Goal: Task Accomplishment & Management: Complete application form

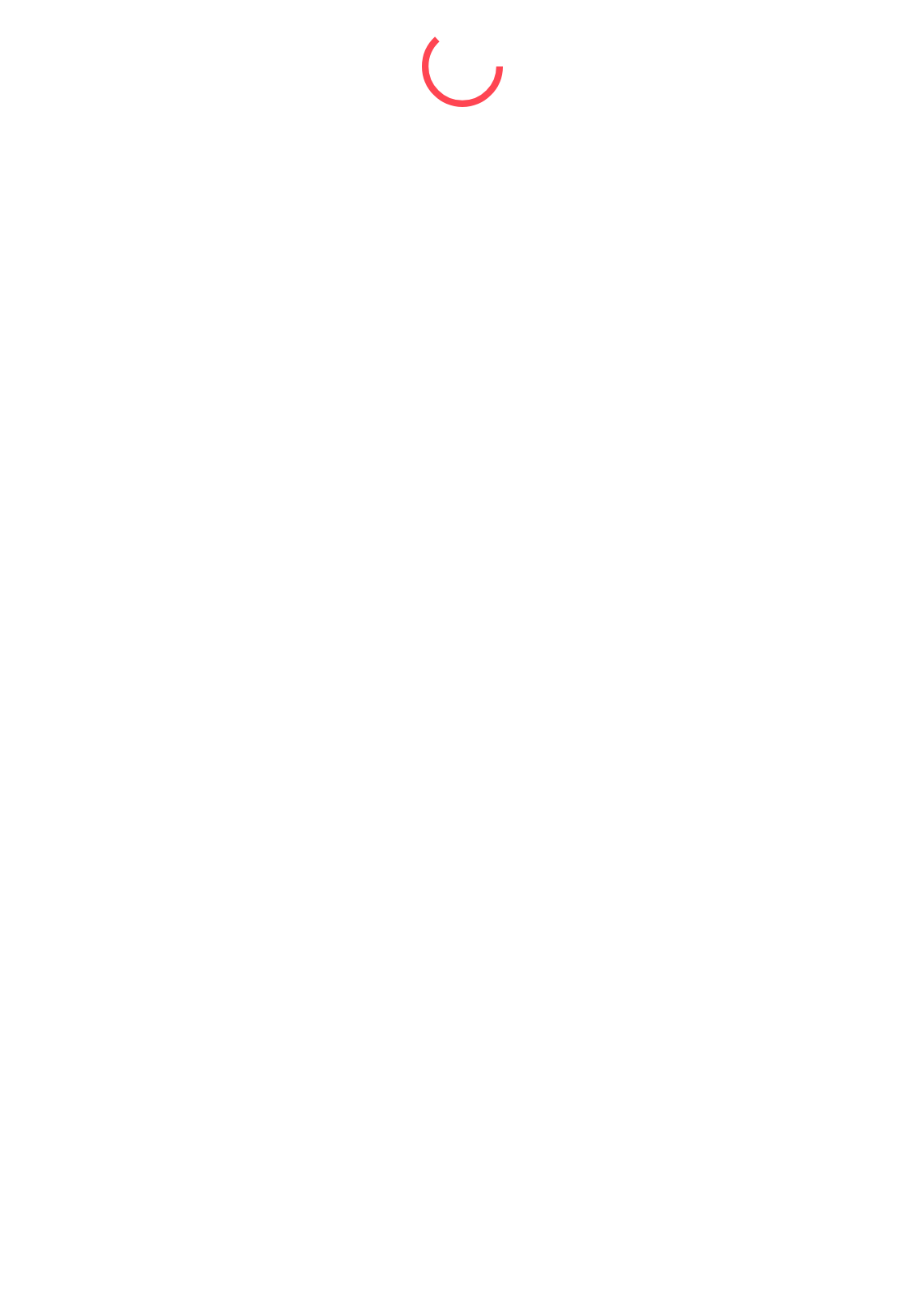
select select "*"
select select "****"
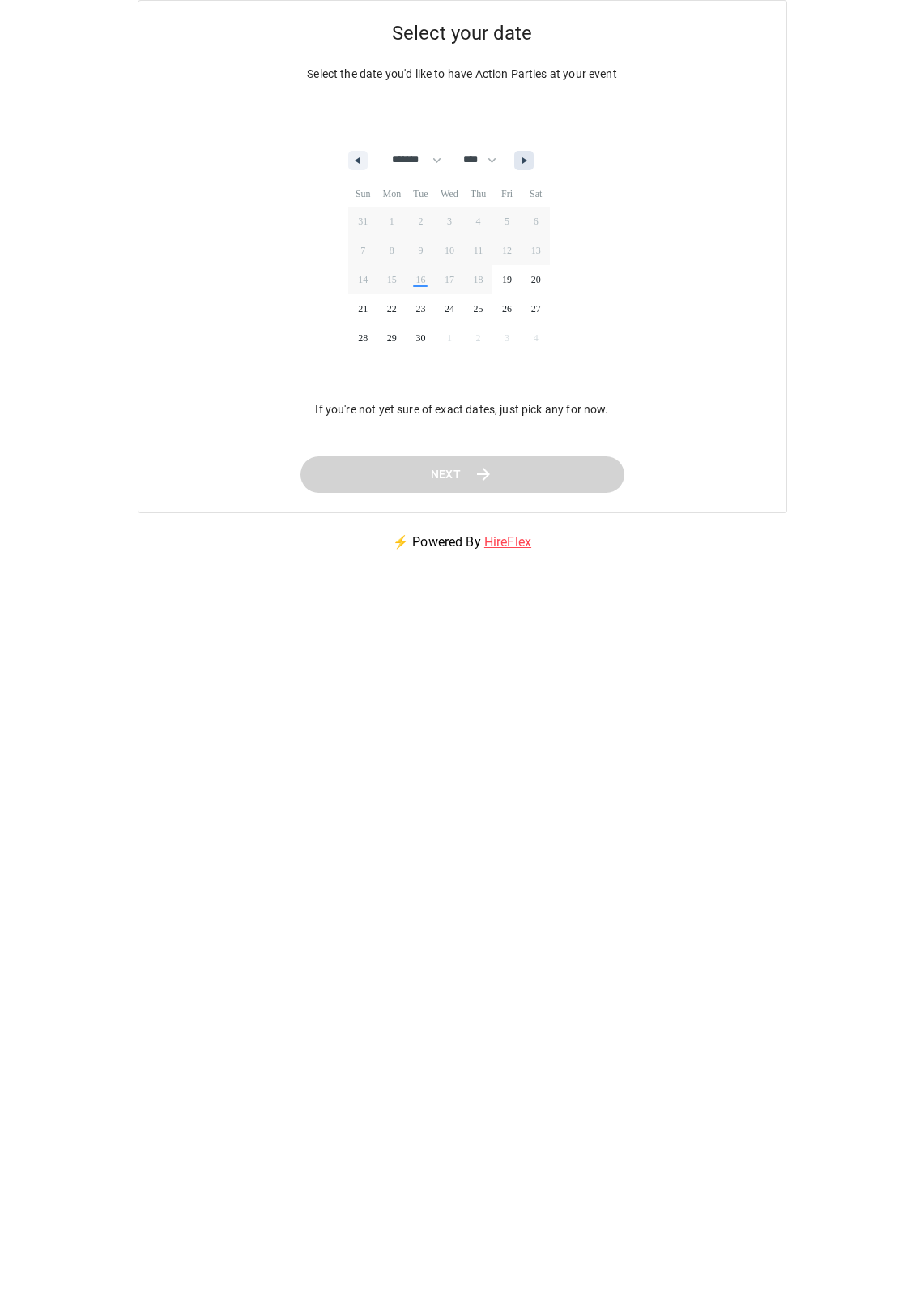
click at [534, 157] on button "button" at bounding box center [523, 160] width 19 height 19
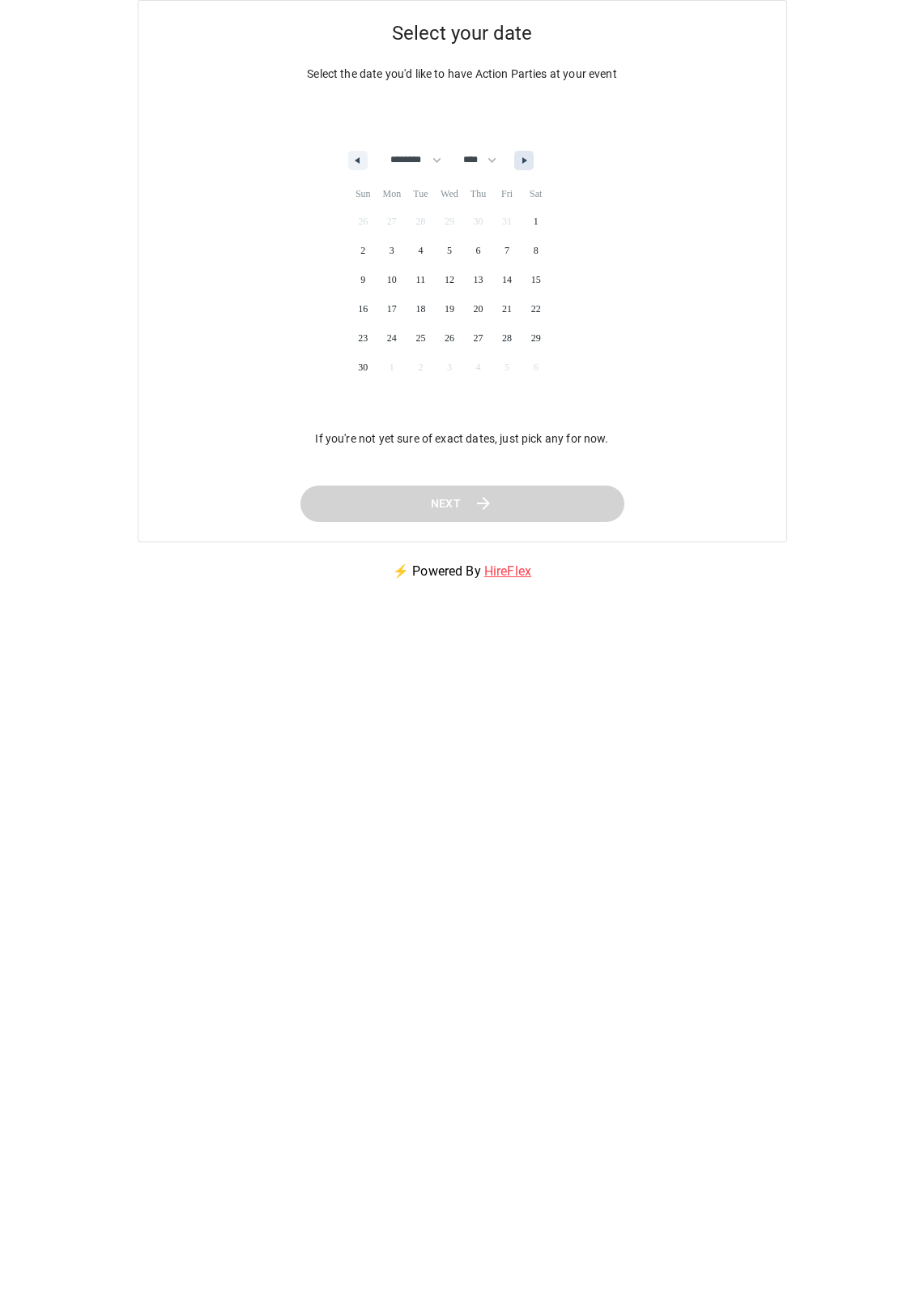
click at [534, 157] on button "button" at bounding box center [523, 160] width 19 height 19
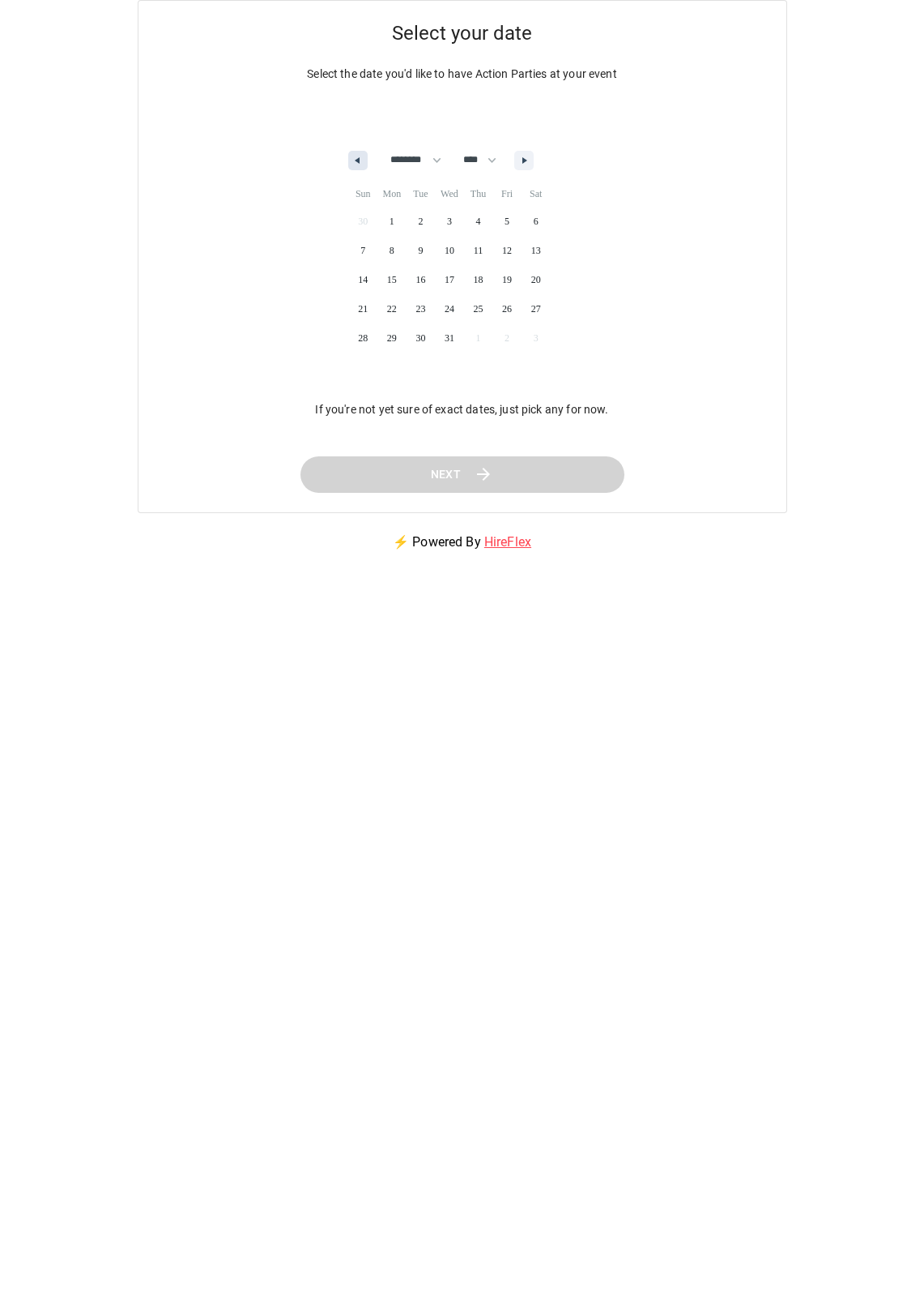
click at [354, 157] on button "button" at bounding box center [357, 160] width 19 height 19
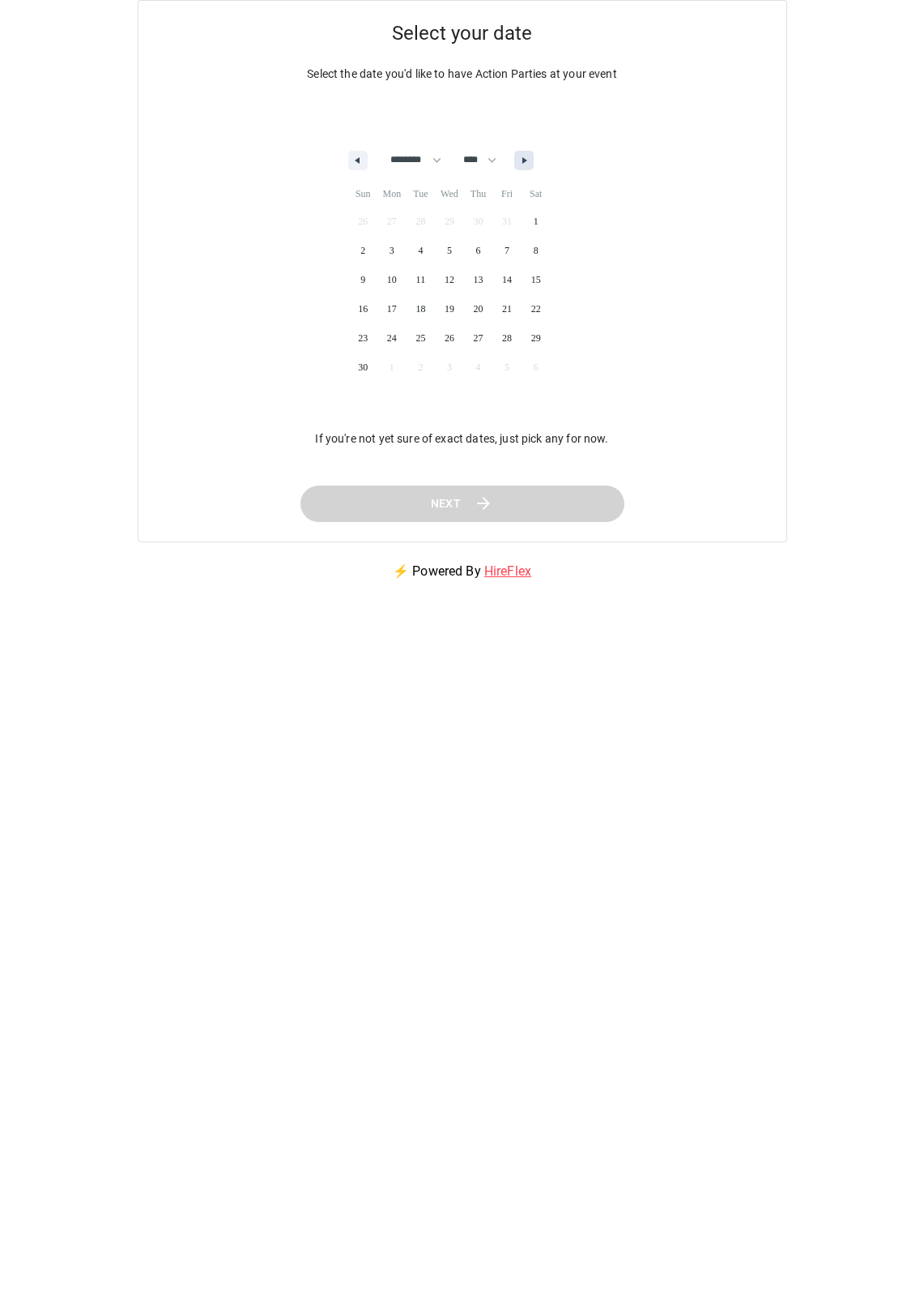
click at [529, 163] on button "button" at bounding box center [523, 160] width 19 height 19
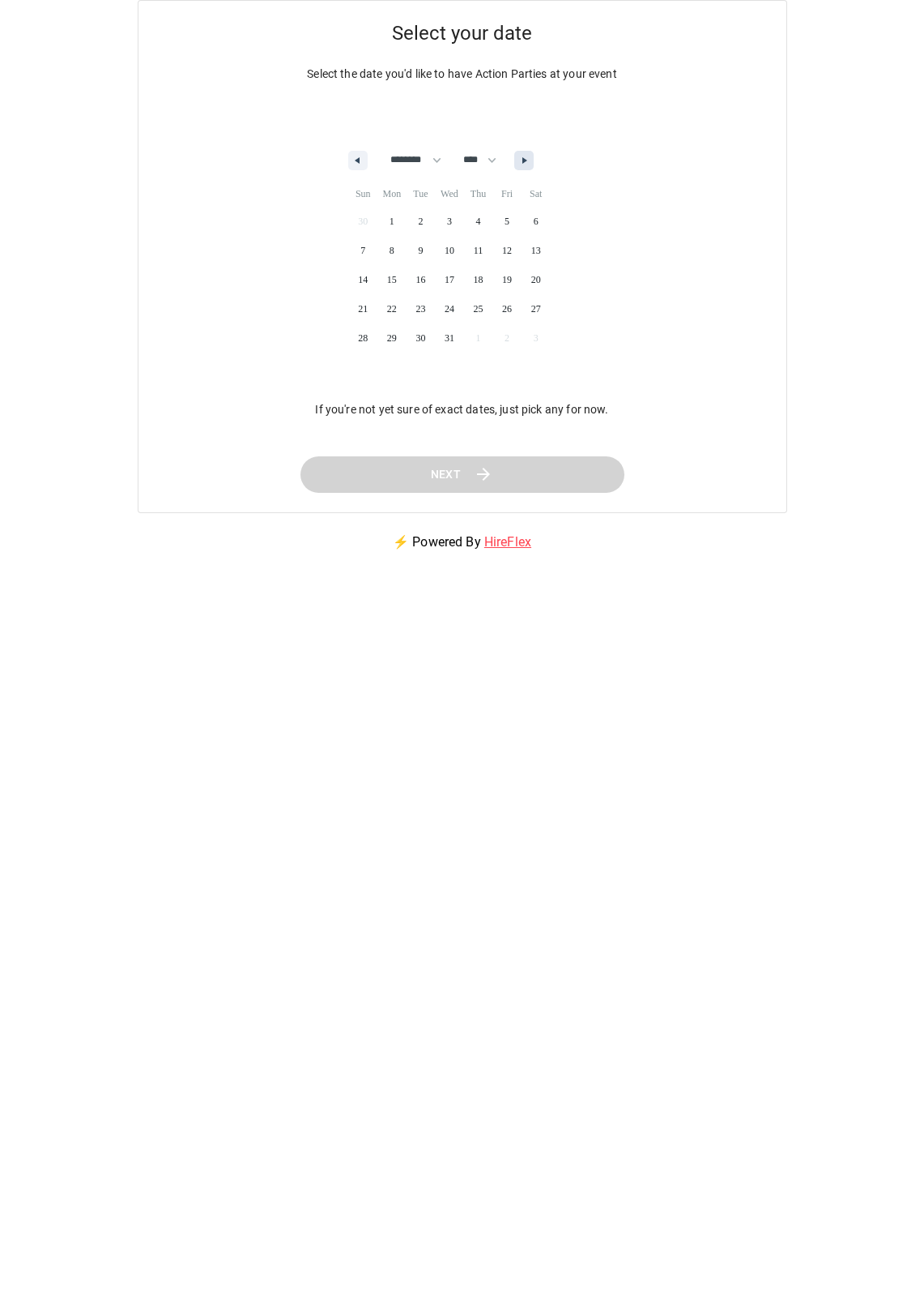
click at [529, 163] on button "button" at bounding box center [523, 160] width 19 height 19
select select "*"
select select "****"
click at [426, 313] on span "20" at bounding box center [421, 308] width 29 height 21
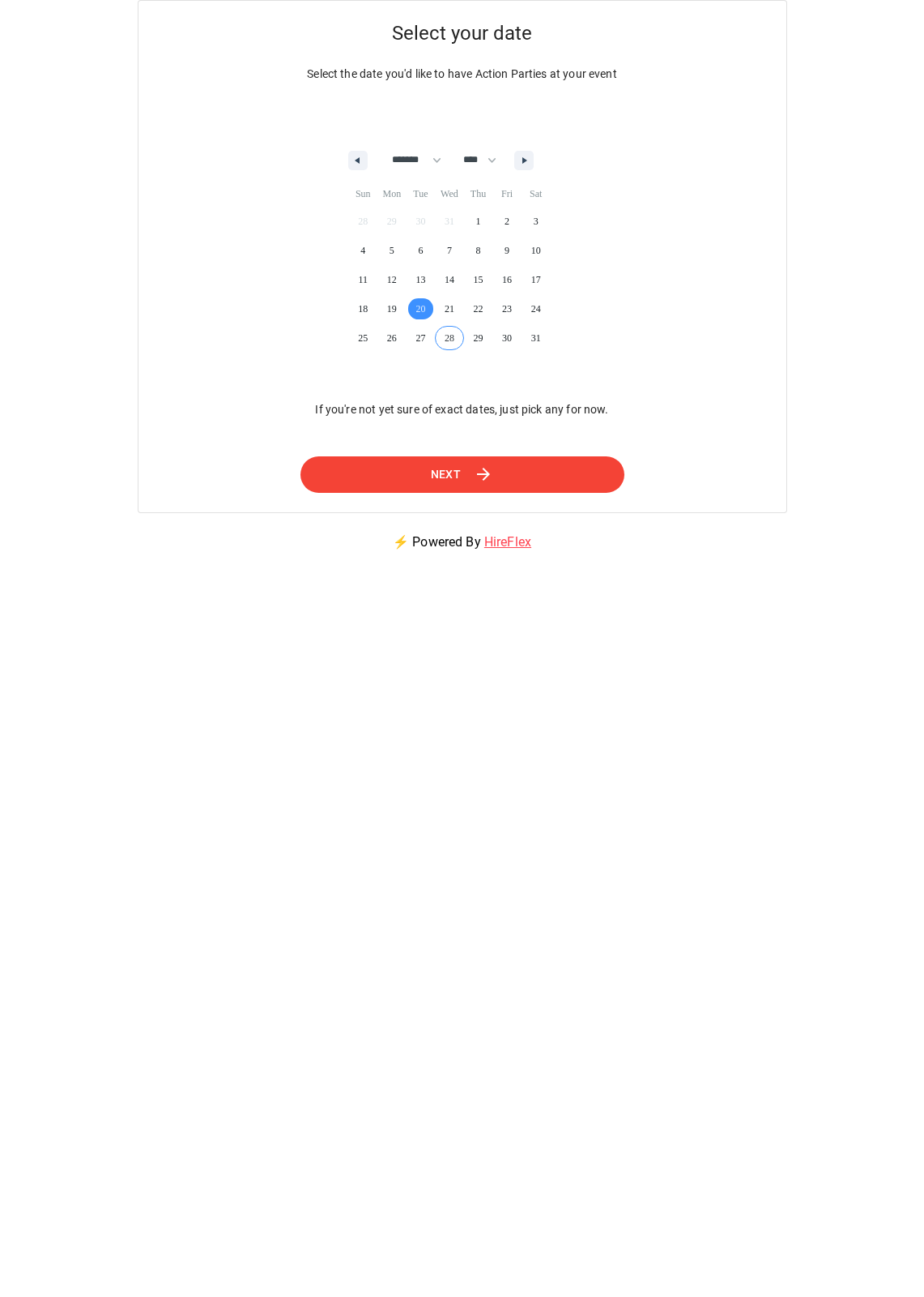
click at [494, 482] on icon at bounding box center [483, 474] width 19 height 19
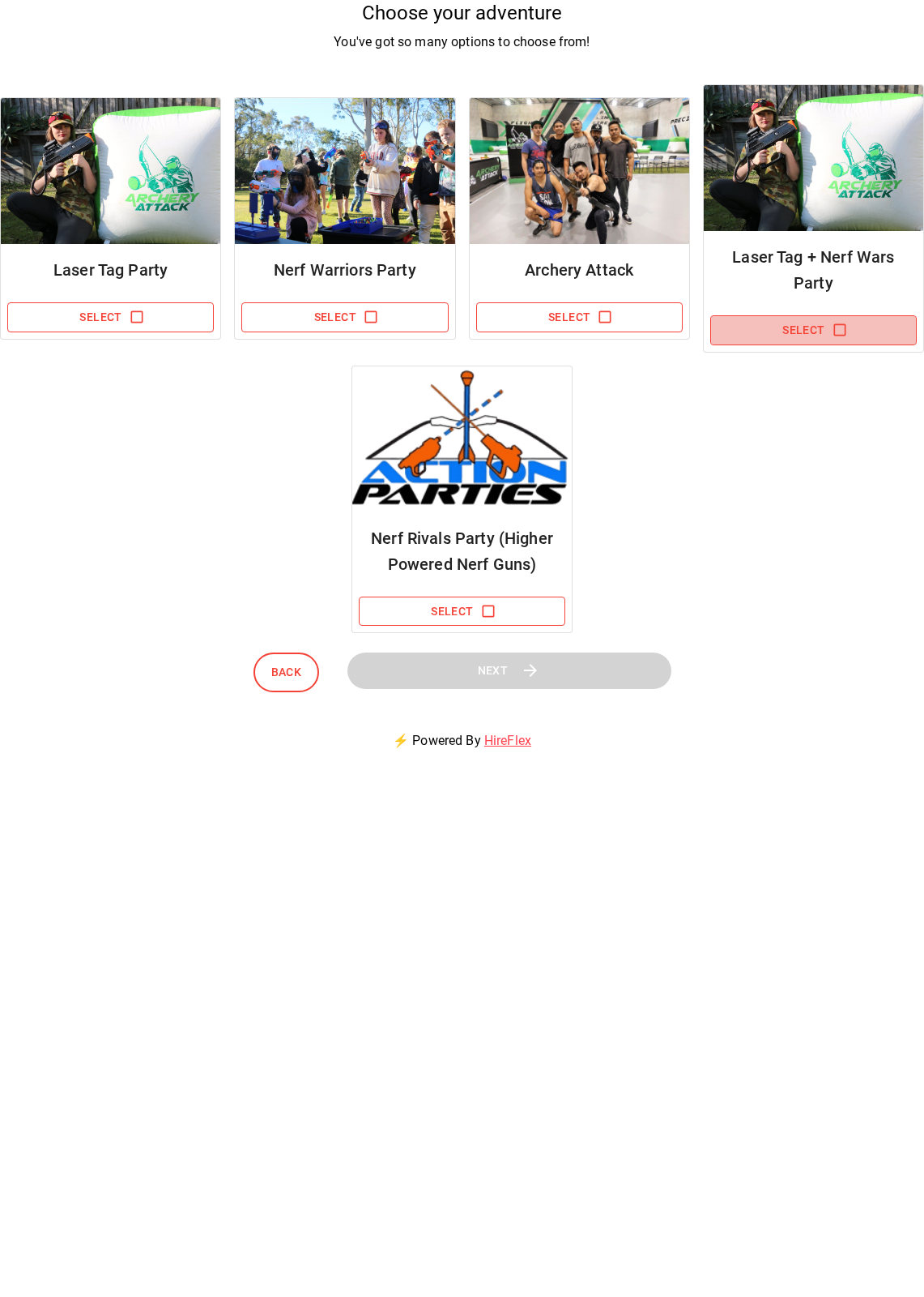
click at [835, 330] on icon "button" at bounding box center [840, 330] width 17 height 17
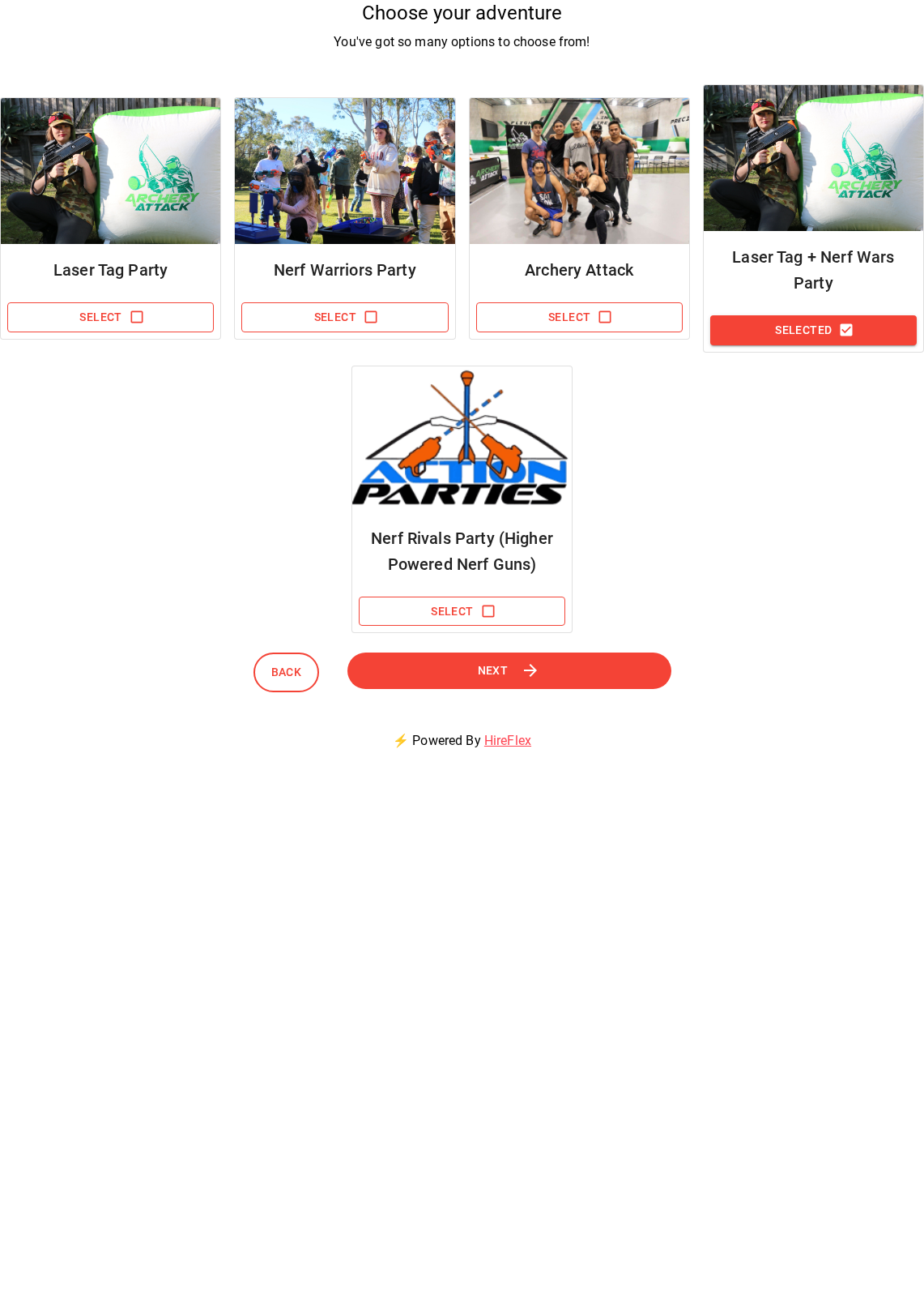
click at [576, 671] on button "Next" at bounding box center [508, 670] width 324 height 37
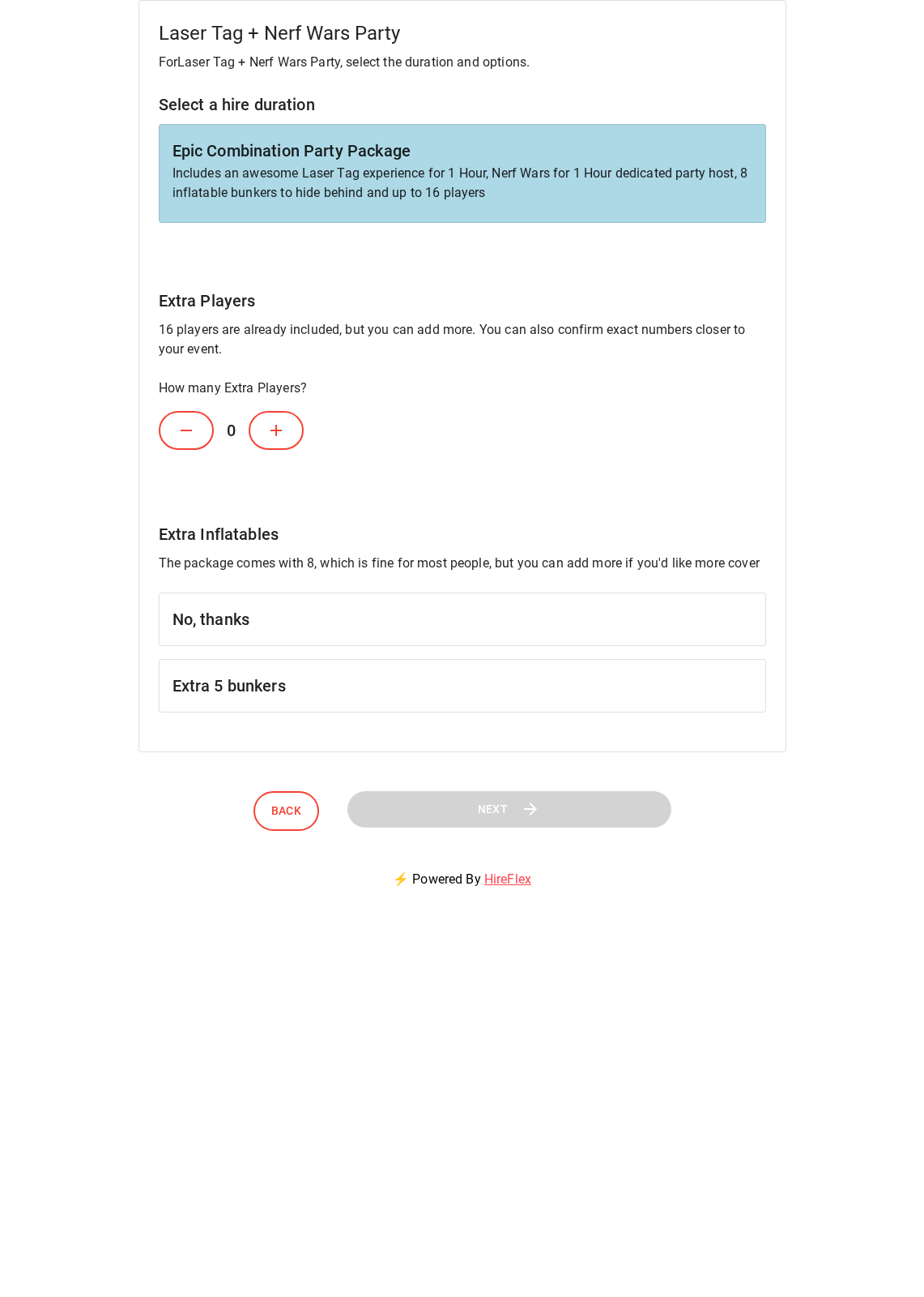
click at [565, 612] on h6 "No, thanks" at bounding box center [462, 619] width 580 height 26
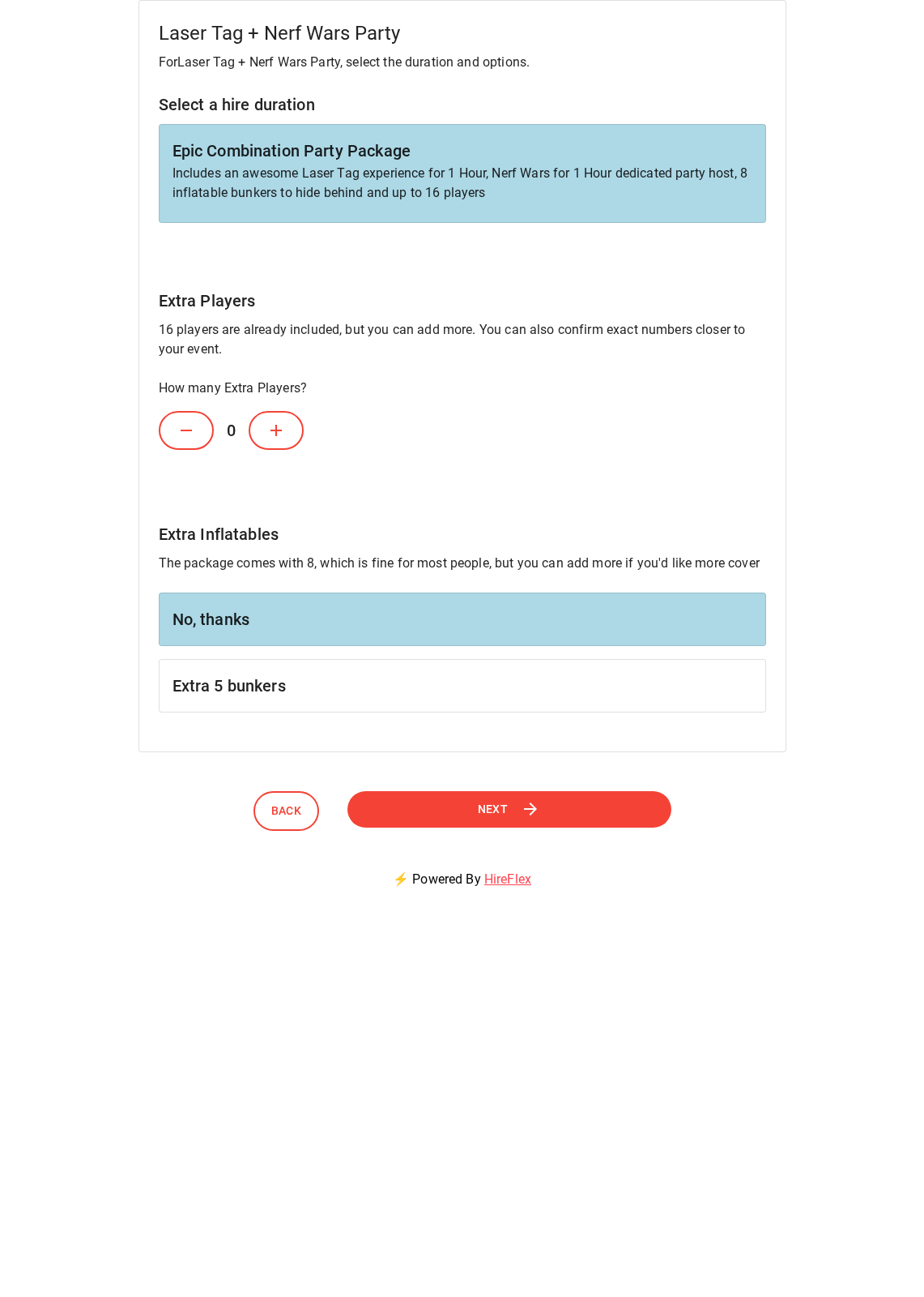
click at [545, 804] on button "Next" at bounding box center [509, 809] width 324 height 37
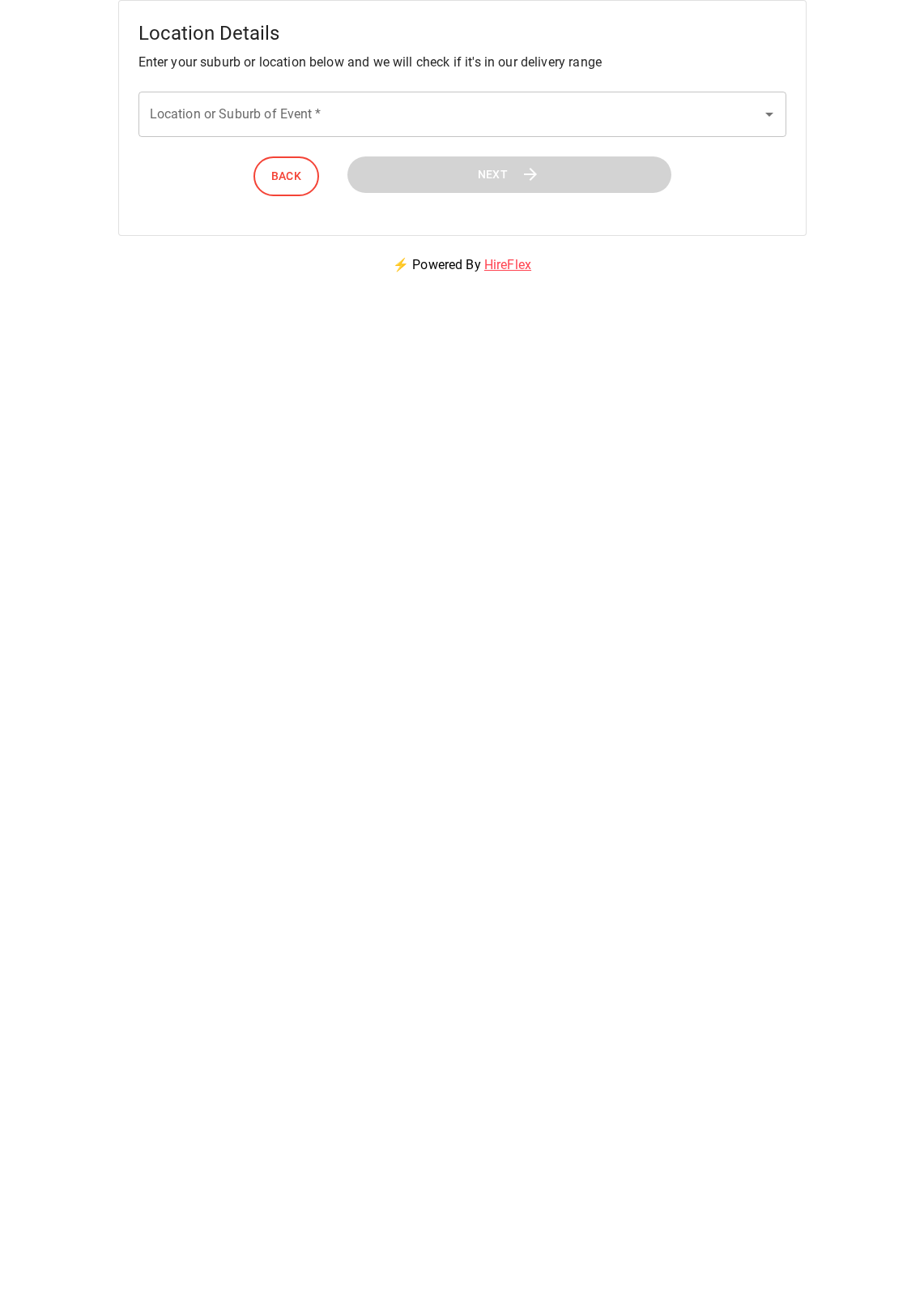
click at [571, 113] on input "Location or Suburb of Event   *" at bounding box center [450, 114] width 609 height 31
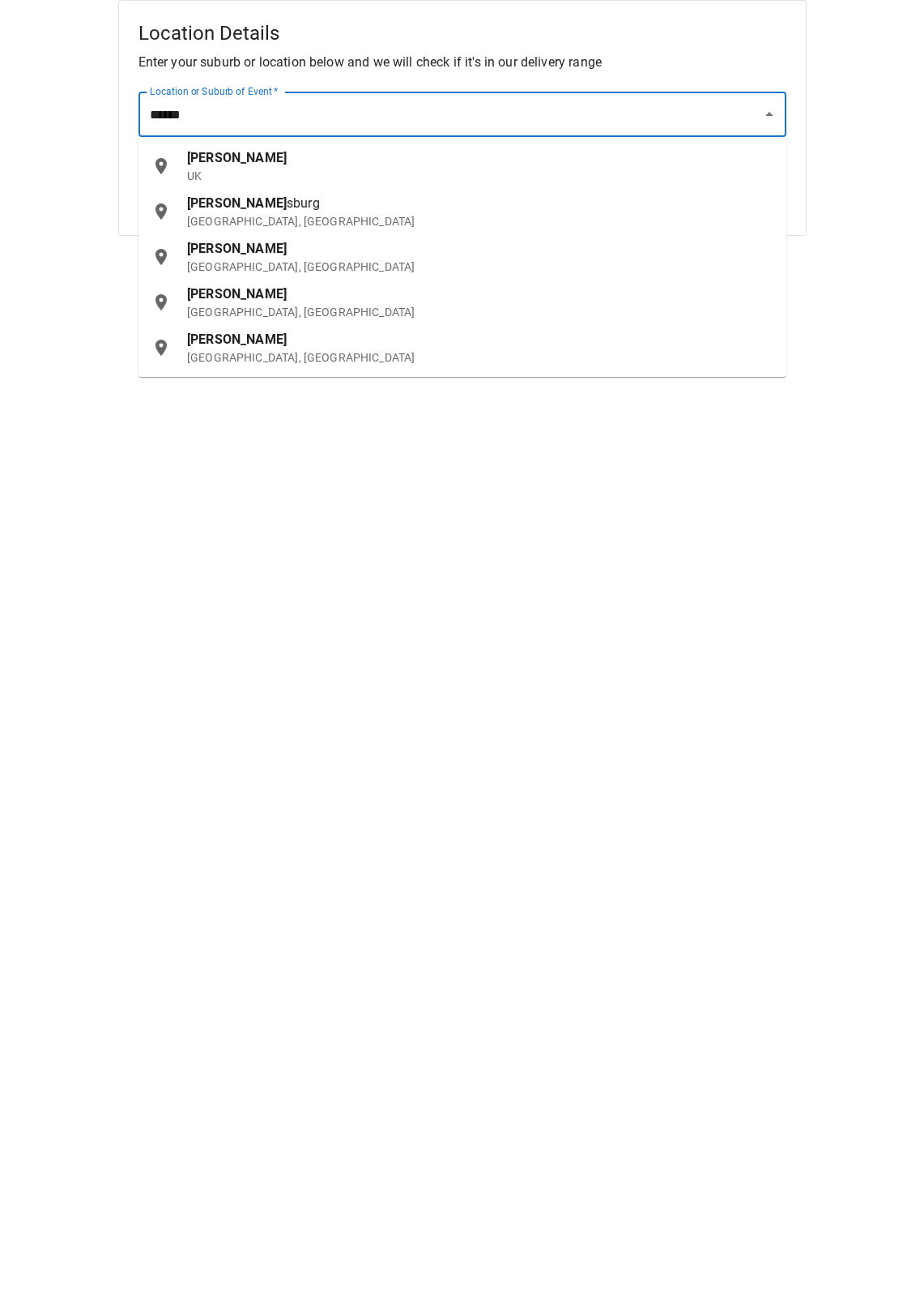
click at [365, 312] on p "[GEOGRAPHIC_DATA], [GEOGRAPHIC_DATA]" at bounding box center [480, 312] width 586 height 17
type input "**********"
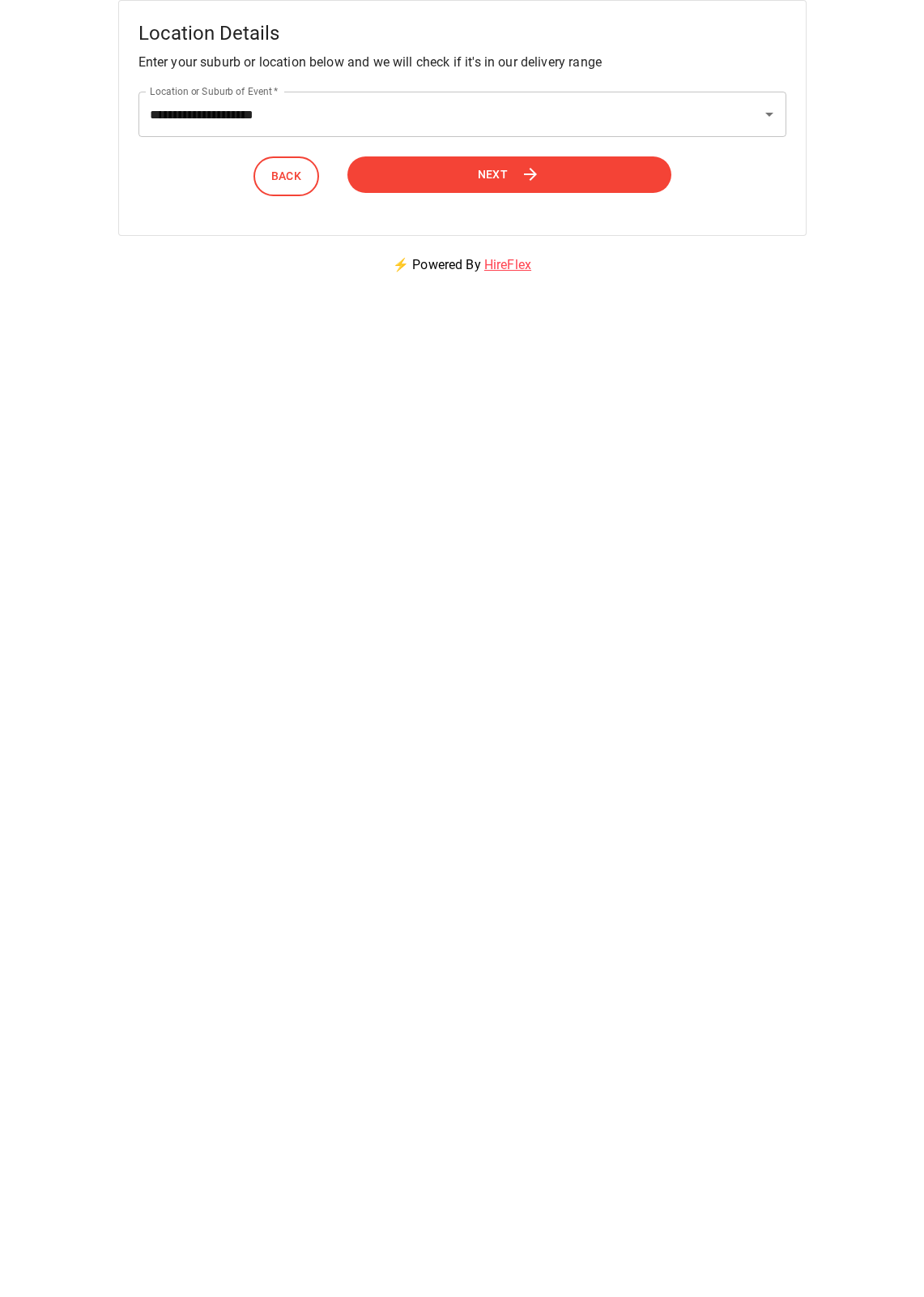
click at [534, 178] on icon at bounding box center [531, 174] width 13 height 13
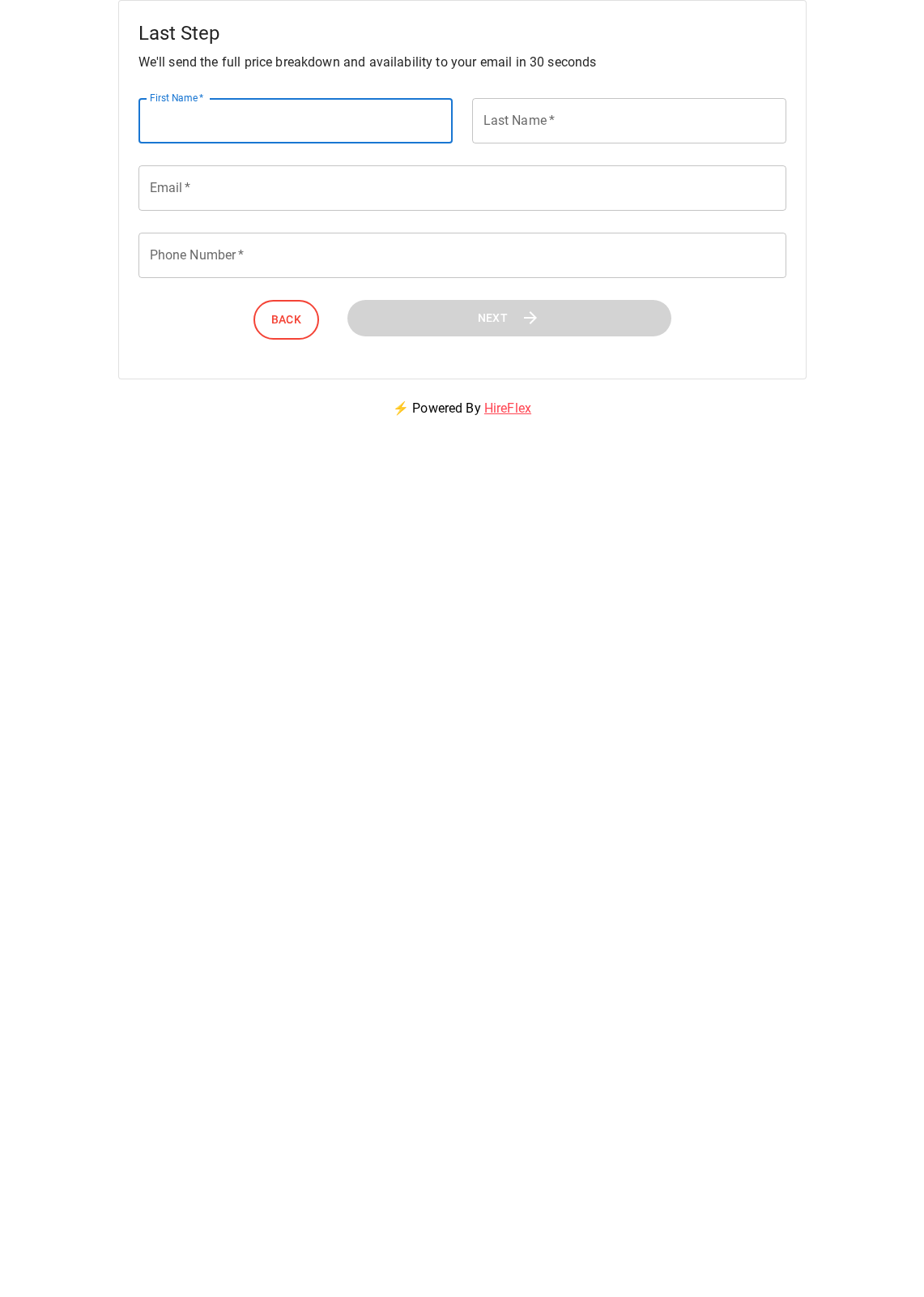
type input "*"
type input "******"
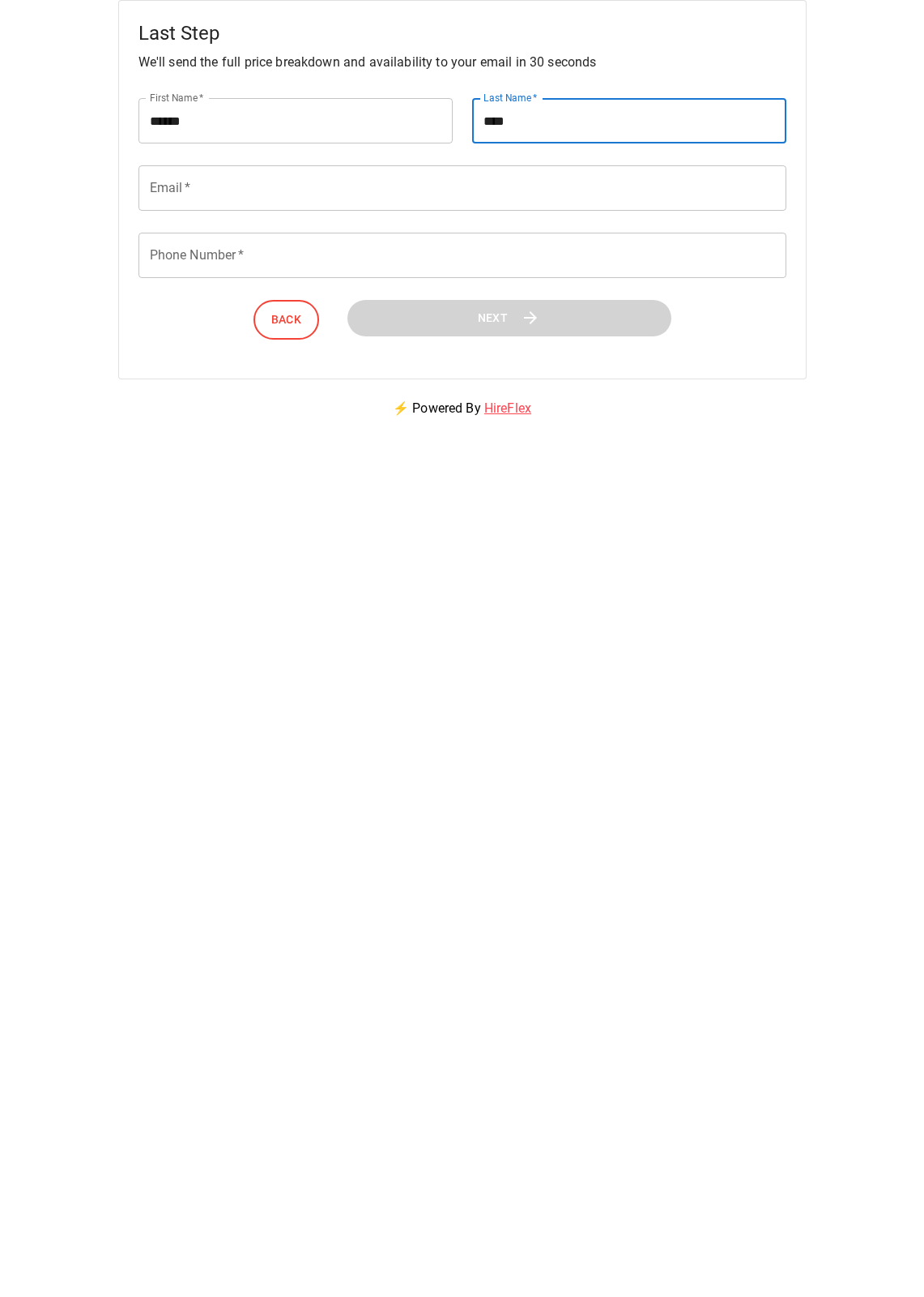
type input "****"
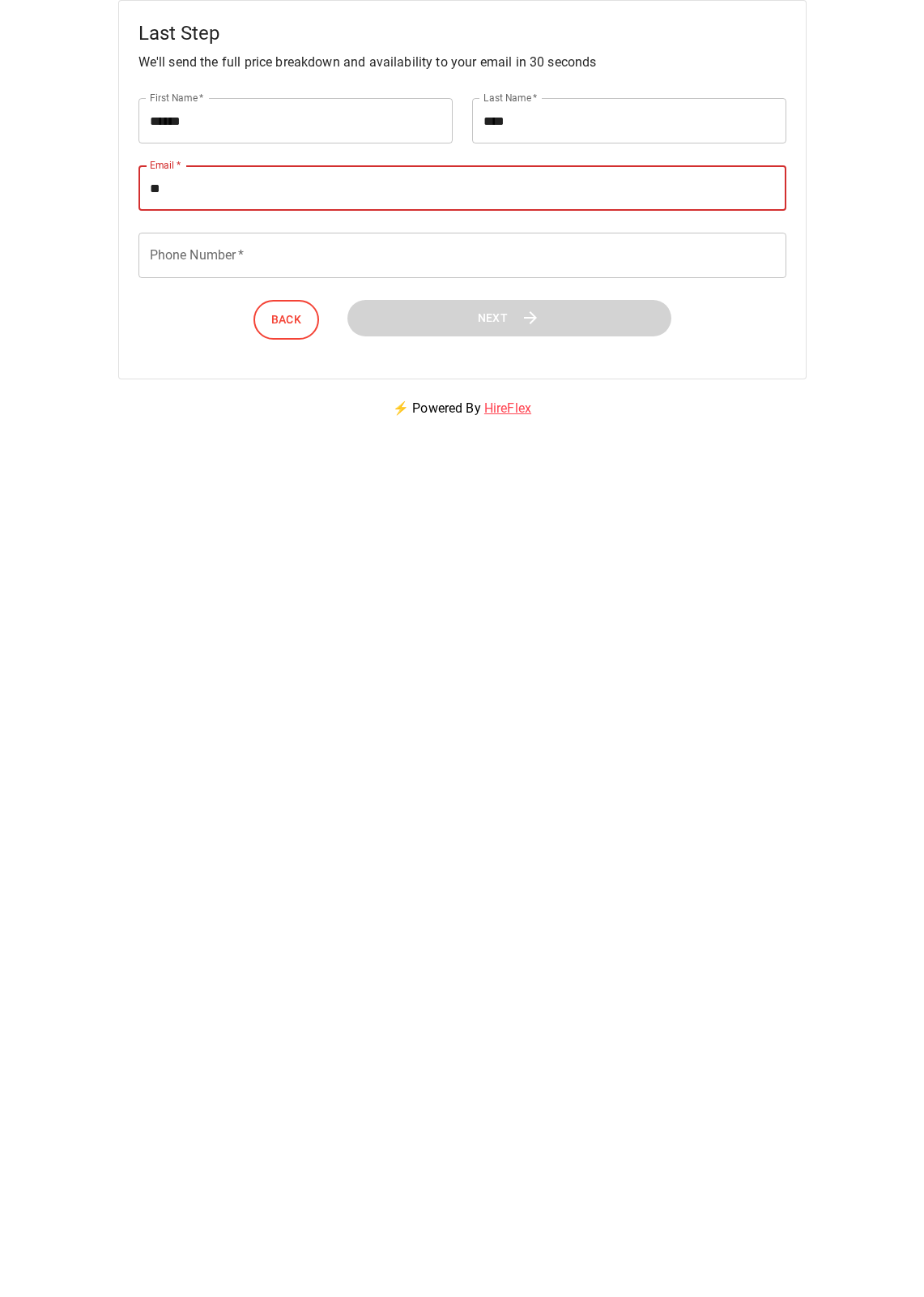
type input "*"
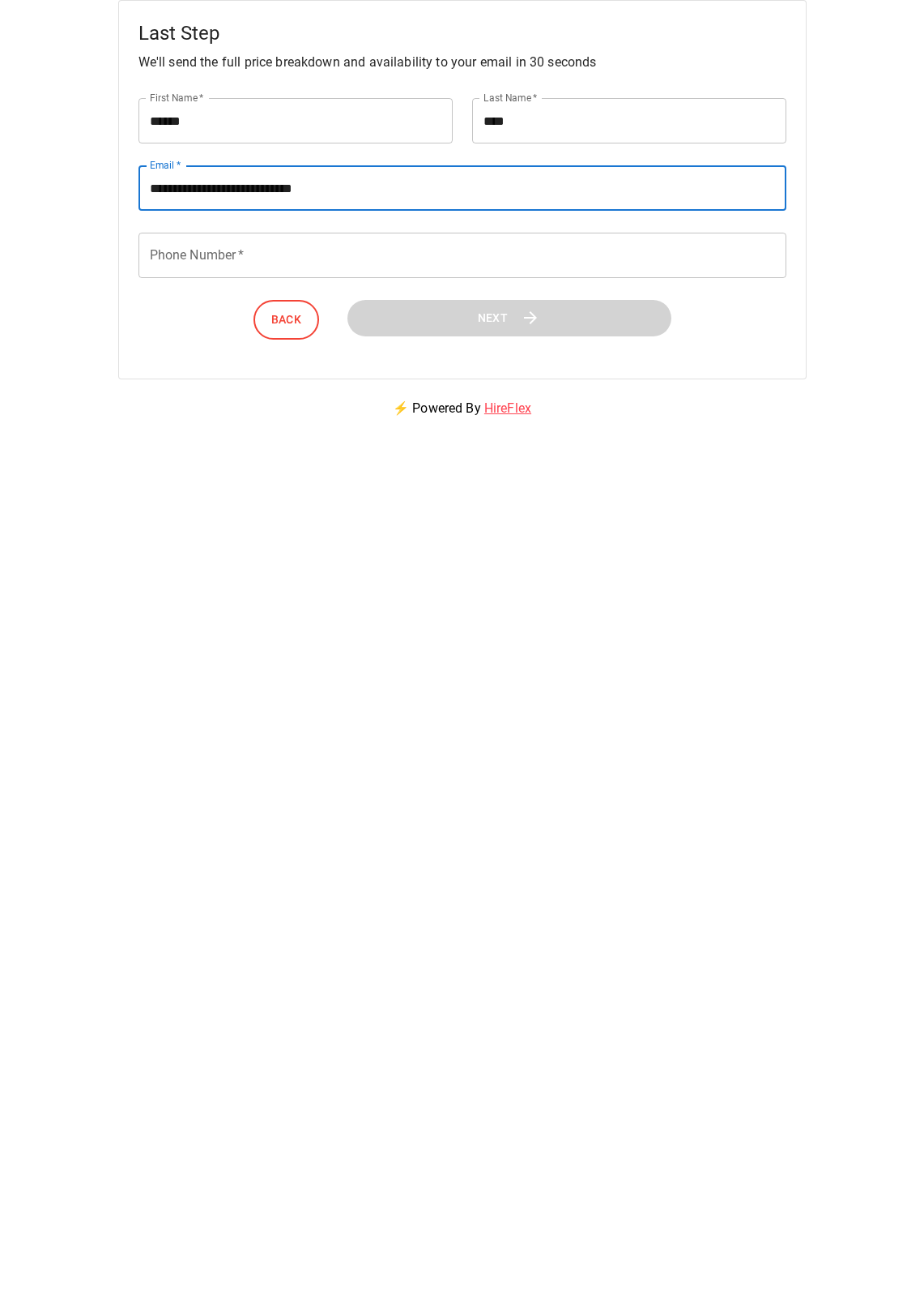
type input "**********"
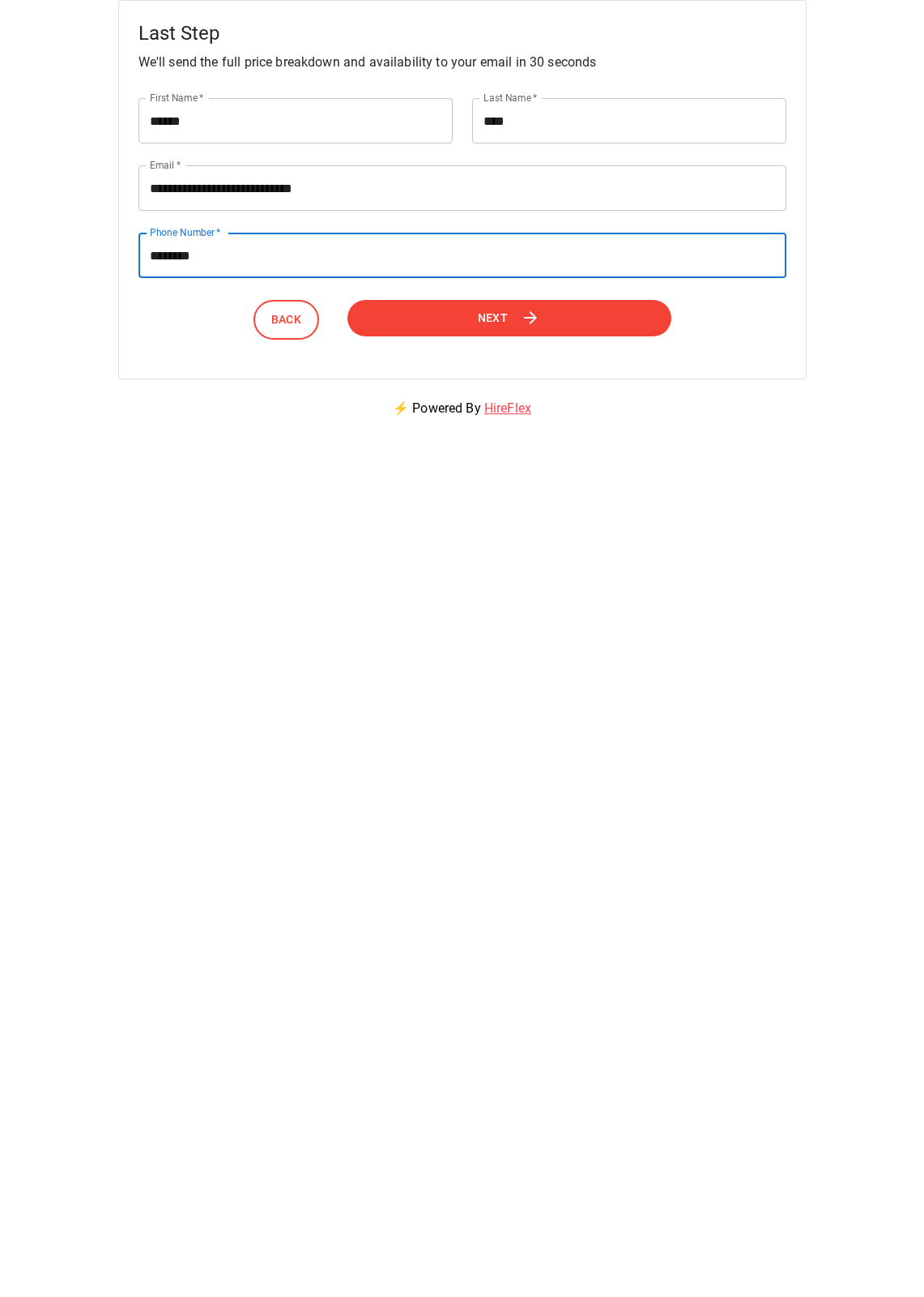
type input "********"
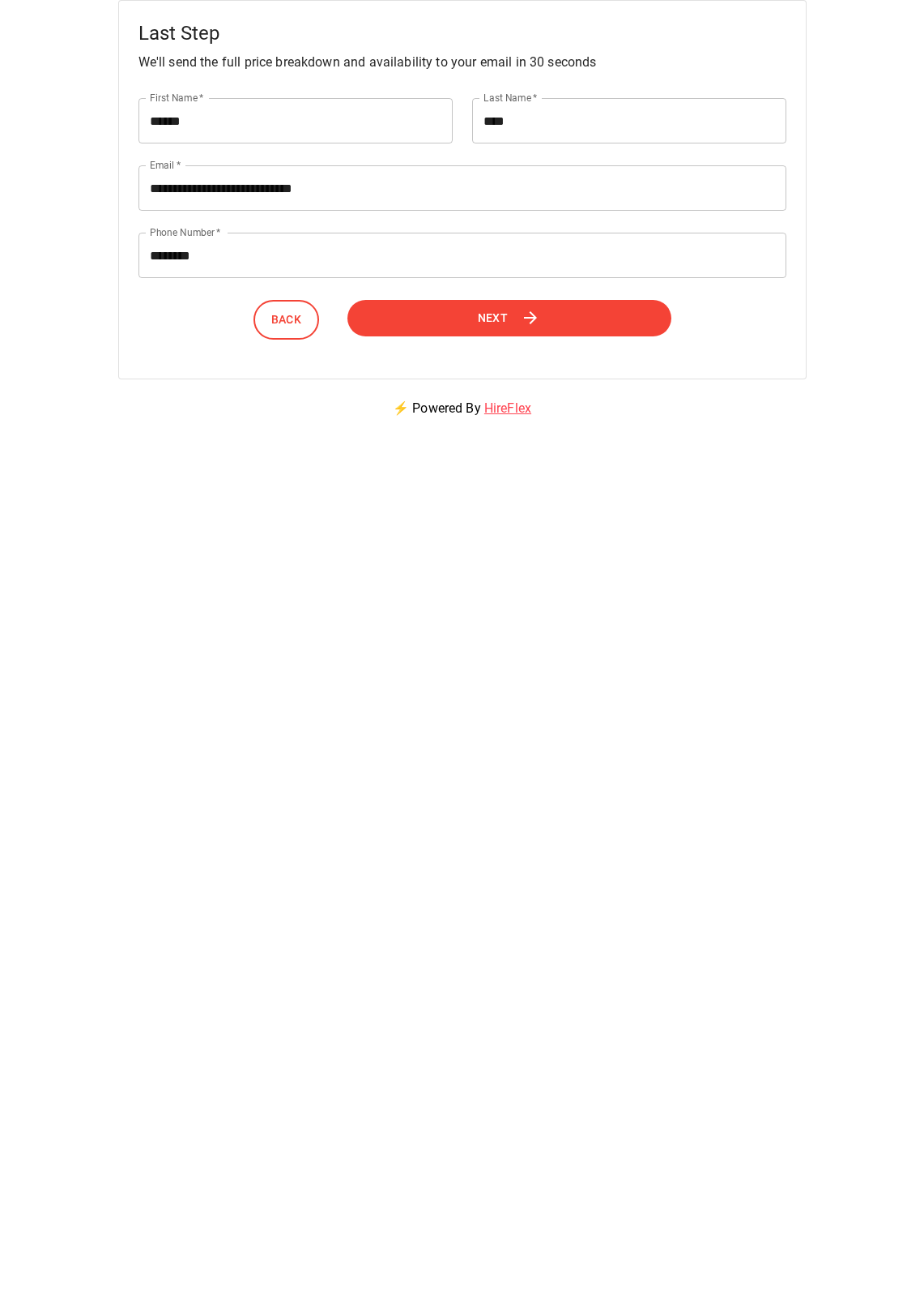
click at [547, 324] on button "Next" at bounding box center [509, 318] width 324 height 37
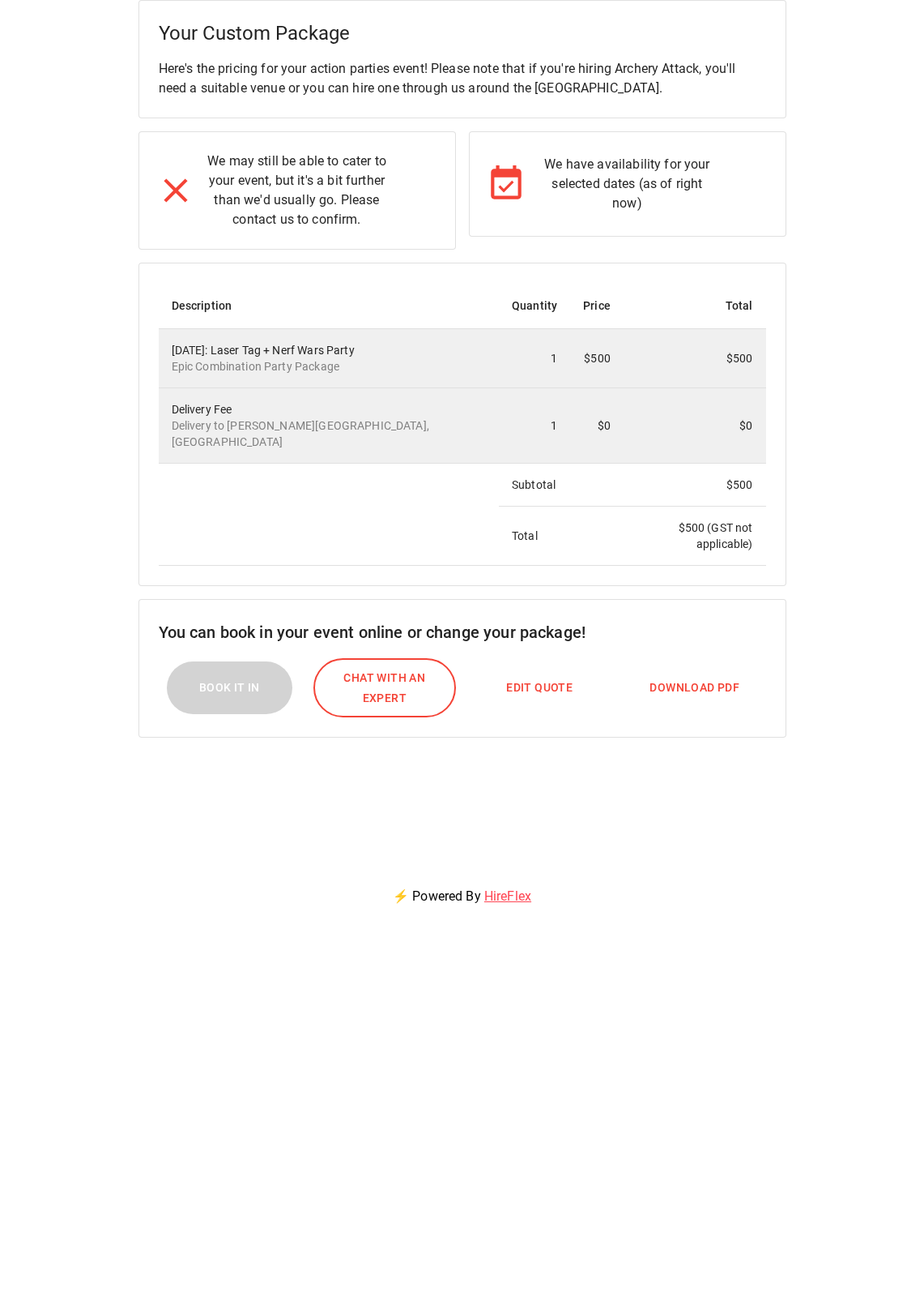
click at [690, 678] on span "Download PDF" at bounding box center [694, 688] width 90 height 20
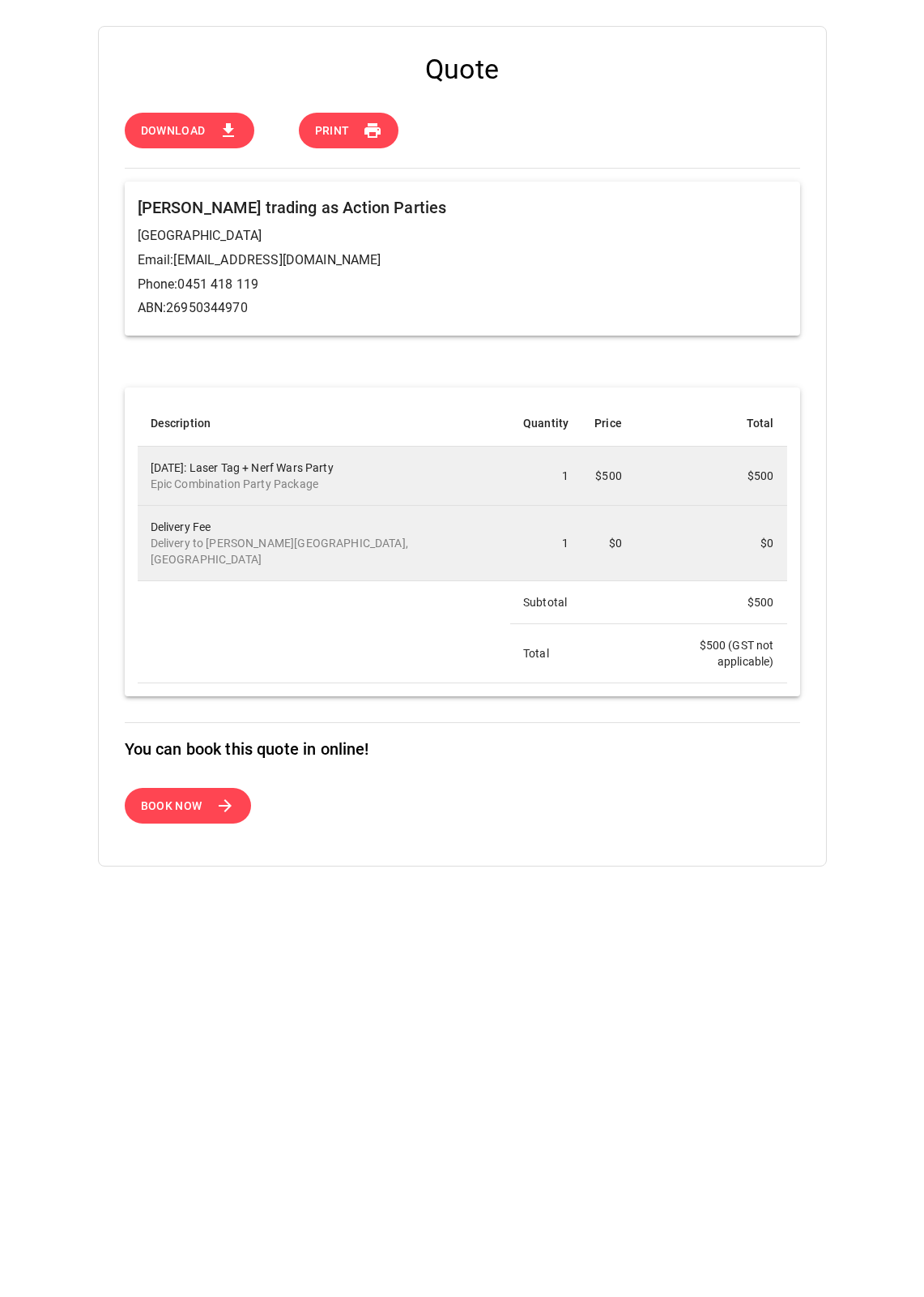
click at [232, 124] on icon at bounding box center [228, 130] width 19 height 19
click at [192, 117] on button "Download" at bounding box center [189, 131] width 129 height 37
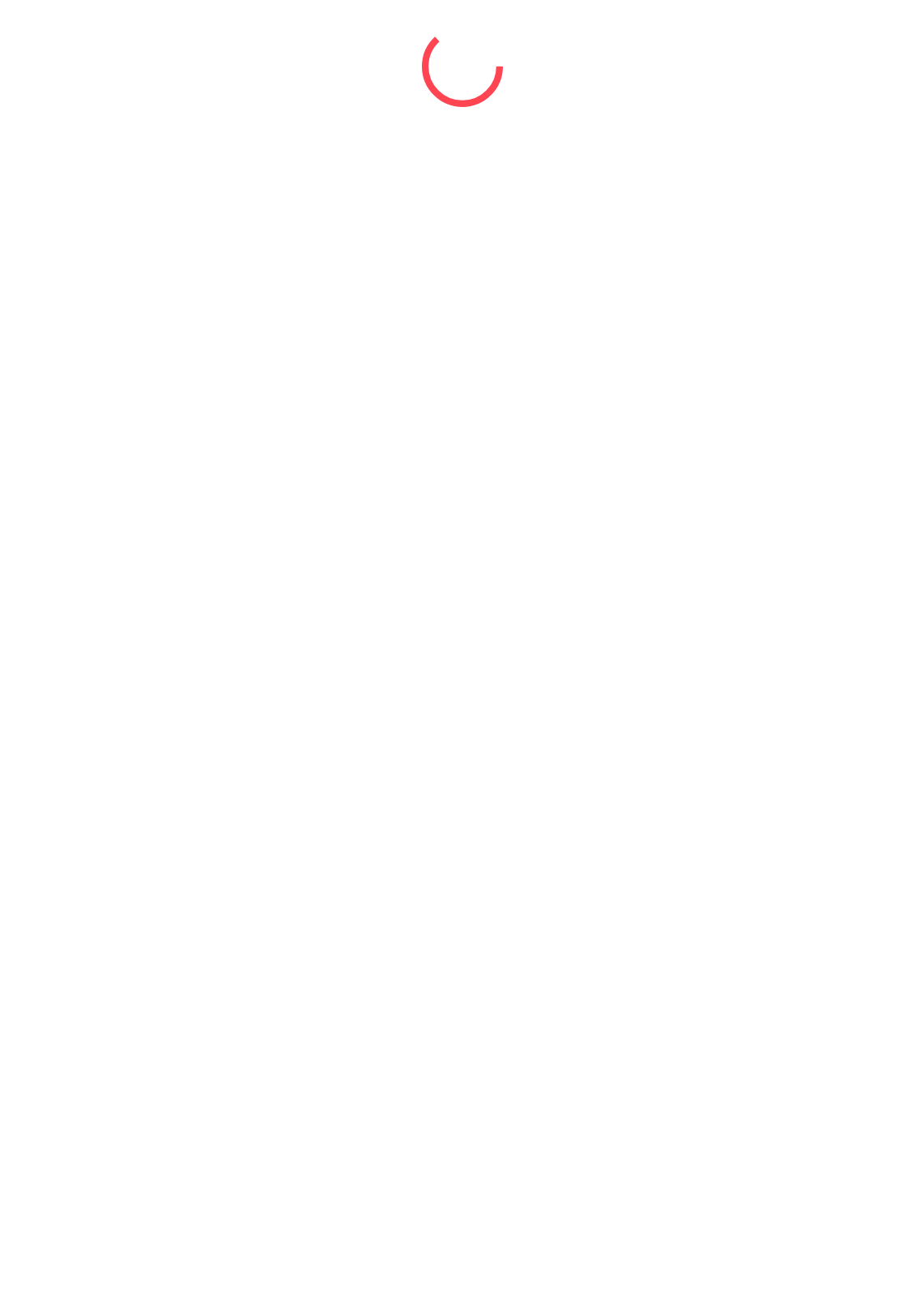
select select "*"
select select "****"
select select "*"
select select "****"
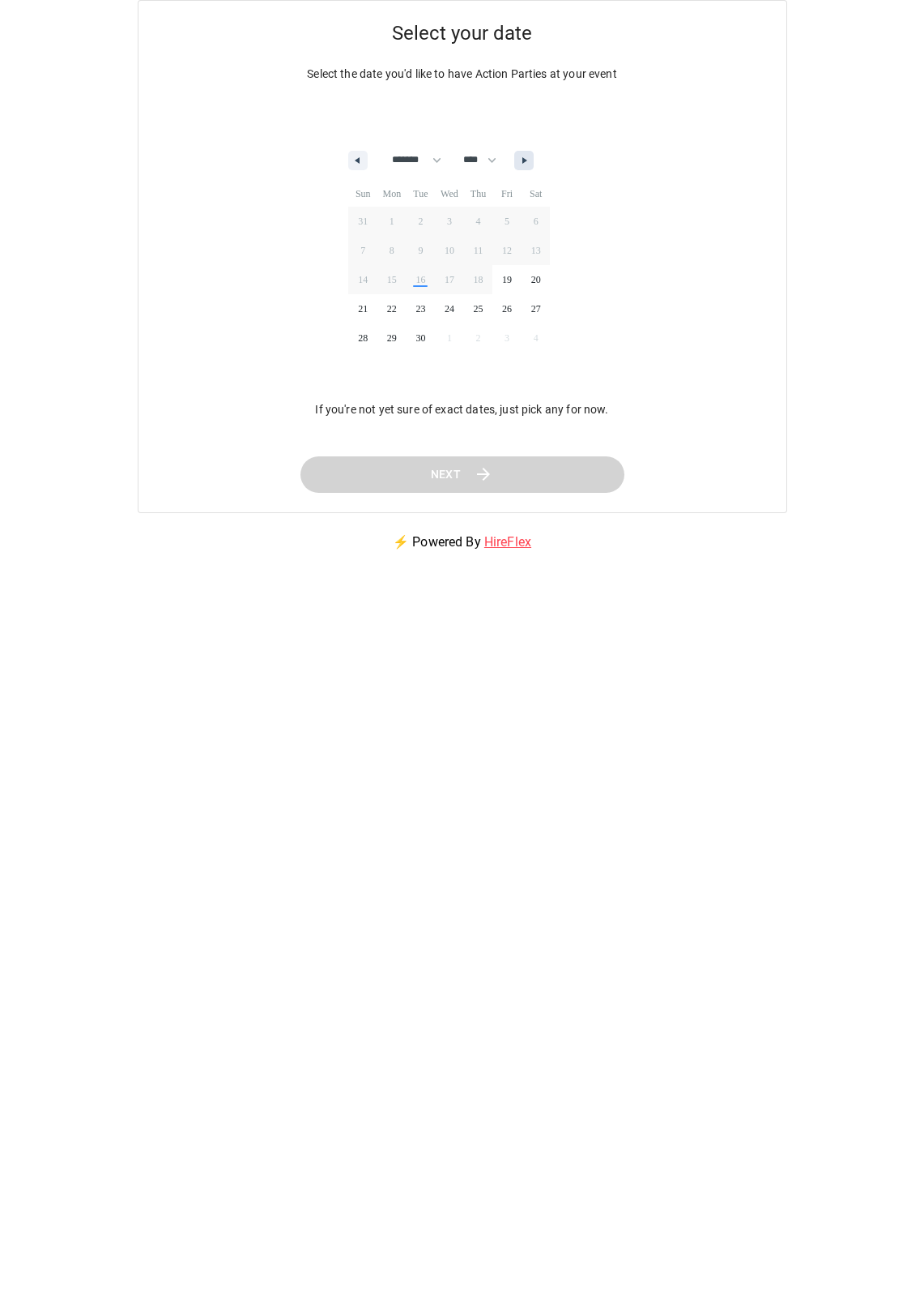
click at [534, 160] on button "button" at bounding box center [523, 160] width 19 height 19
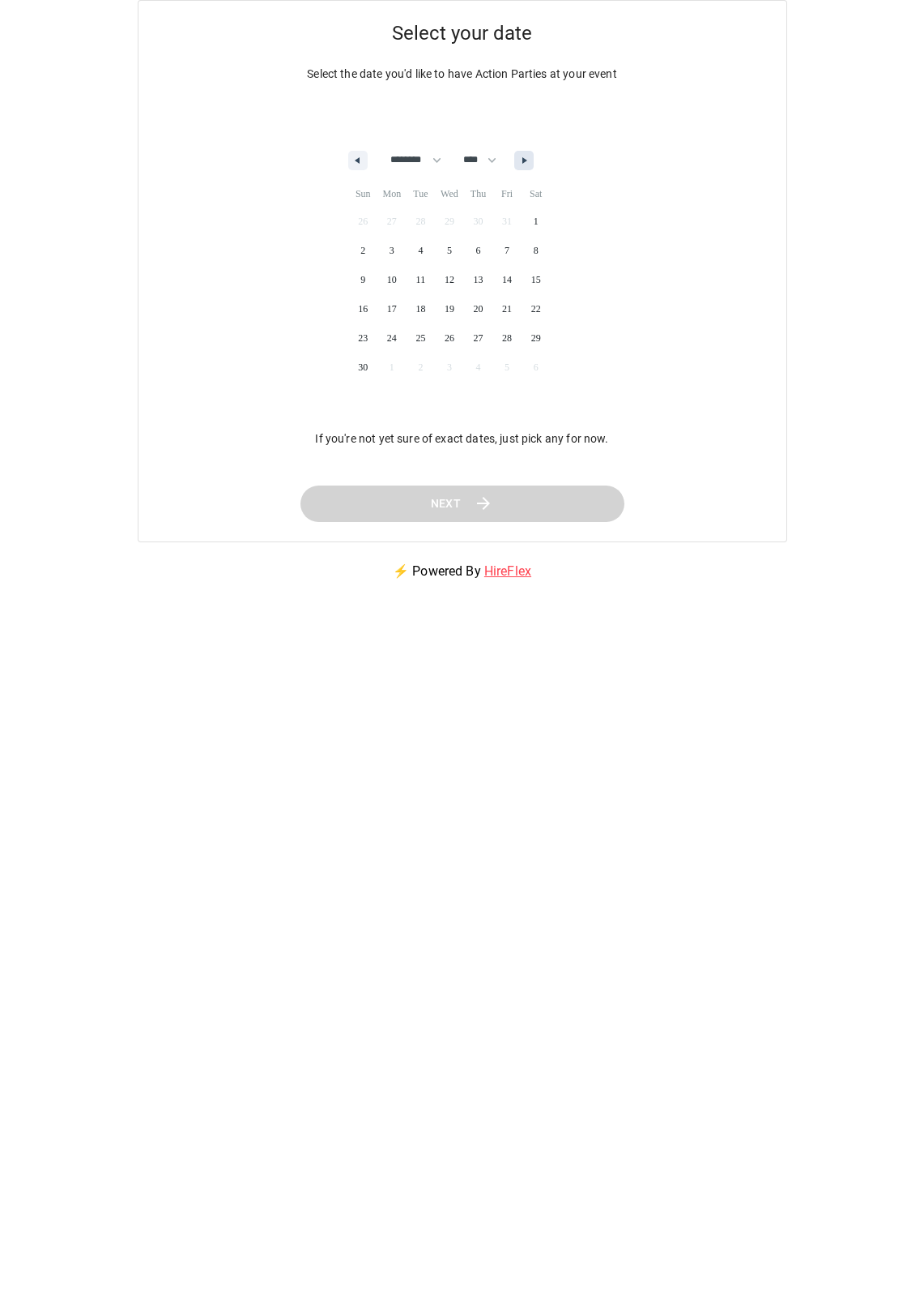
click at [534, 160] on button "button" at bounding box center [523, 160] width 19 height 19
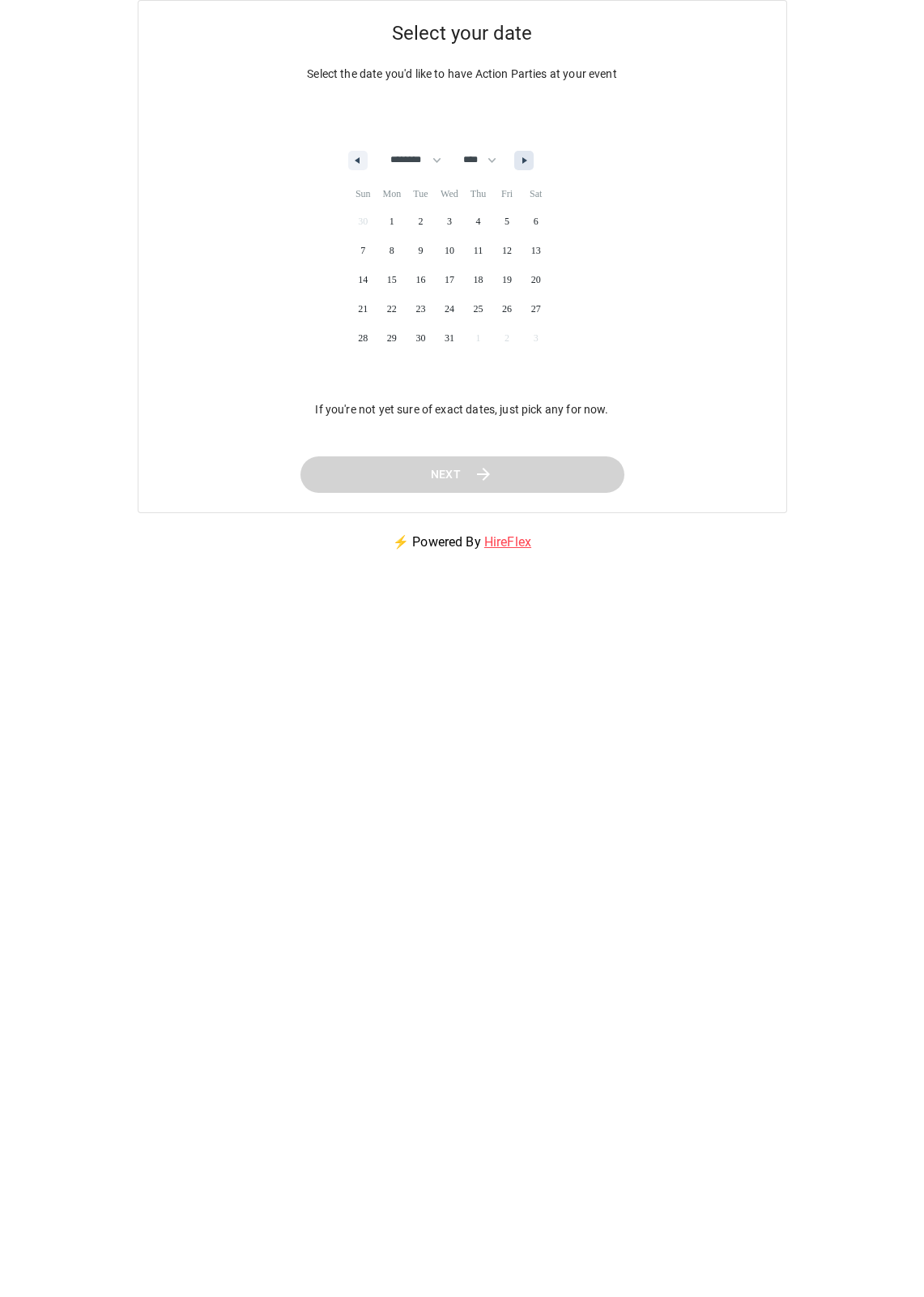
click at [534, 160] on button "button" at bounding box center [523, 160] width 19 height 19
select select "*"
select select "****"
click at [534, 160] on button "button" at bounding box center [523, 160] width 19 height 19
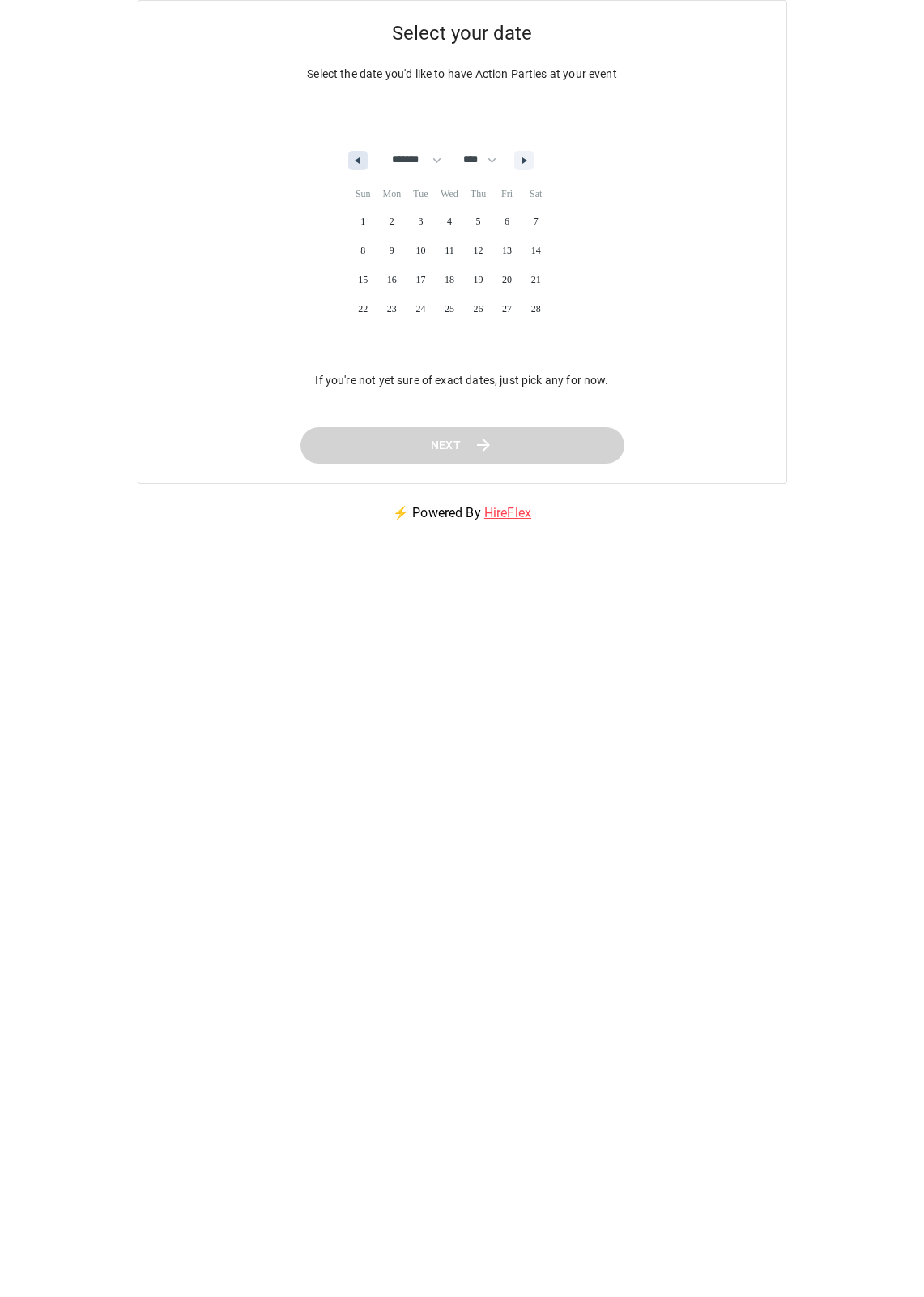
click at [355, 159] on icon "button" at bounding box center [356, 160] width 8 height 7
select select "*"
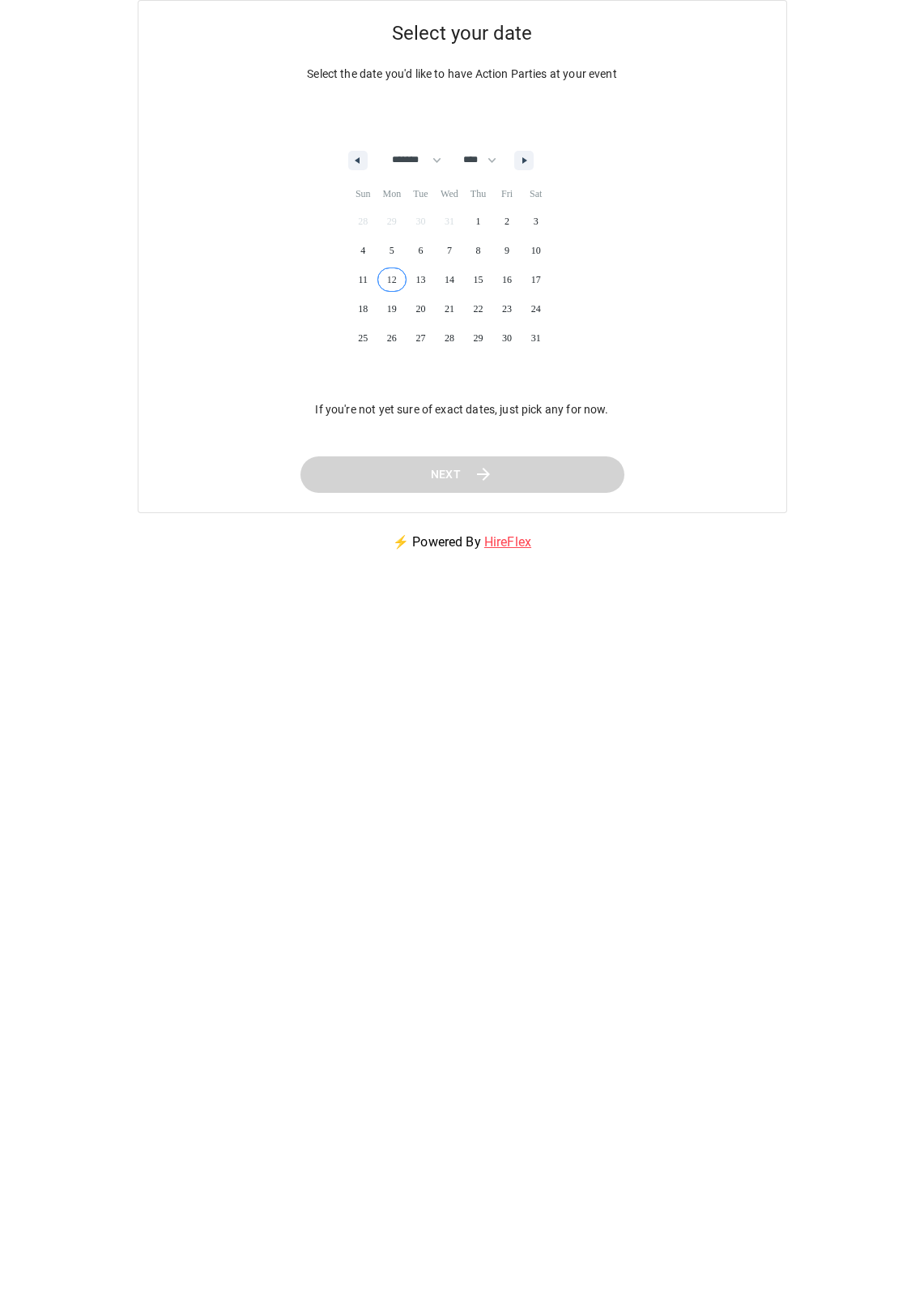
click at [395, 287] on span "12" at bounding box center [391, 279] width 29 height 21
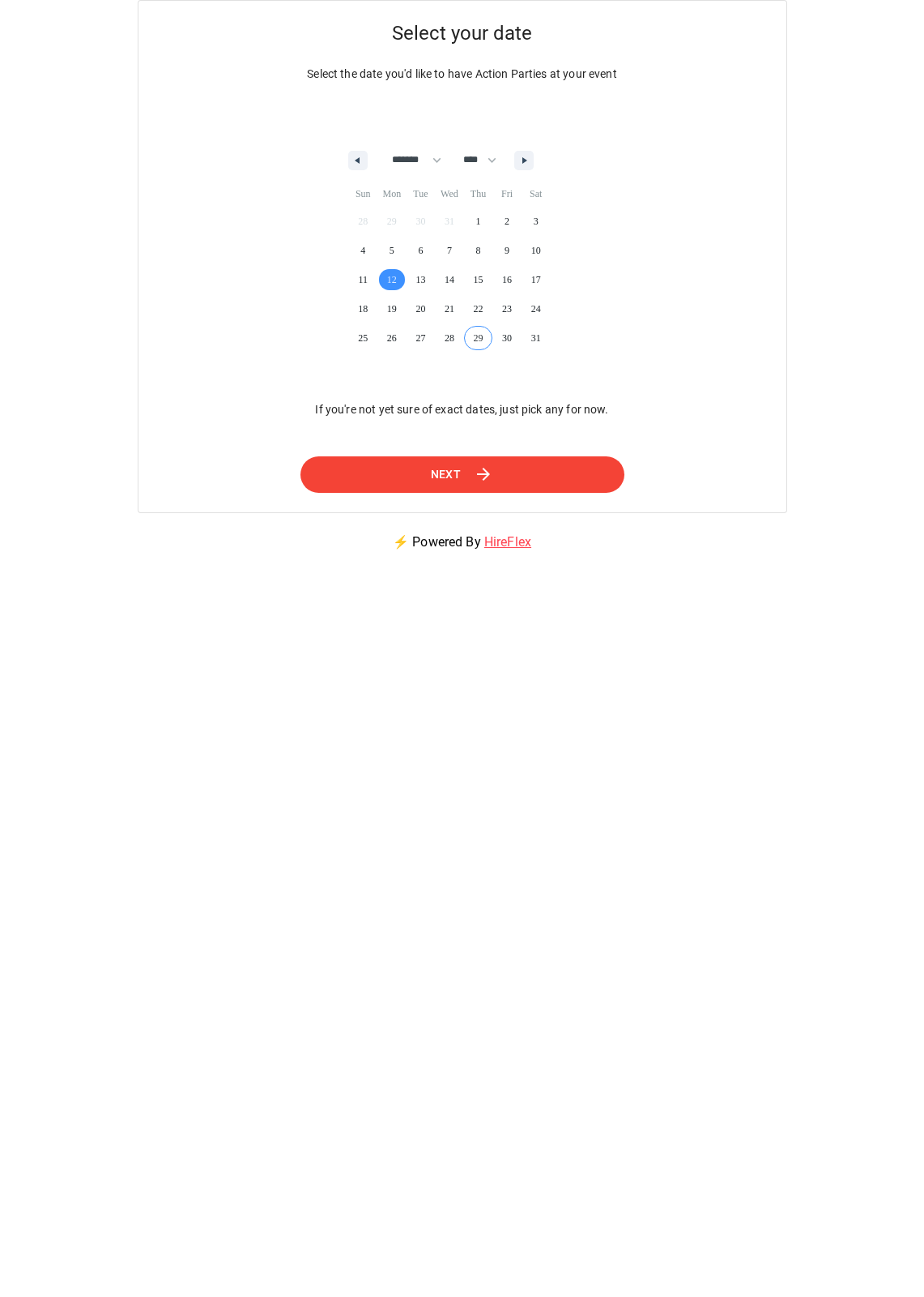
click at [487, 471] on icon at bounding box center [483, 474] width 19 height 19
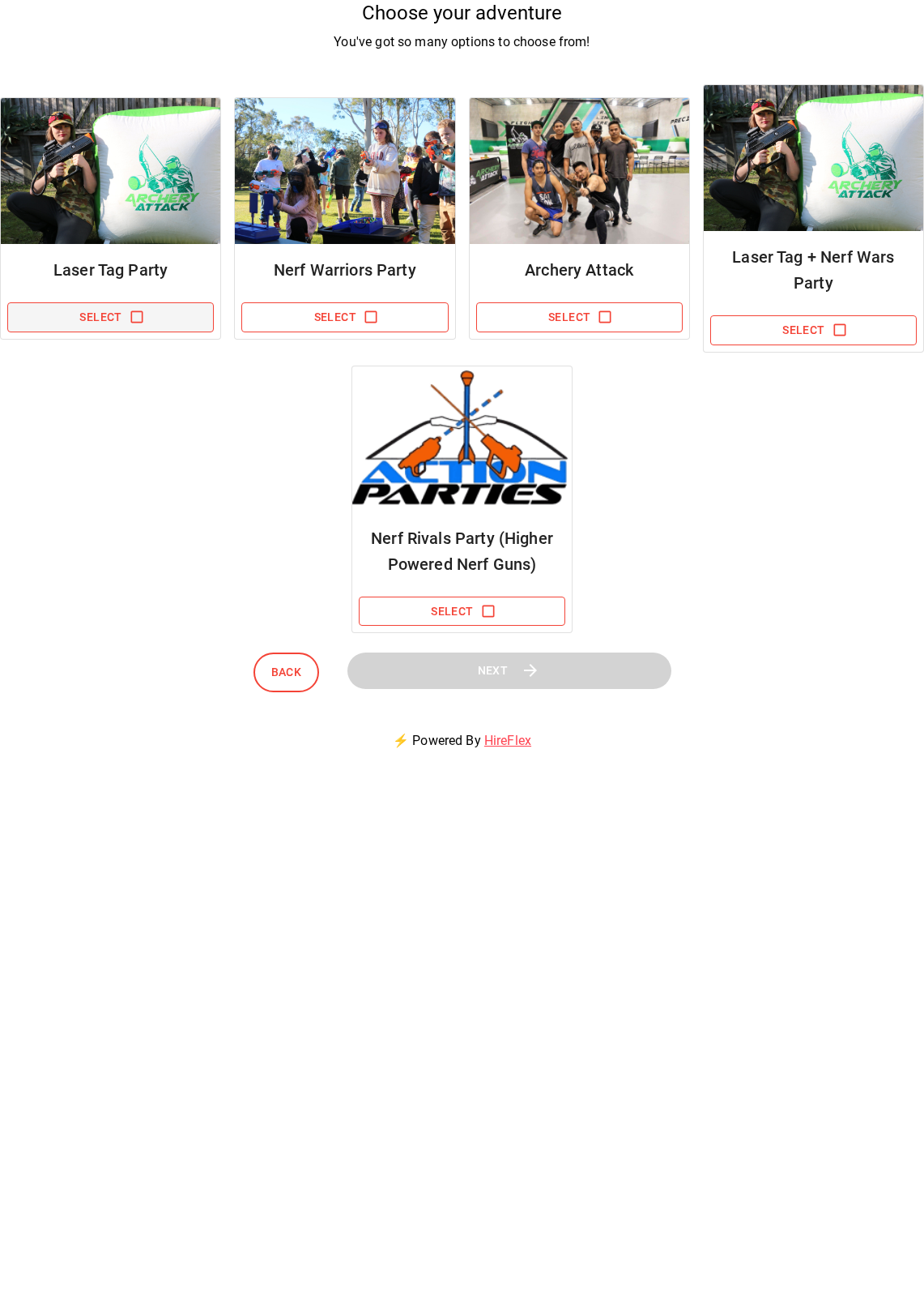
click at [135, 312] on icon "button" at bounding box center [136, 317] width 12 height 12
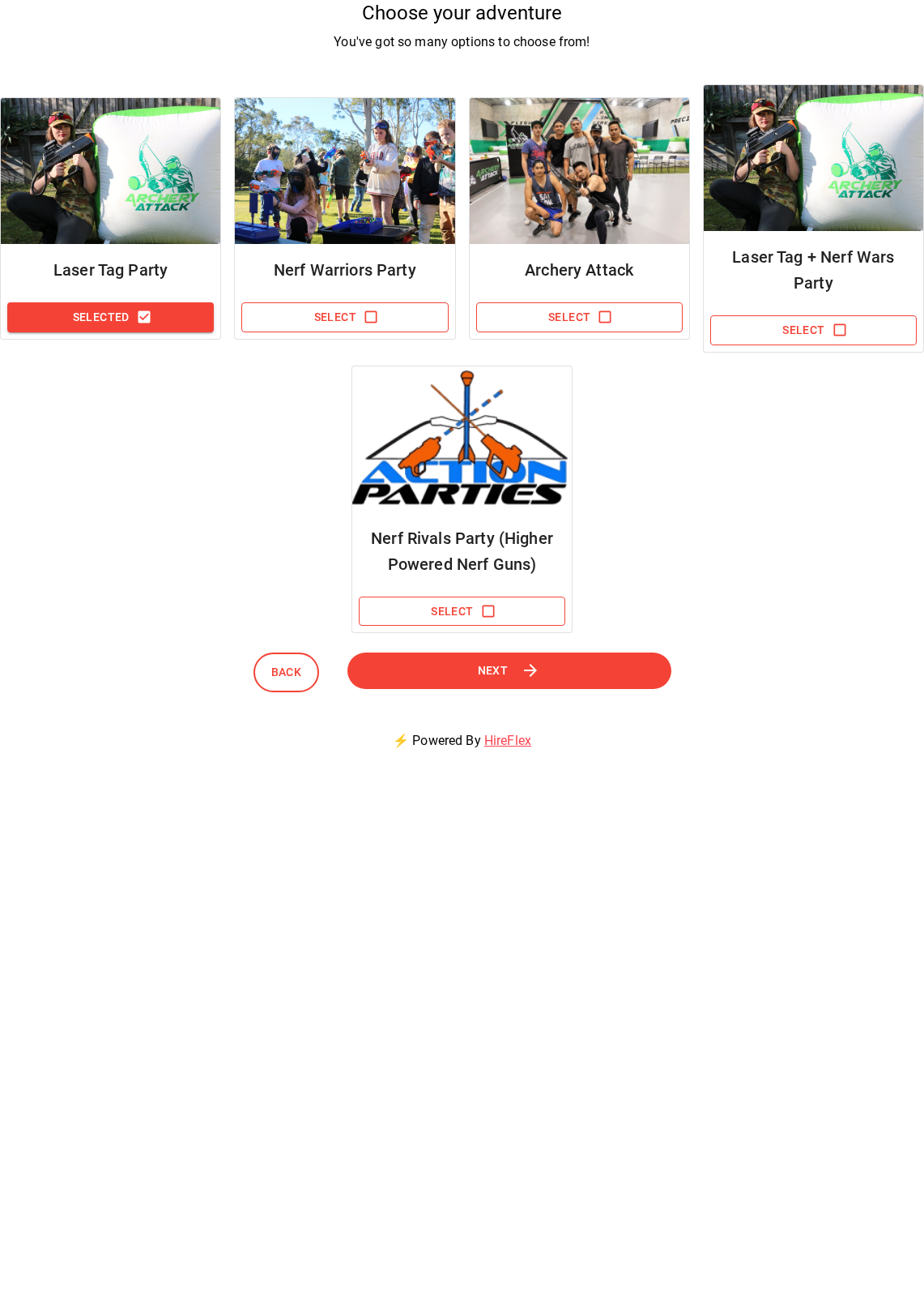
click at [460, 662] on button "Next" at bounding box center [508, 670] width 324 height 37
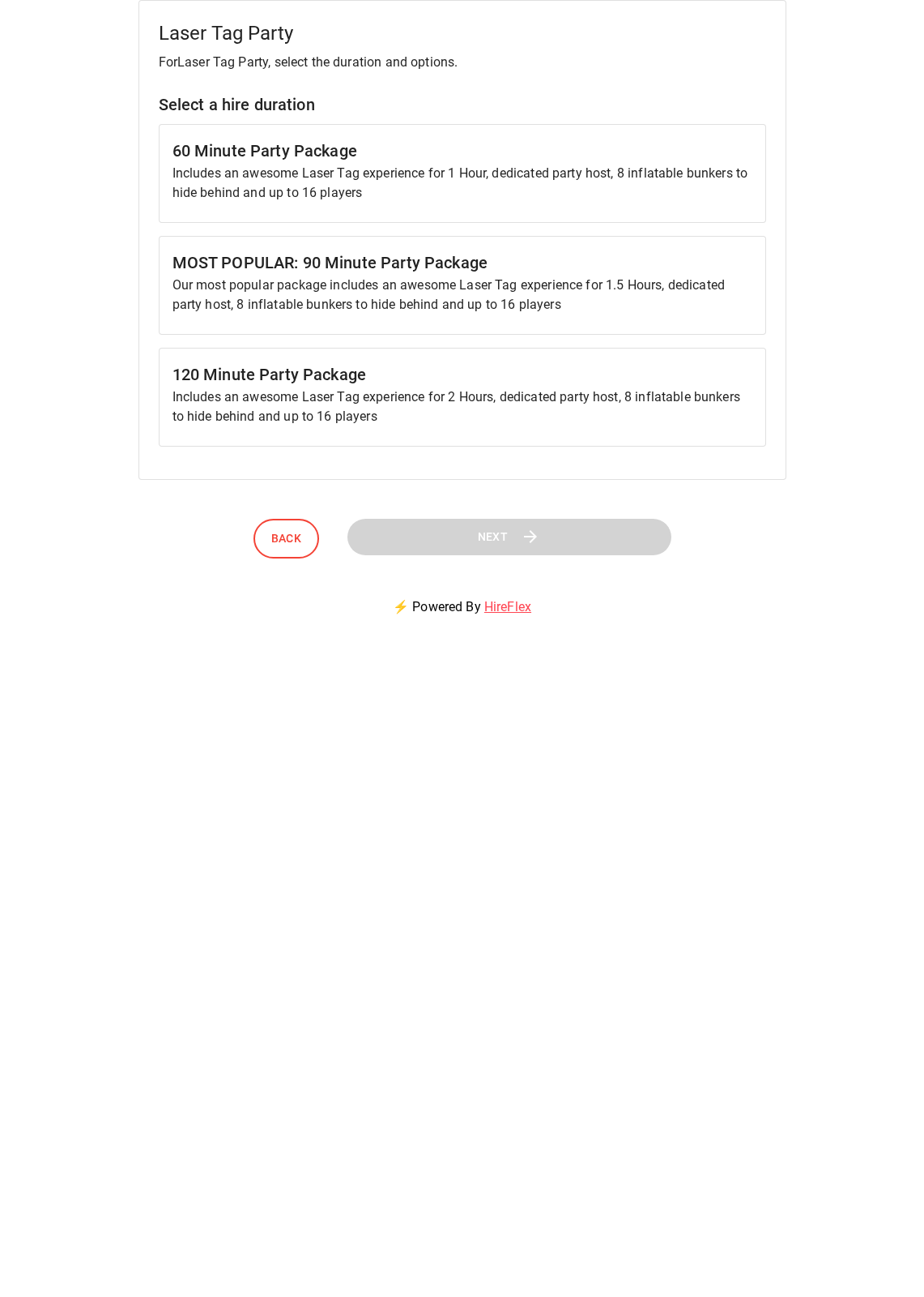
click at [422, 398] on p "Includes an awesome Laser Tag experience for 2 Hours, dedicated party host, 8 i…" at bounding box center [462, 407] width 580 height 39
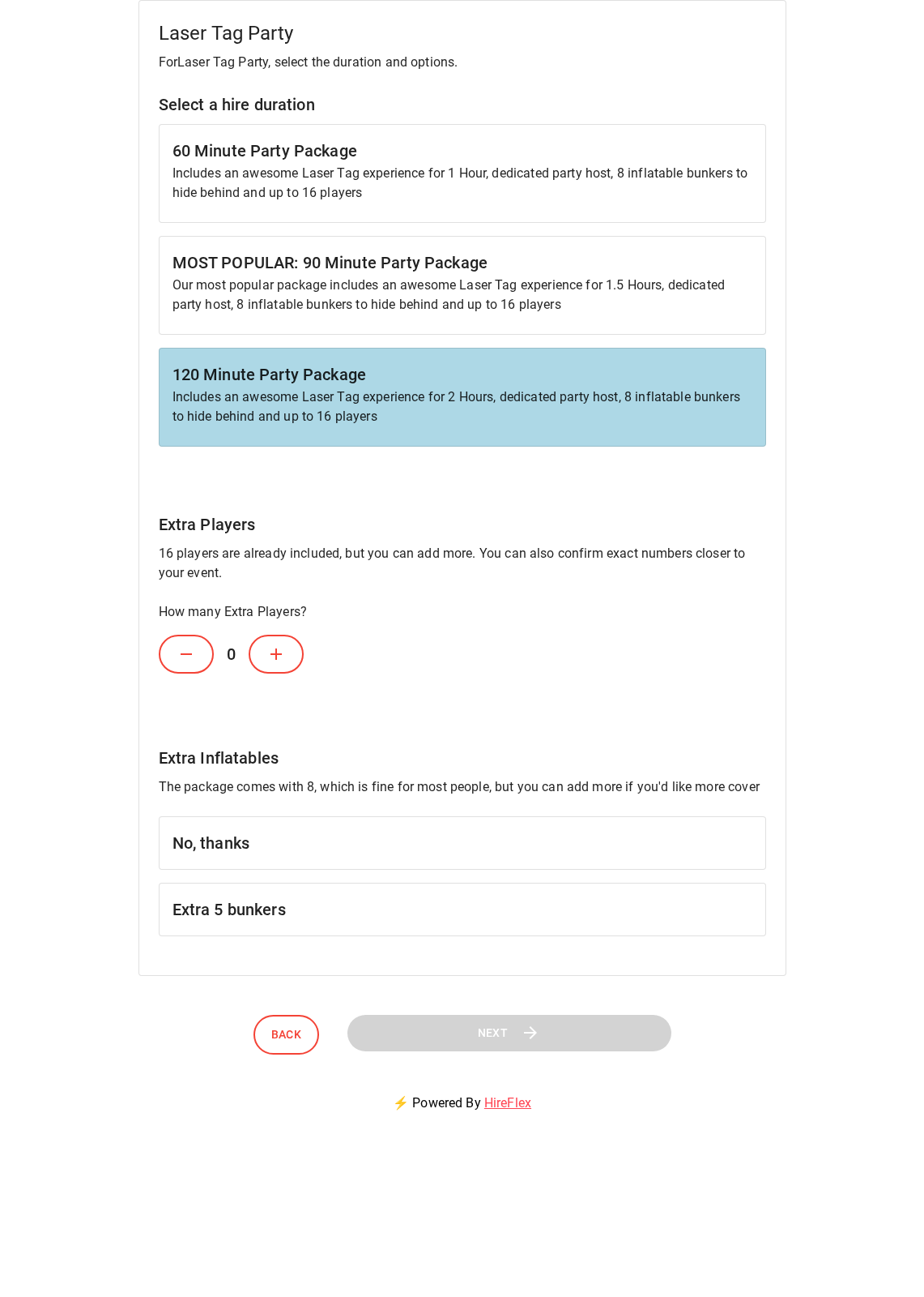
click at [401, 831] on h6 "No, thanks" at bounding box center [462, 842] width 580 height 26
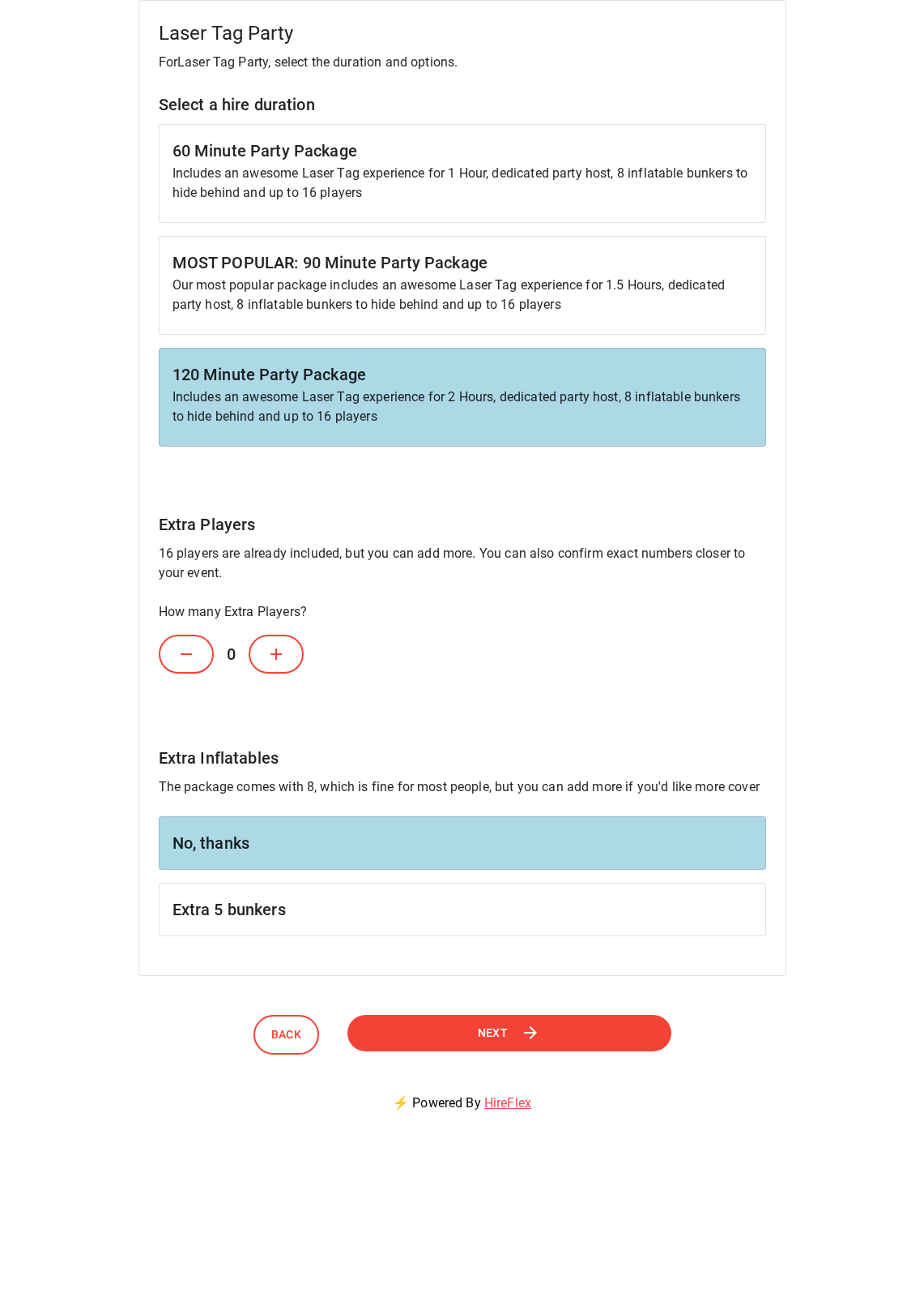
click at [469, 1026] on button "Next" at bounding box center [509, 1033] width 324 height 37
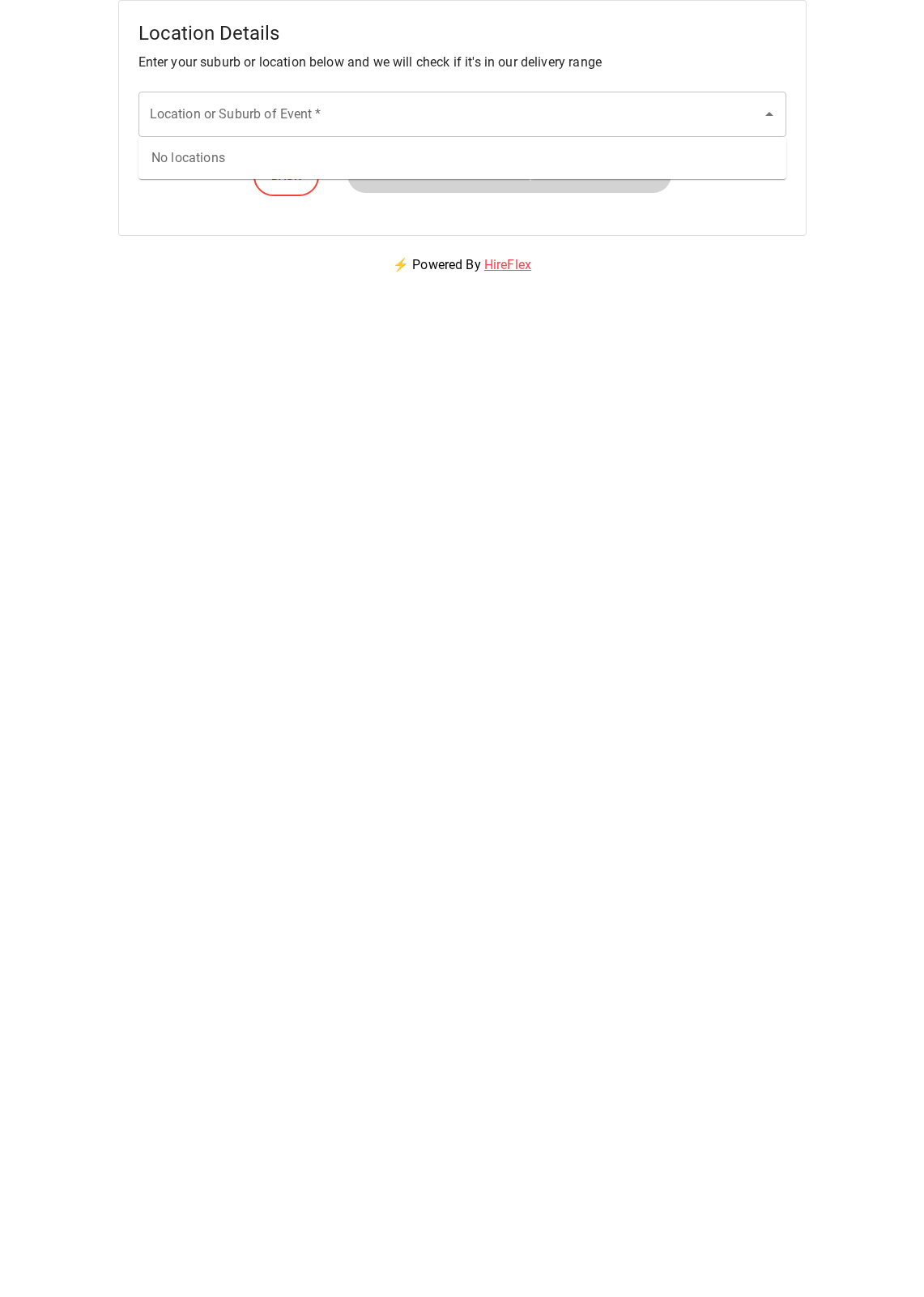
click at [562, 129] on div "Location or Suburb of Event   *" at bounding box center [462, 114] width 648 height 46
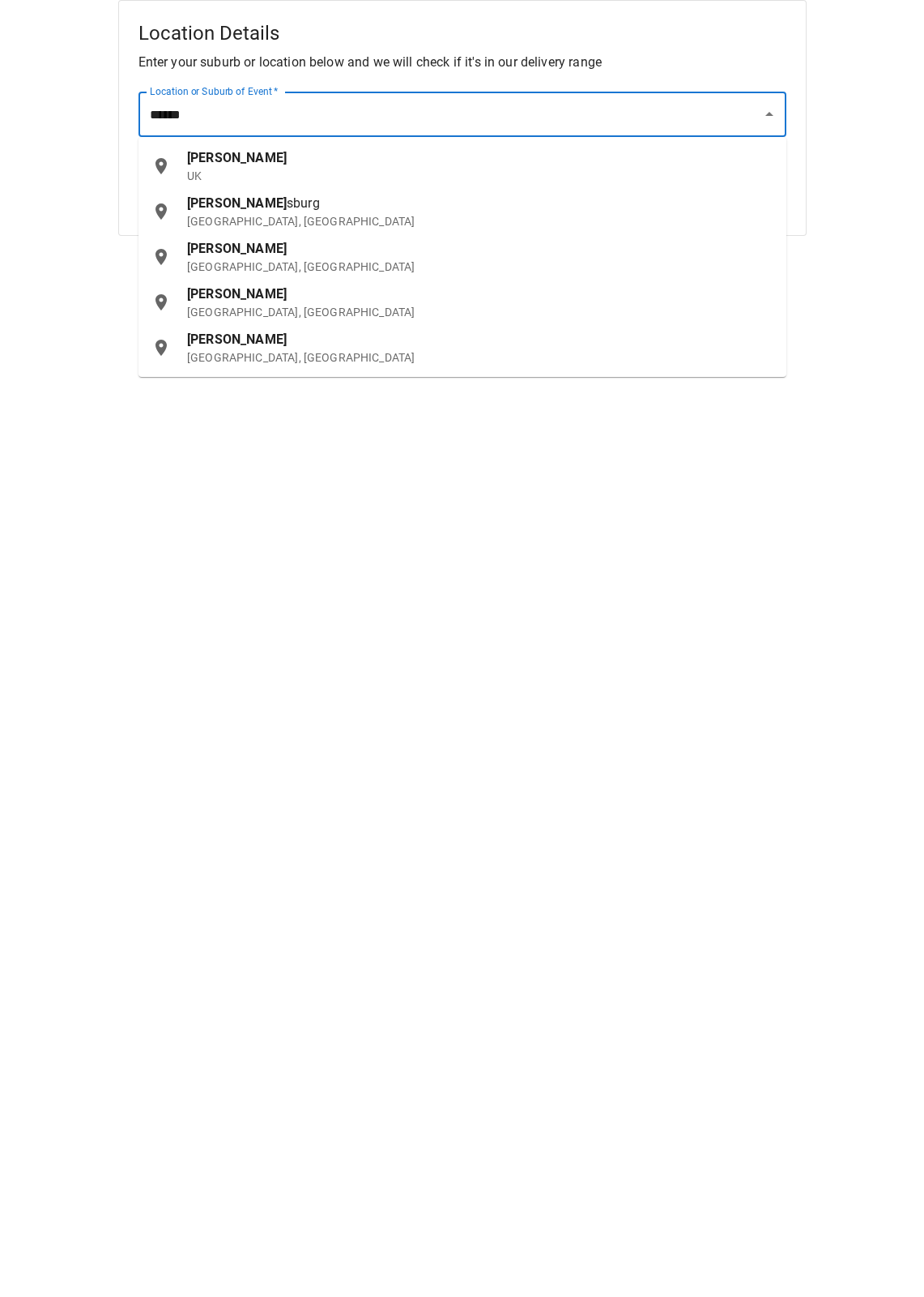
click at [367, 303] on div "[GEOGRAPHIC_DATA] [GEOGRAPHIC_DATA], [GEOGRAPHIC_DATA]" at bounding box center [480, 302] width 586 height 36
type input "**********"
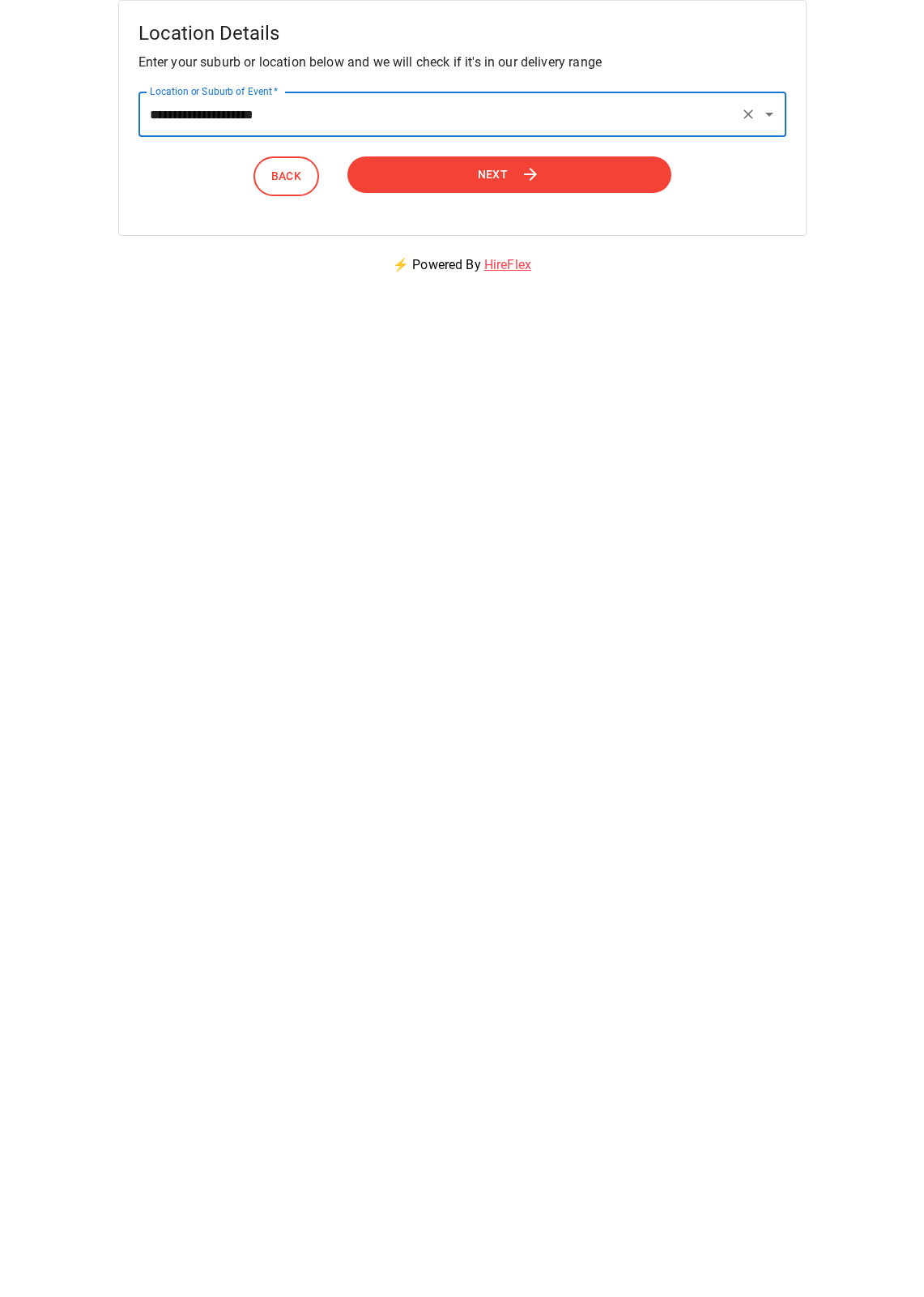
click at [508, 176] on button "Next" at bounding box center [508, 175] width 324 height 37
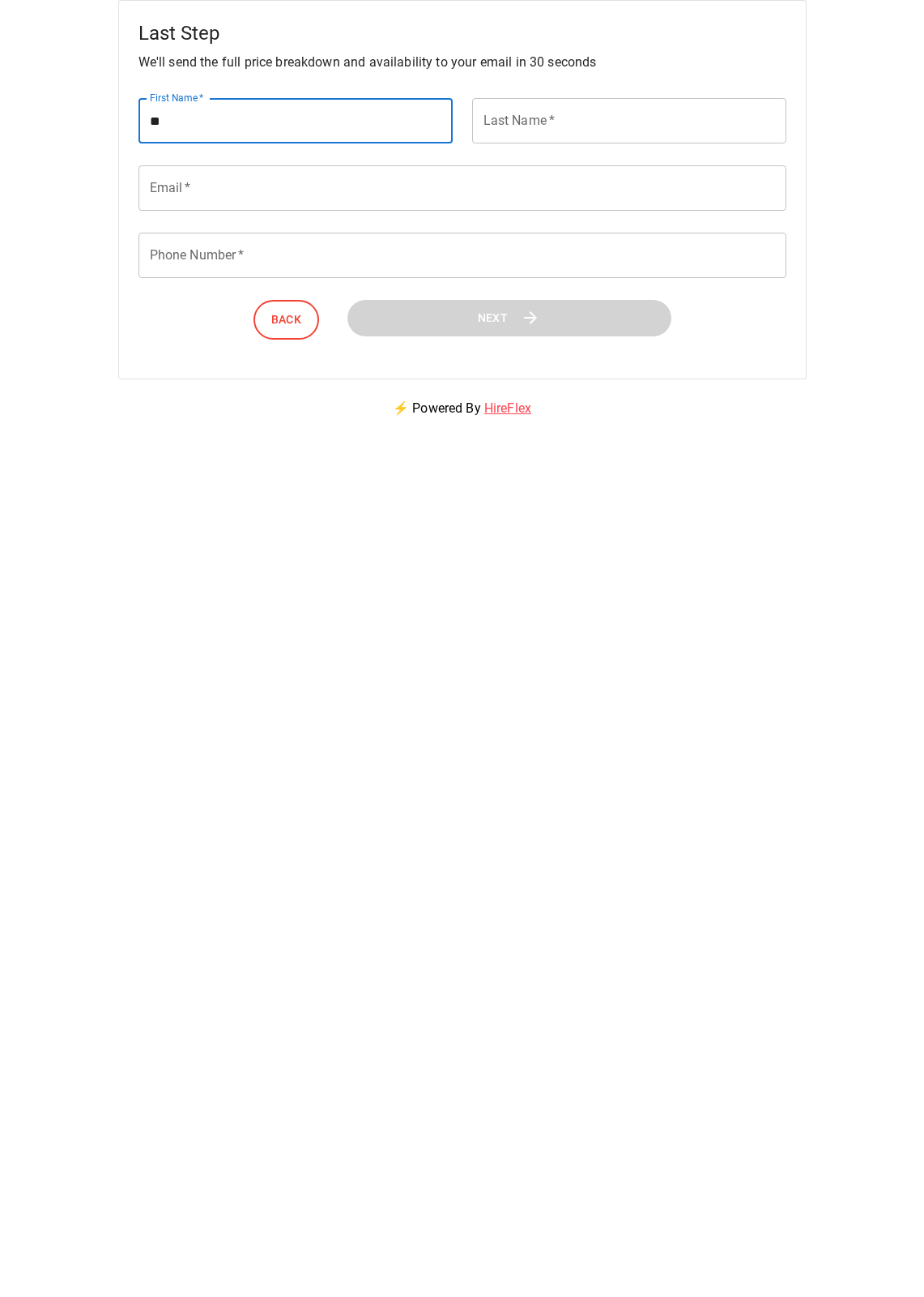
type input "*"
type input "******"
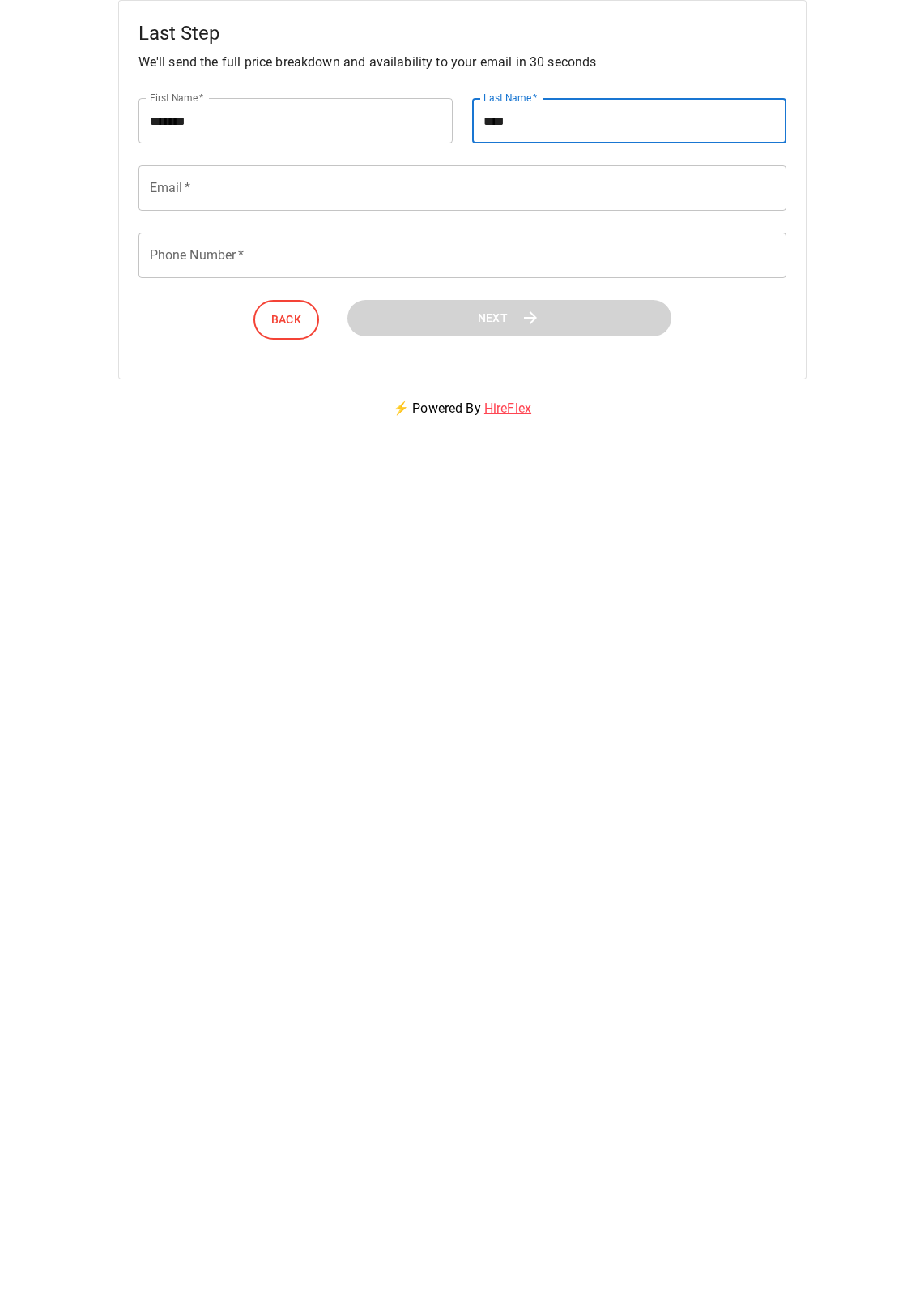
type input "****"
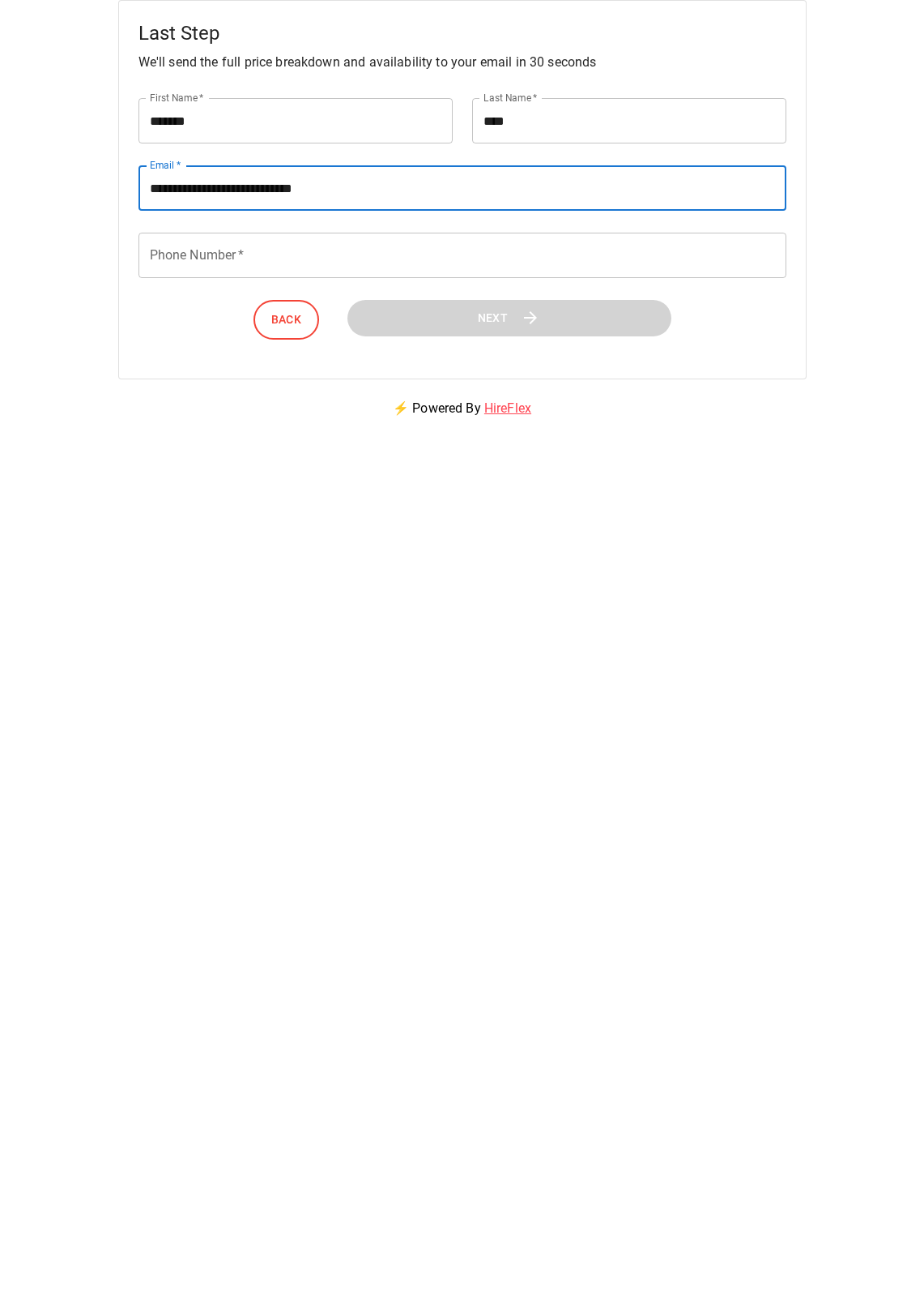
type input "**********"
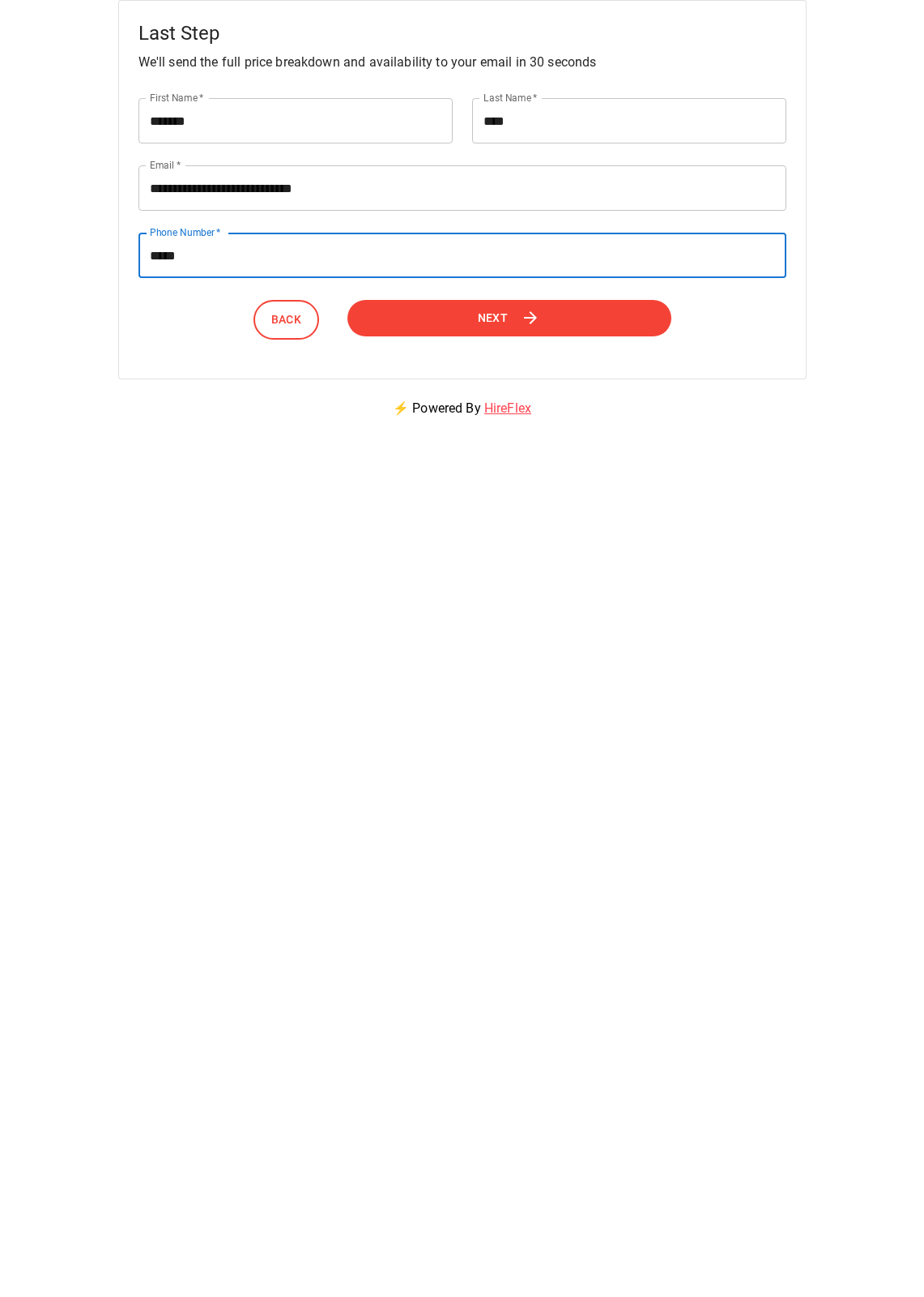
type input "*****"
click at [406, 307] on button "Next" at bounding box center [508, 318] width 324 height 37
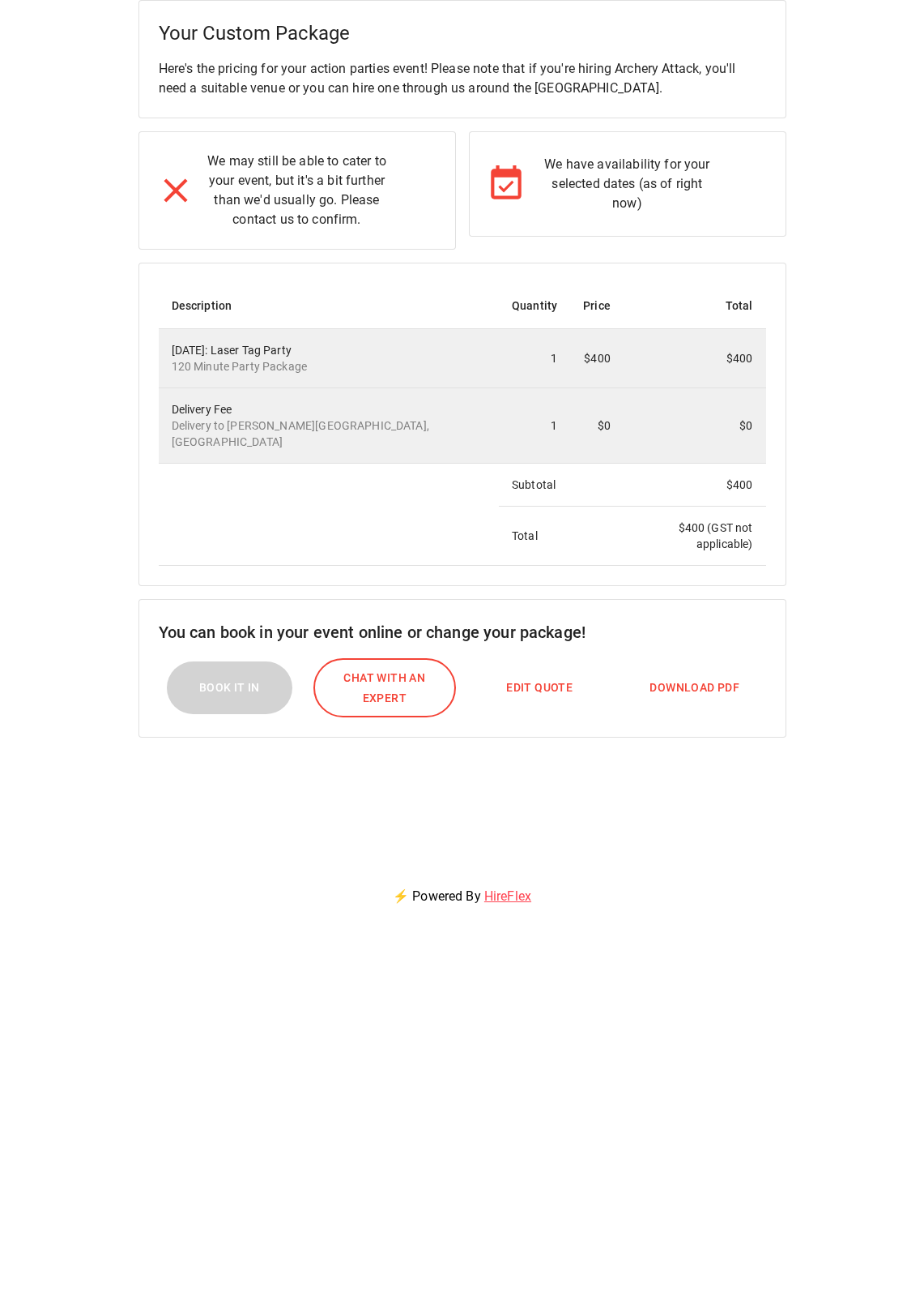
click at [530, 678] on span "Edit Quote" at bounding box center [539, 688] width 66 height 20
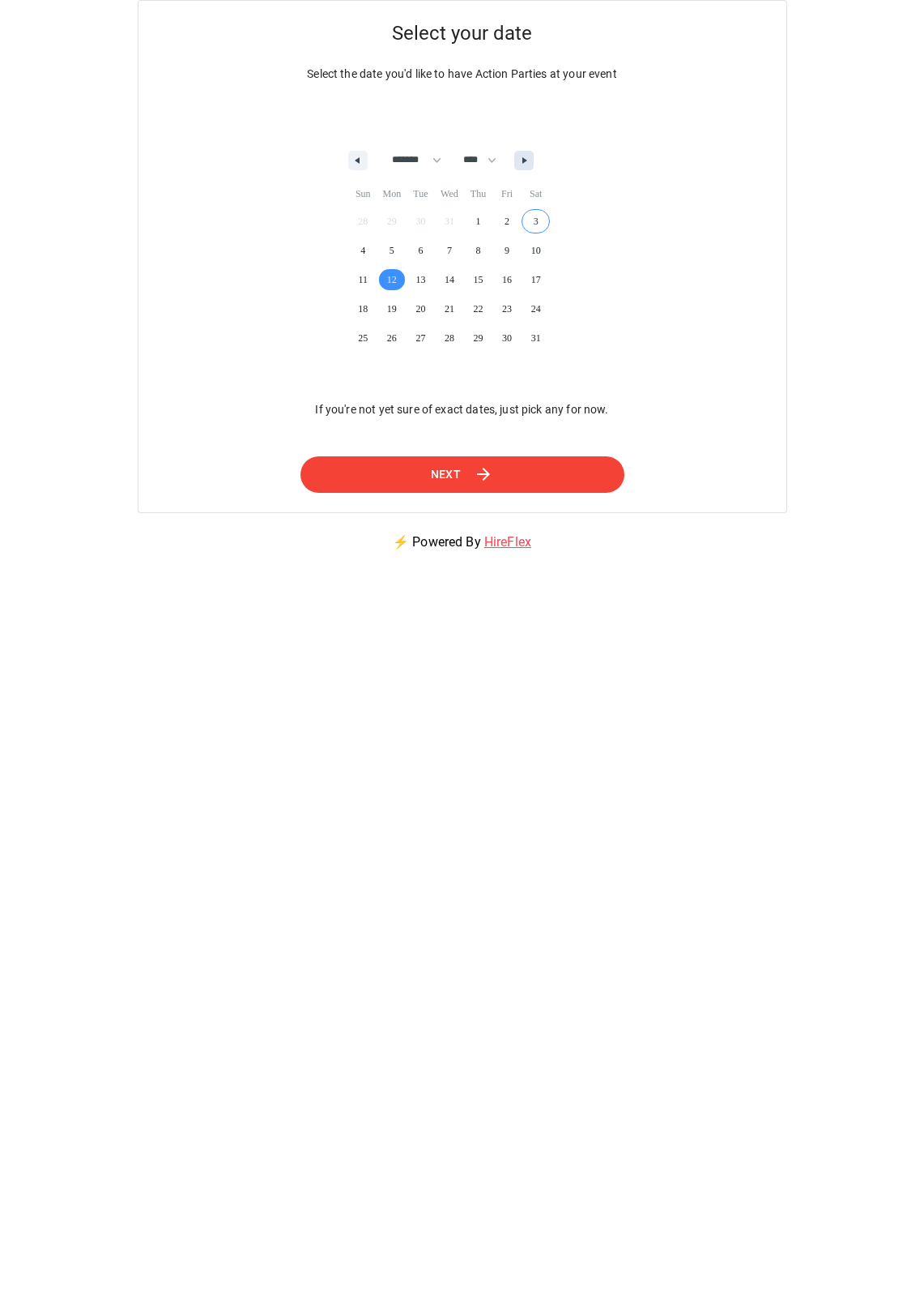
click at [528, 156] on button "button" at bounding box center [523, 160] width 19 height 19
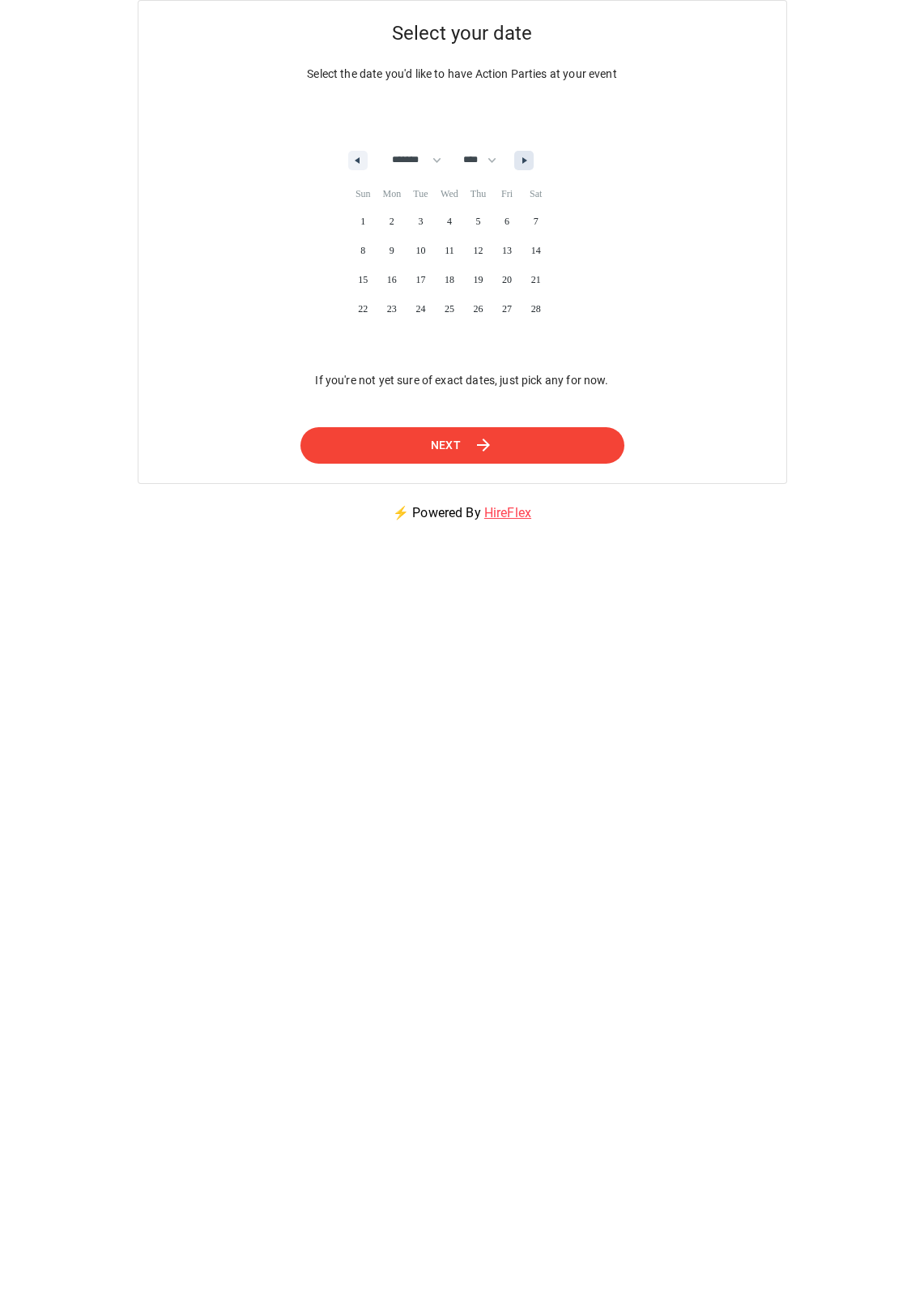
click at [528, 156] on button "button" at bounding box center [523, 160] width 19 height 19
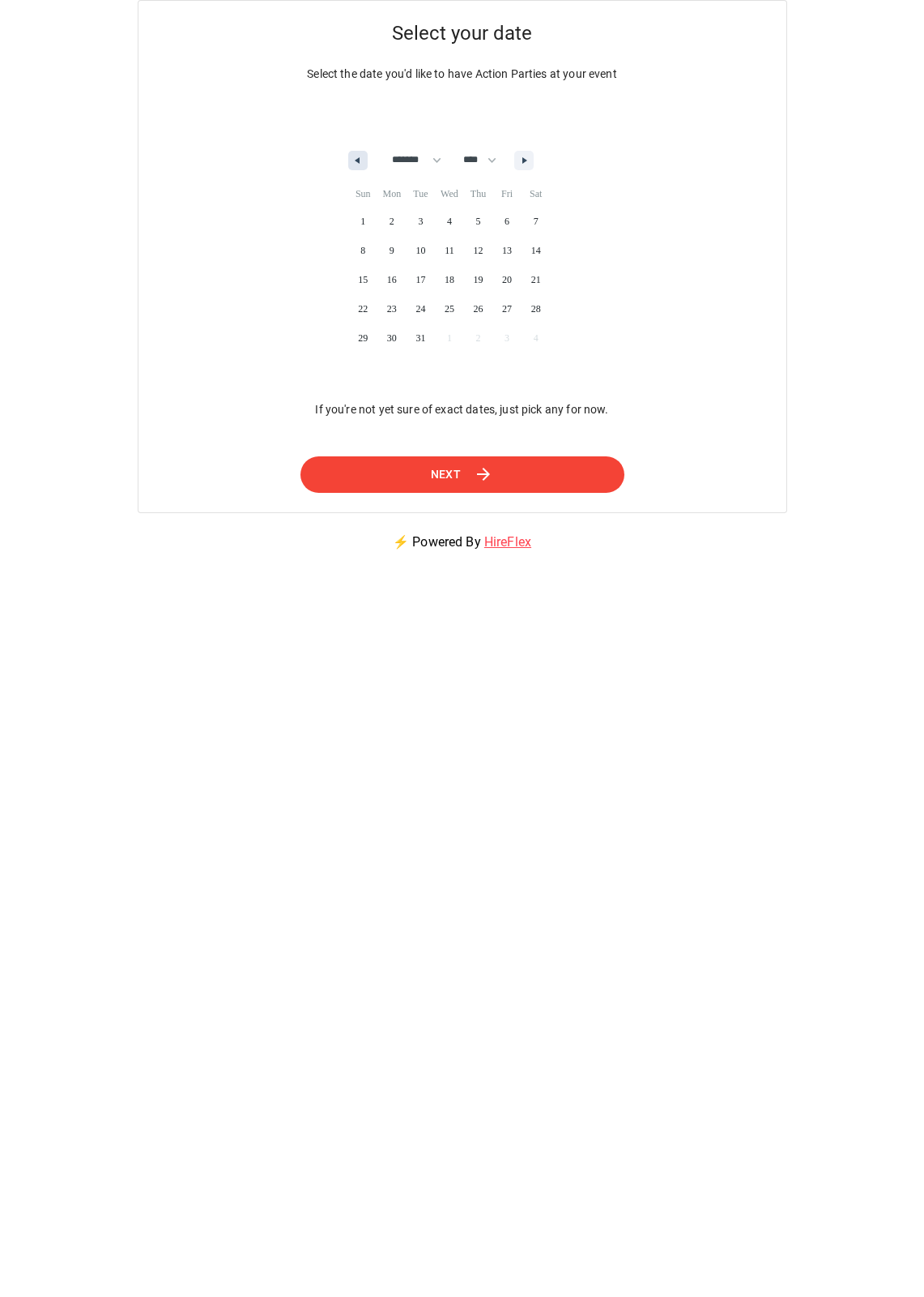
click at [354, 158] on icon "button" at bounding box center [356, 160] width 8 height 7
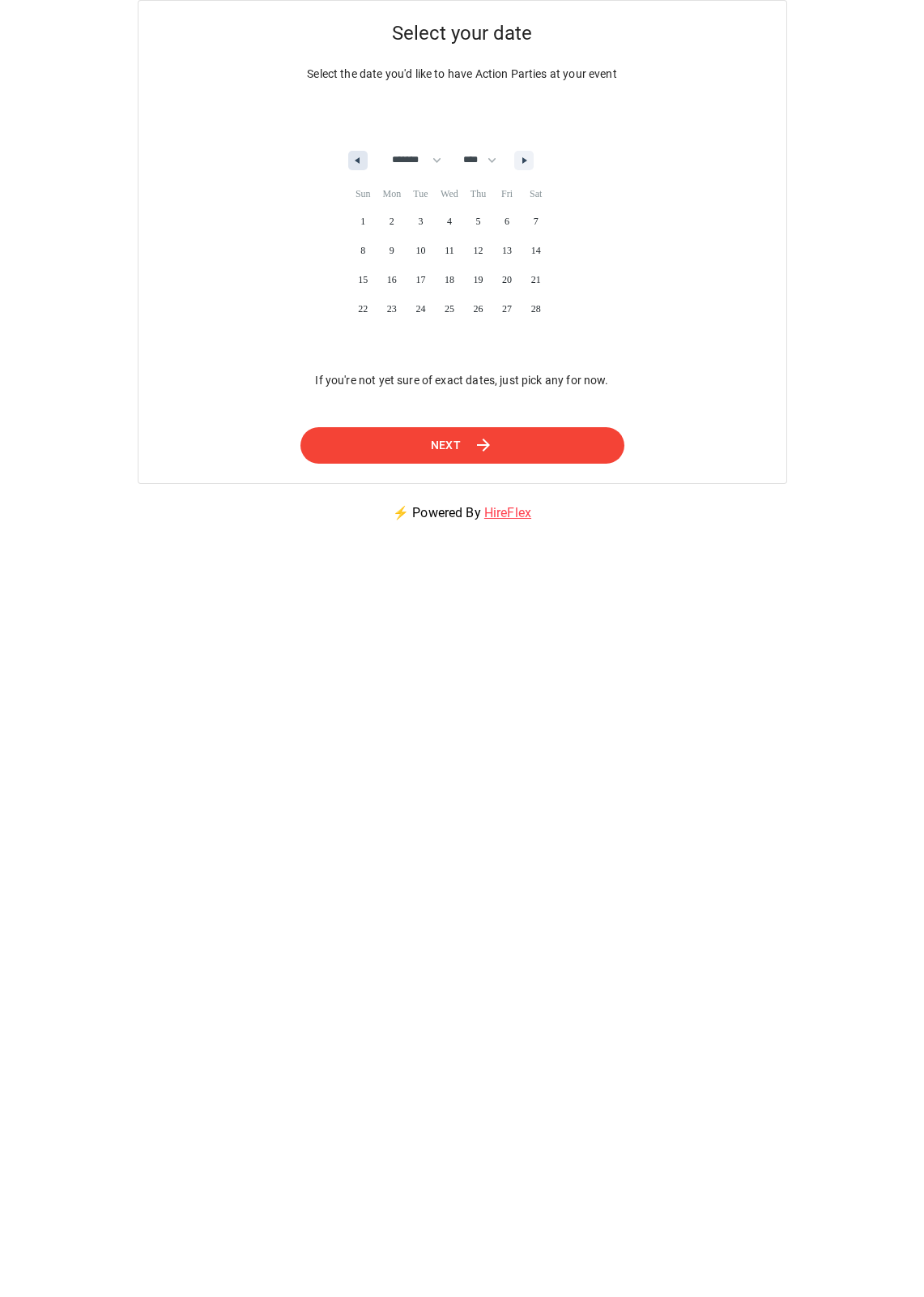
click at [354, 158] on icon "button" at bounding box center [356, 160] width 8 height 7
select select "*"
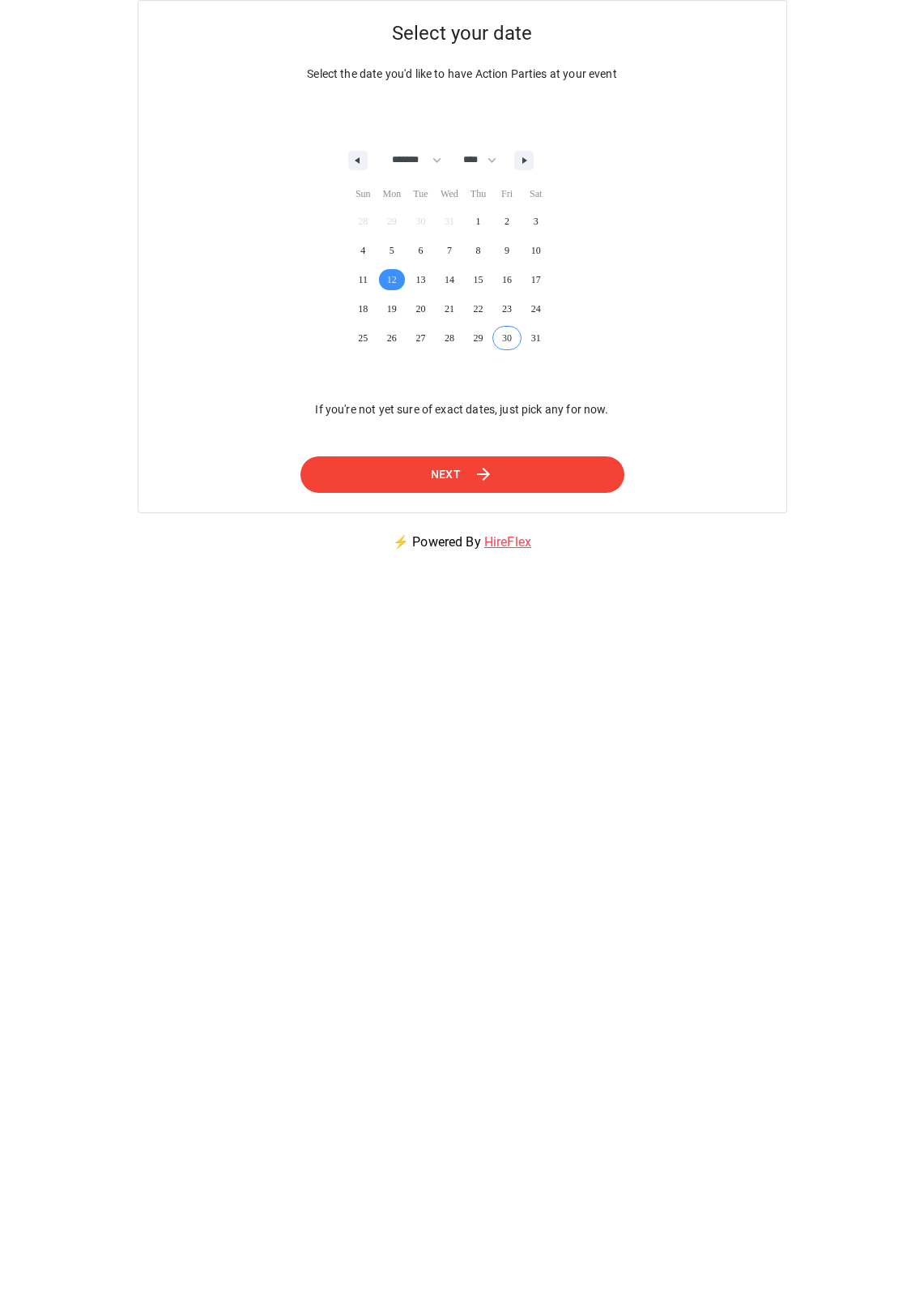
click at [484, 470] on icon at bounding box center [484, 475] width 13 height 13
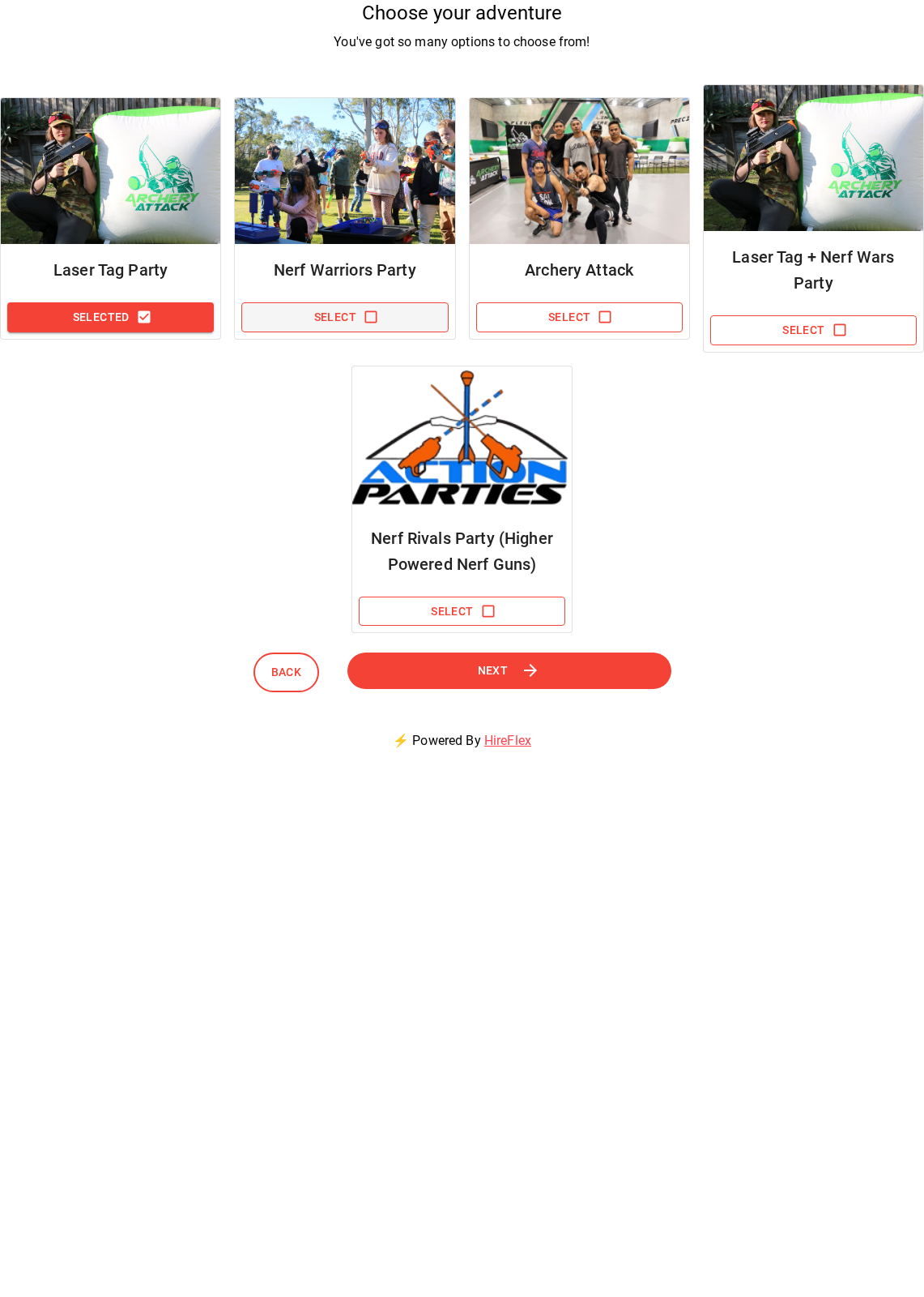
click at [367, 314] on icon "button" at bounding box center [372, 317] width 17 height 17
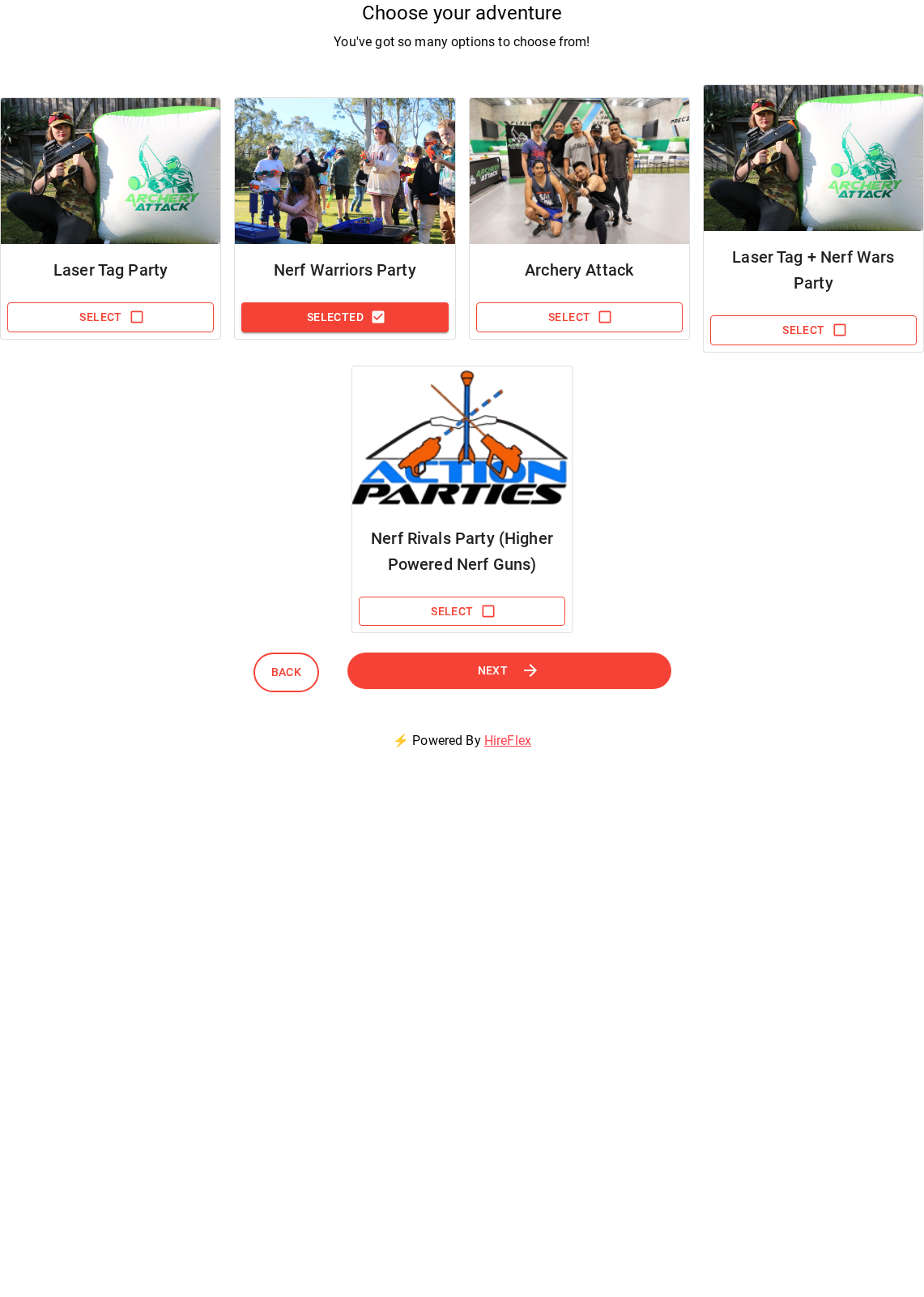
click at [502, 671] on span "Next" at bounding box center [493, 670] width 31 height 20
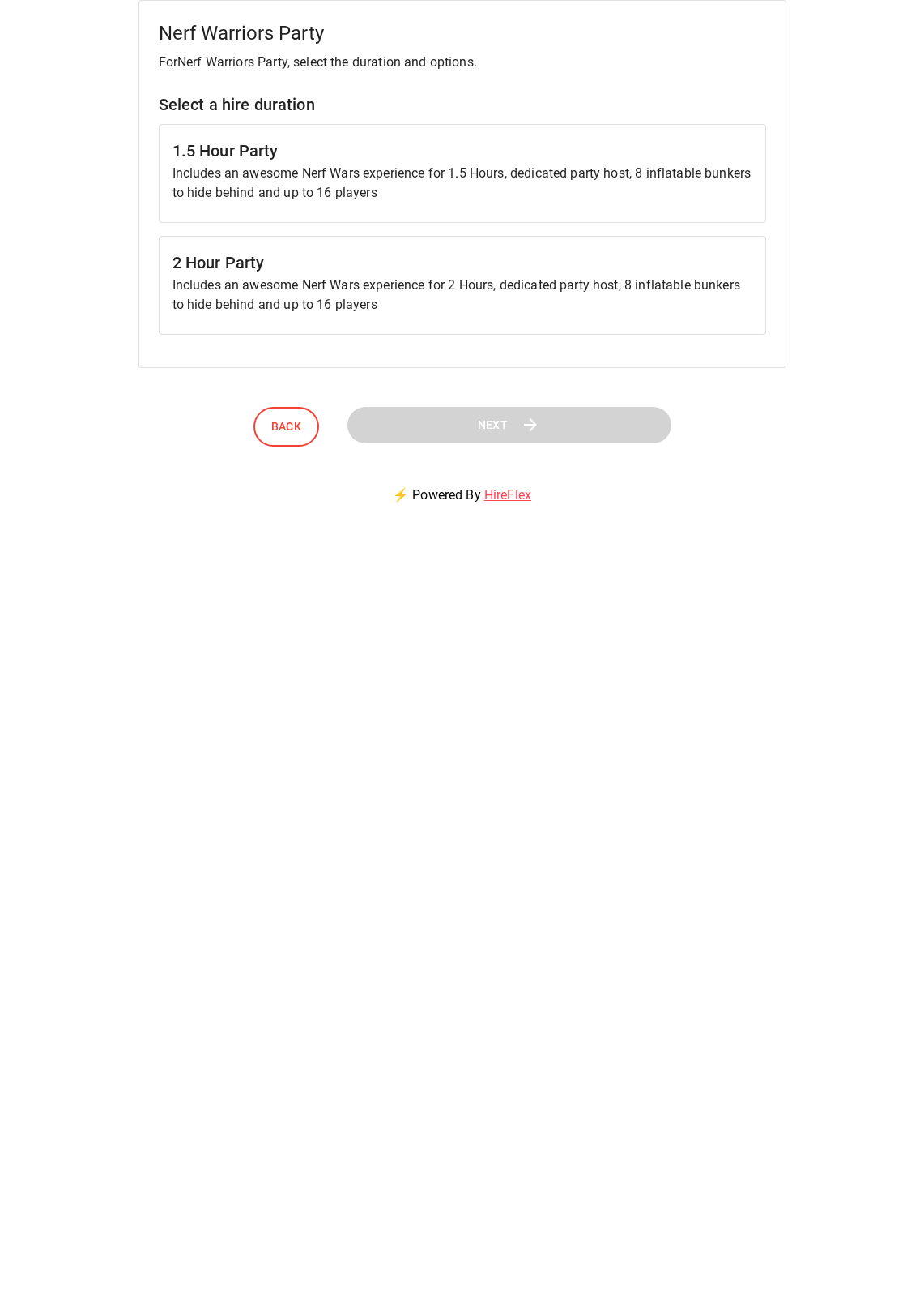
click at [473, 297] on p "Includes an awesome Nerf Wars experience for 2 Hours, dedicated party host, 8 i…" at bounding box center [462, 295] width 580 height 39
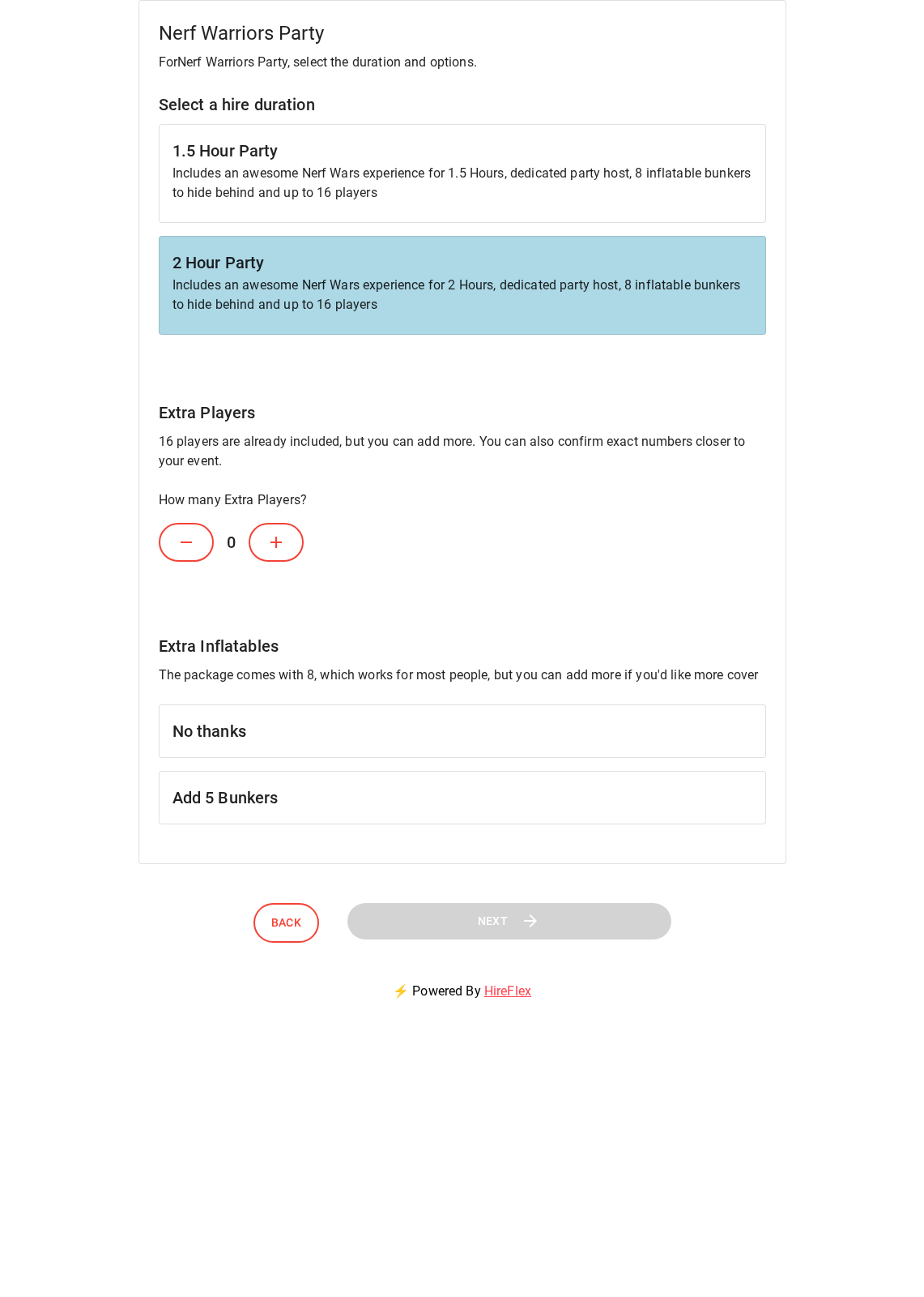
click at [409, 751] on div "No thanks" at bounding box center [462, 731] width 608 height 53
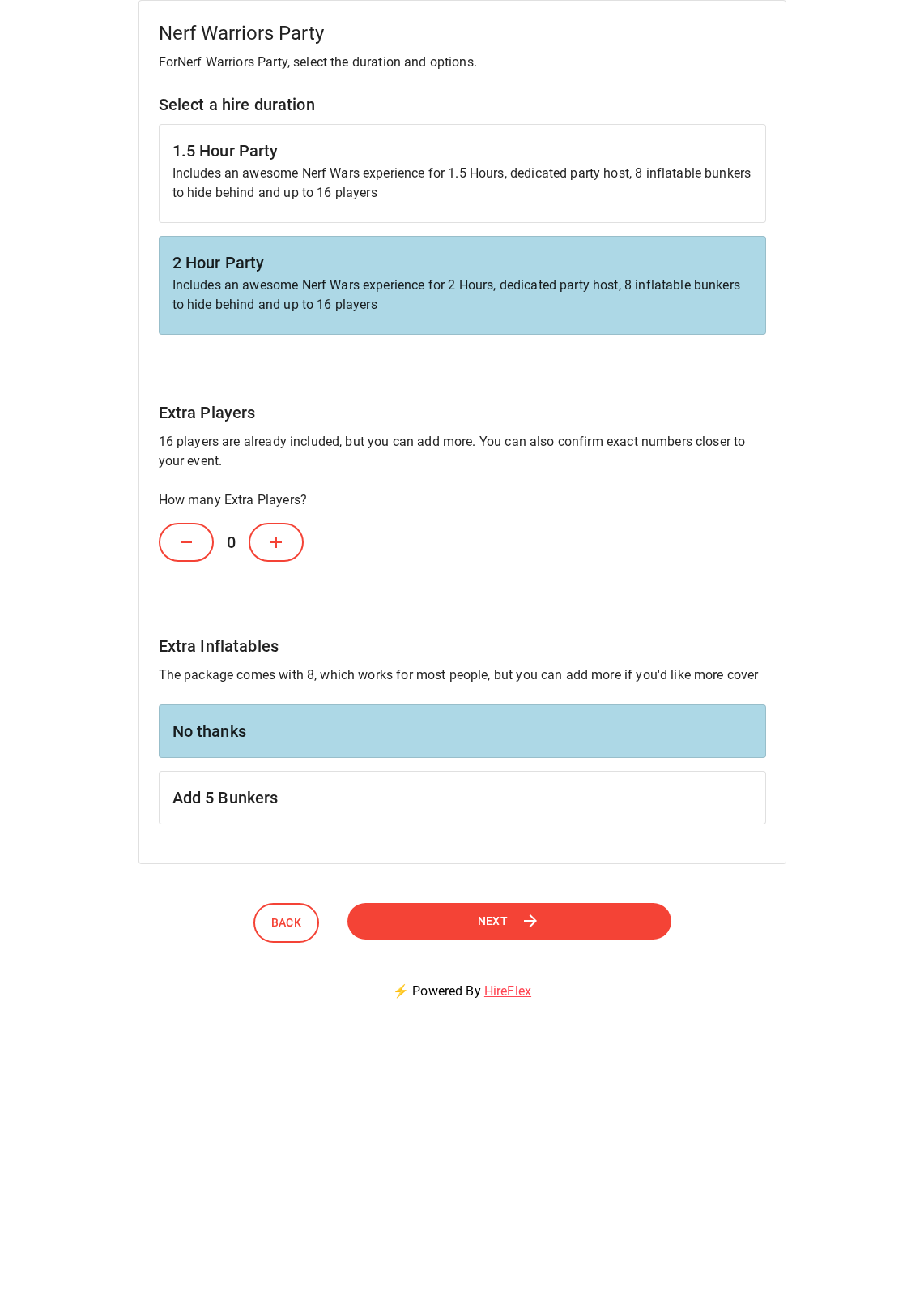
click at [466, 928] on button "Next" at bounding box center [509, 921] width 324 height 37
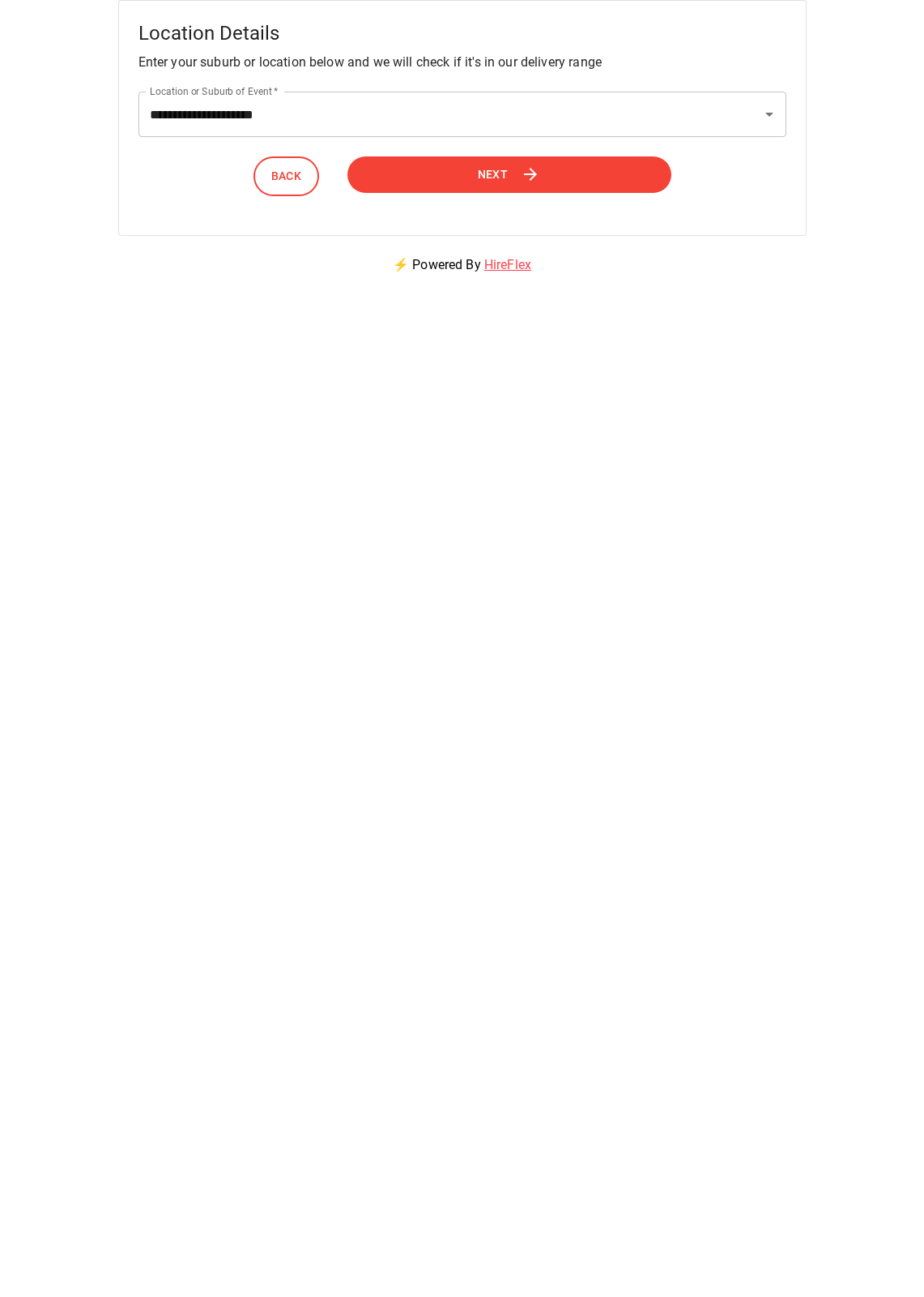
click at [469, 171] on button "Next" at bounding box center [509, 175] width 324 height 37
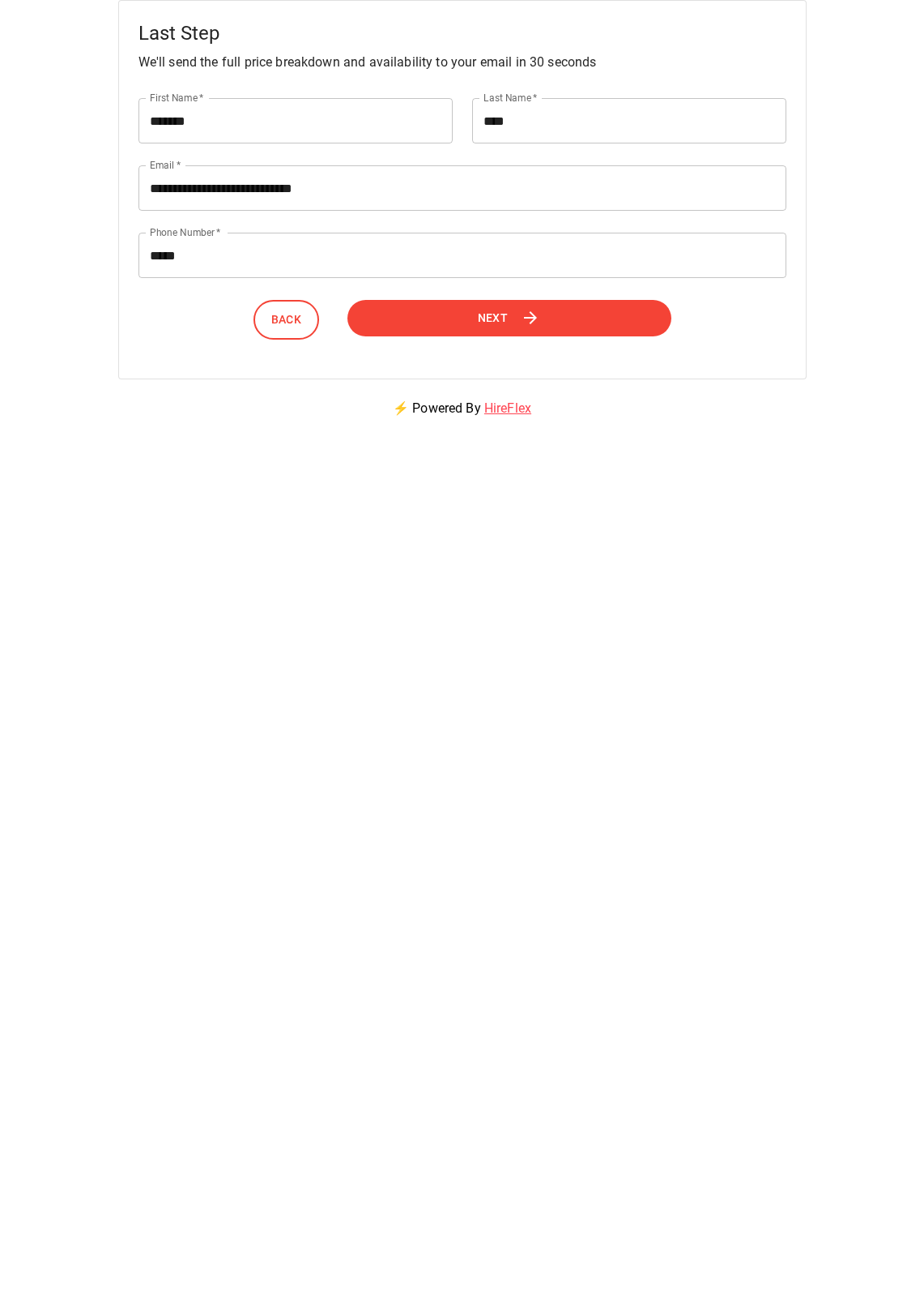
click at [470, 325] on button "Next" at bounding box center [509, 318] width 324 height 37
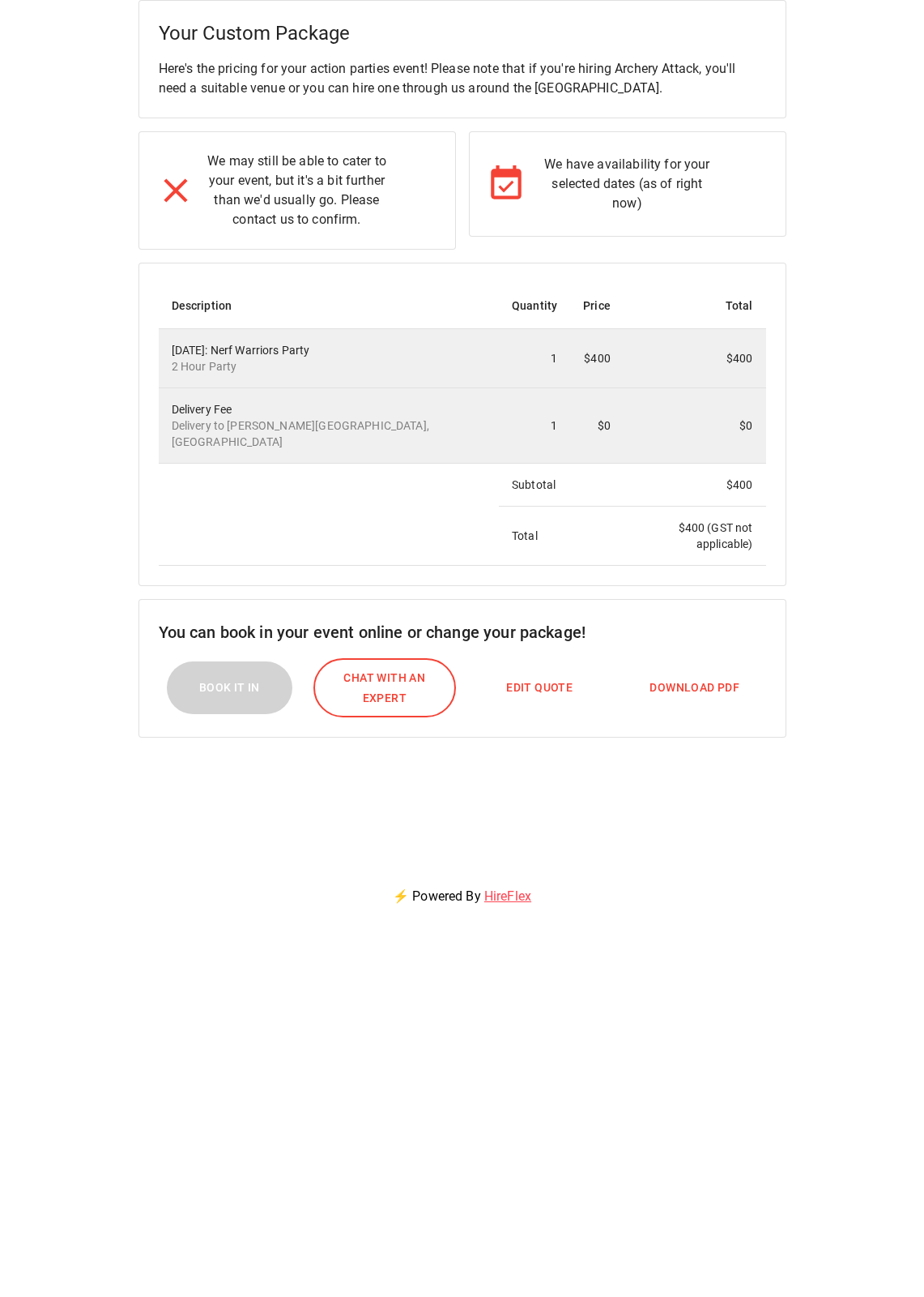
click at [544, 678] on span "Edit Quote" at bounding box center [539, 688] width 66 height 20
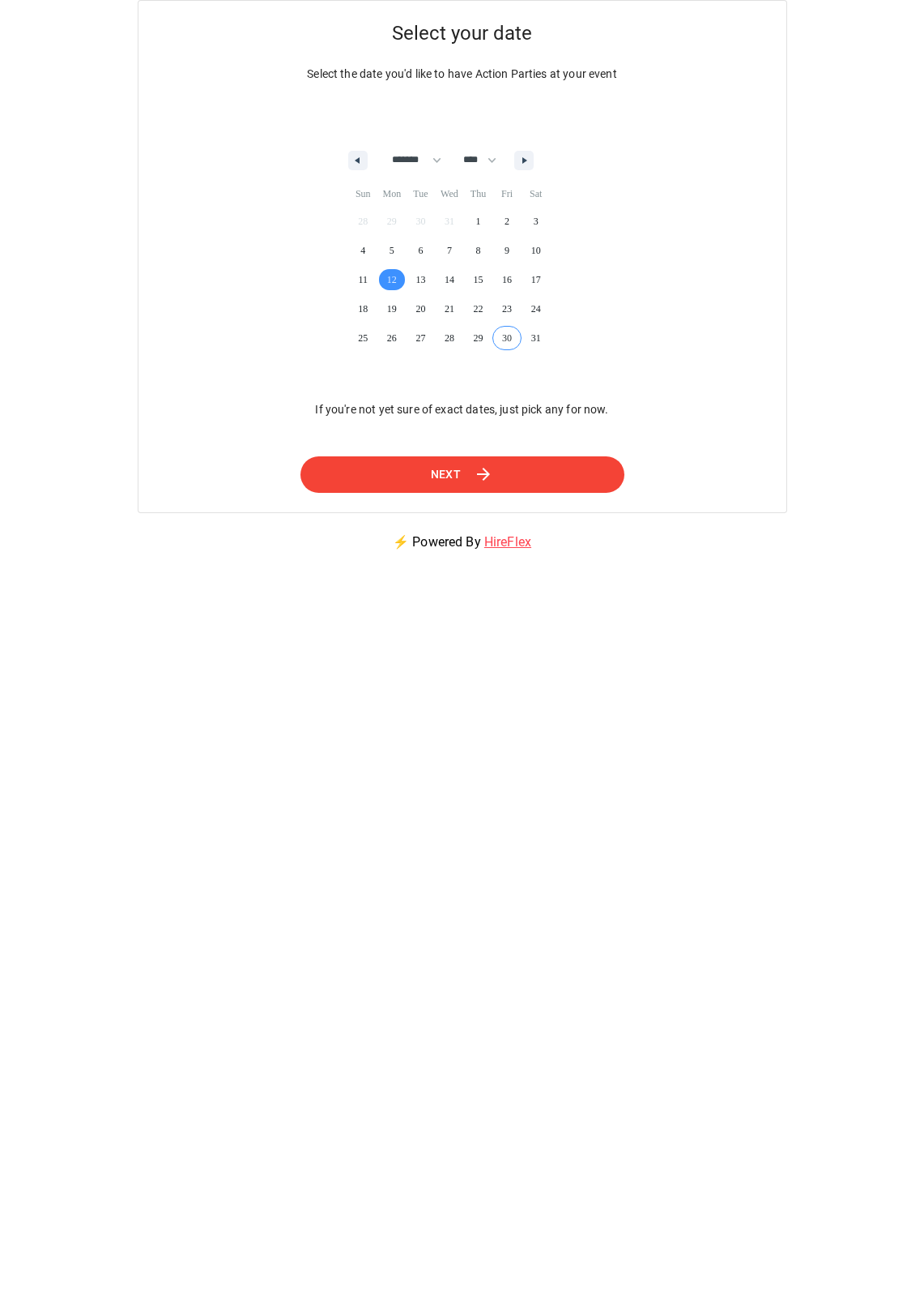
click at [518, 468] on button "Next" at bounding box center [462, 475] width 324 height 37
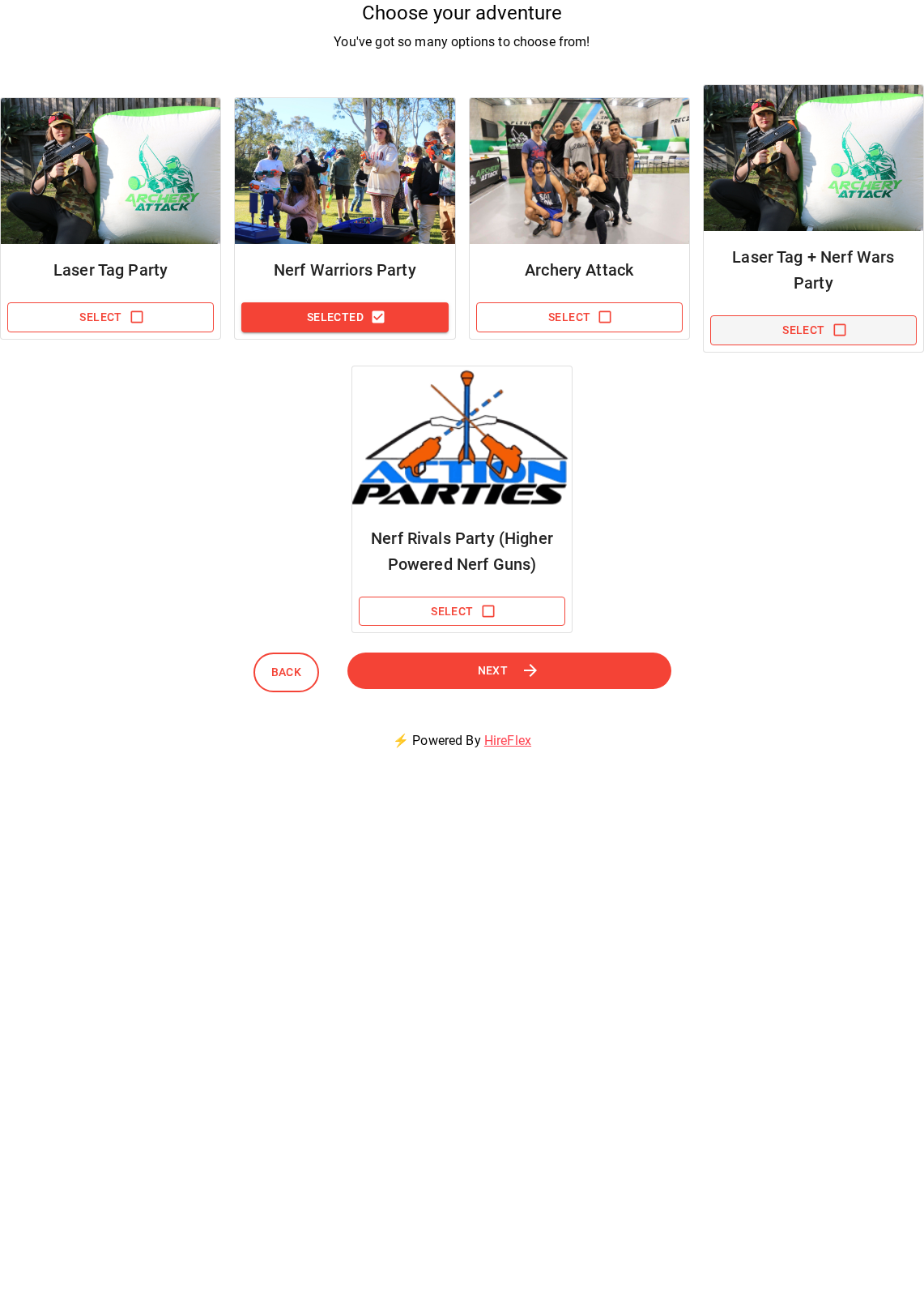
click at [836, 322] on icon "button" at bounding box center [840, 330] width 17 height 17
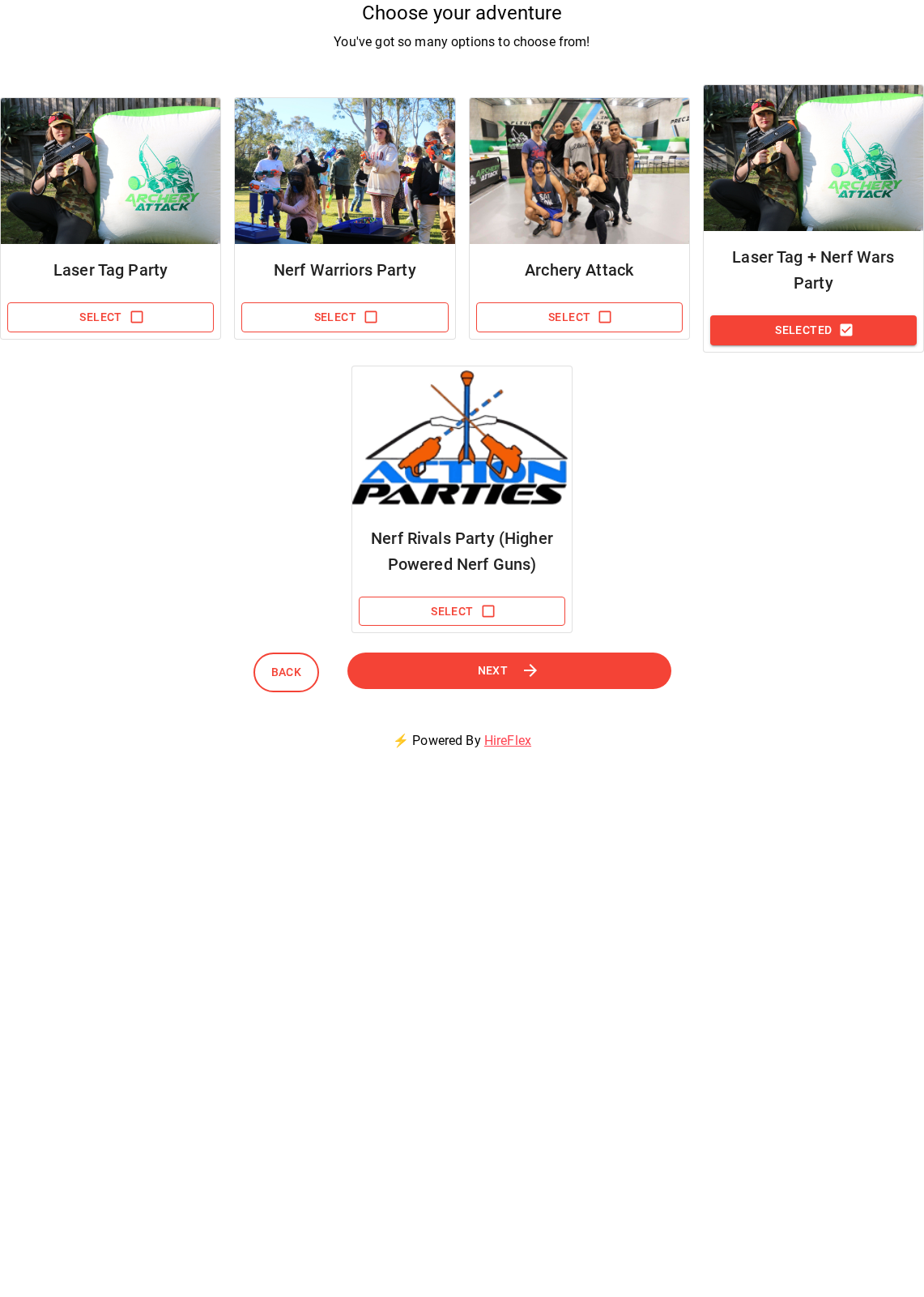
click at [494, 670] on span "Next" at bounding box center [493, 670] width 31 height 20
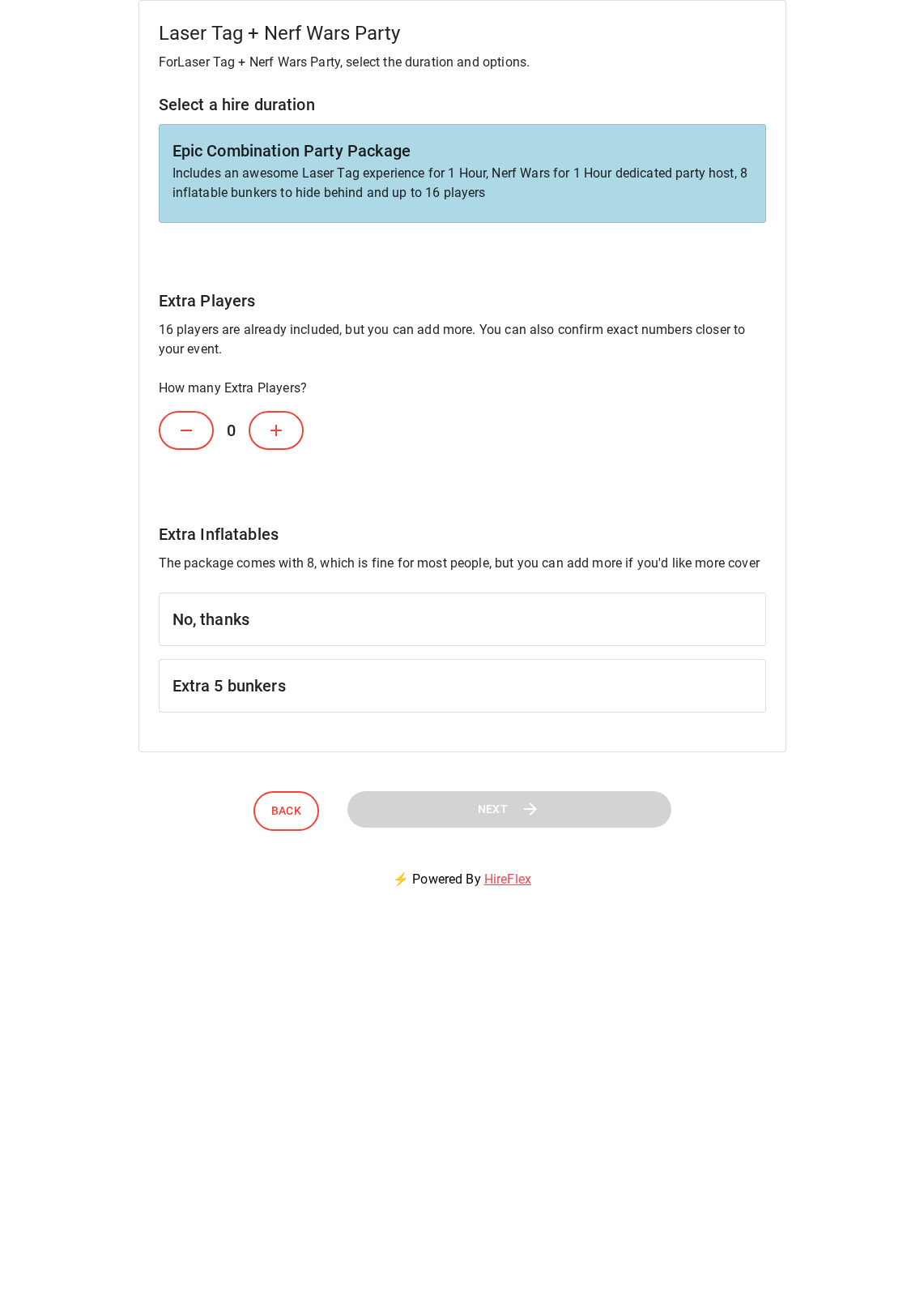
click at [384, 632] on div "No, thanks" at bounding box center [462, 619] width 608 height 53
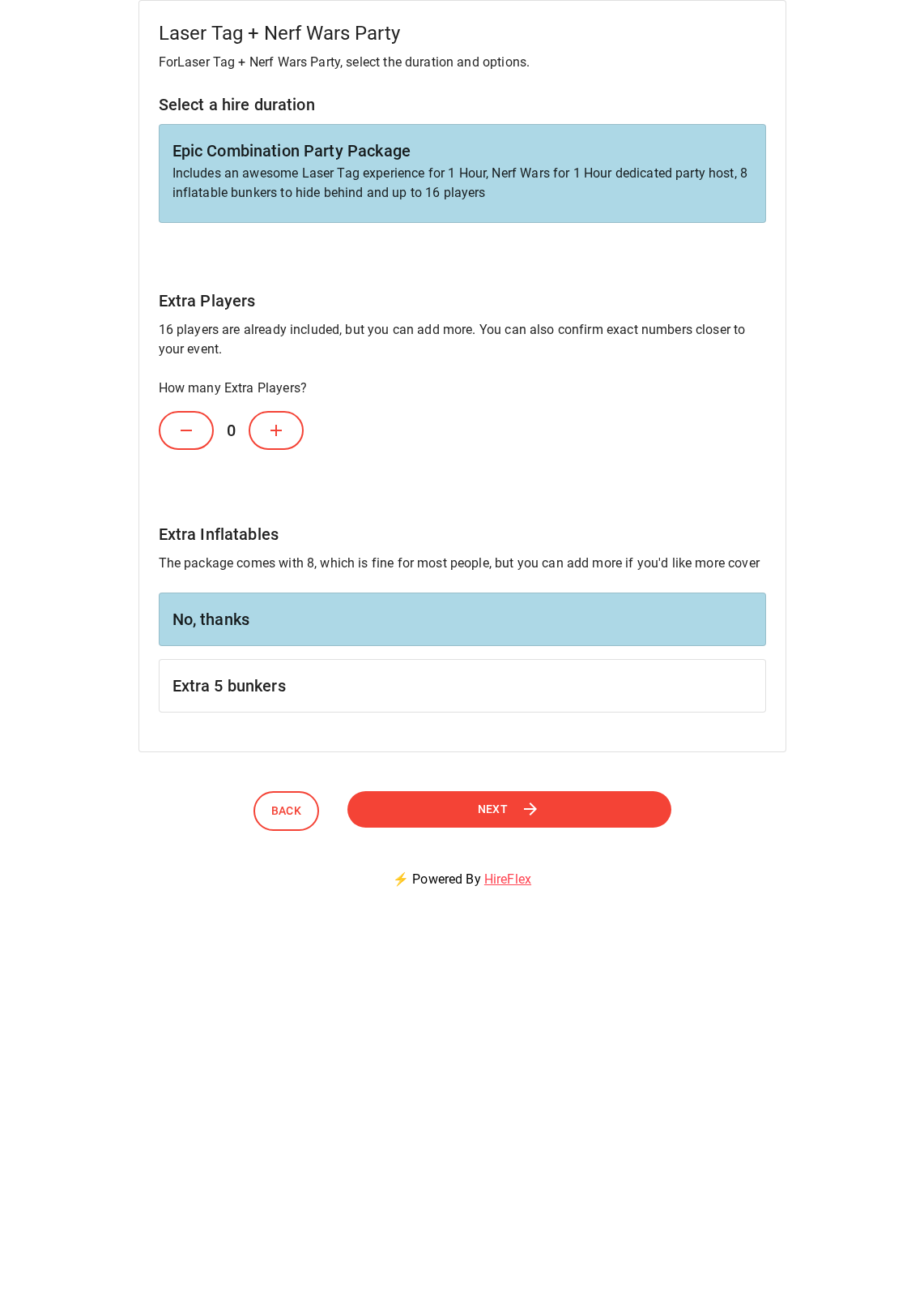
click at [427, 810] on button "Next" at bounding box center [508, 809] width 324 height 37
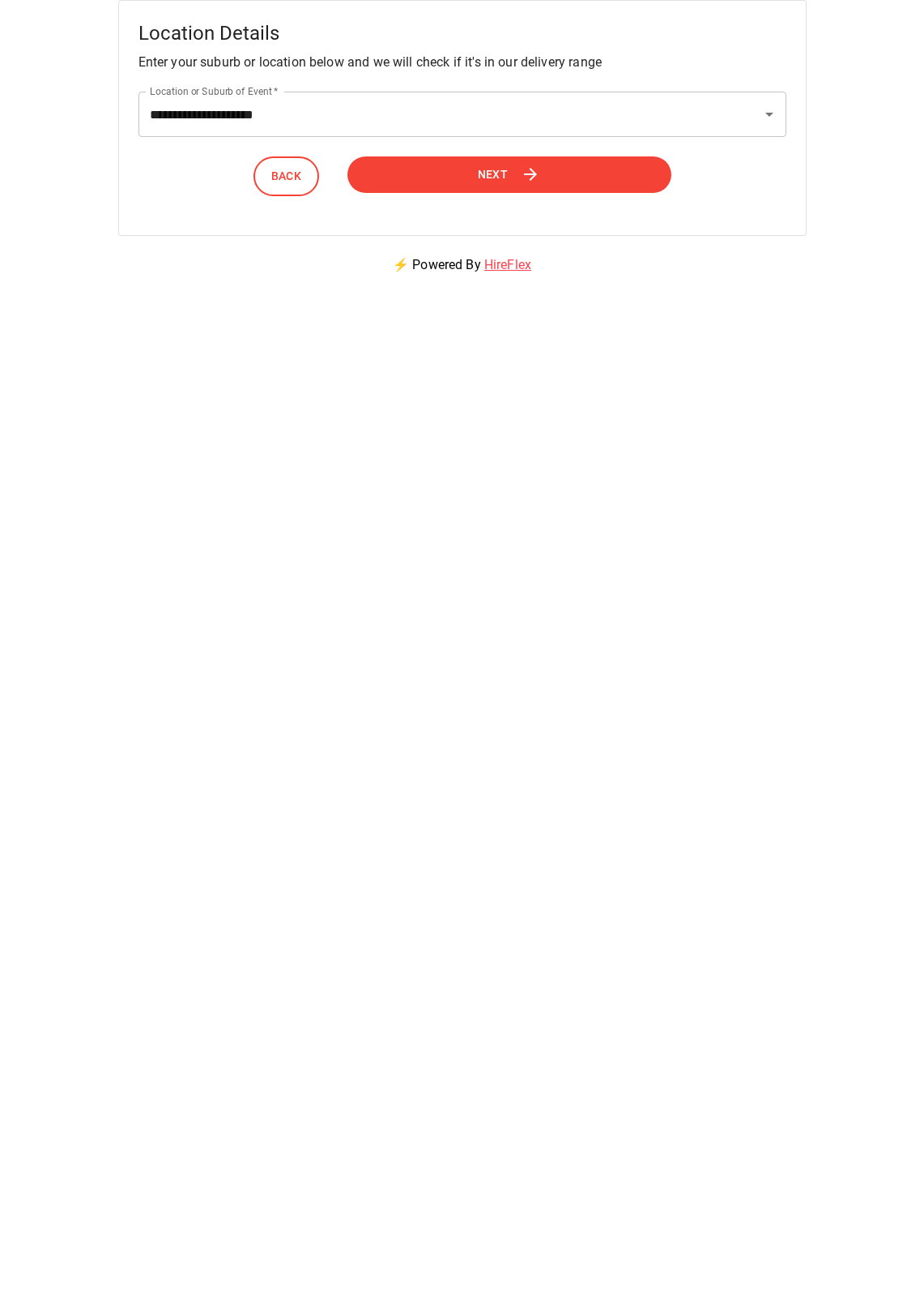
click at [501, 187] on button "Next" at bounding box center [509, 175] width 324 height 37
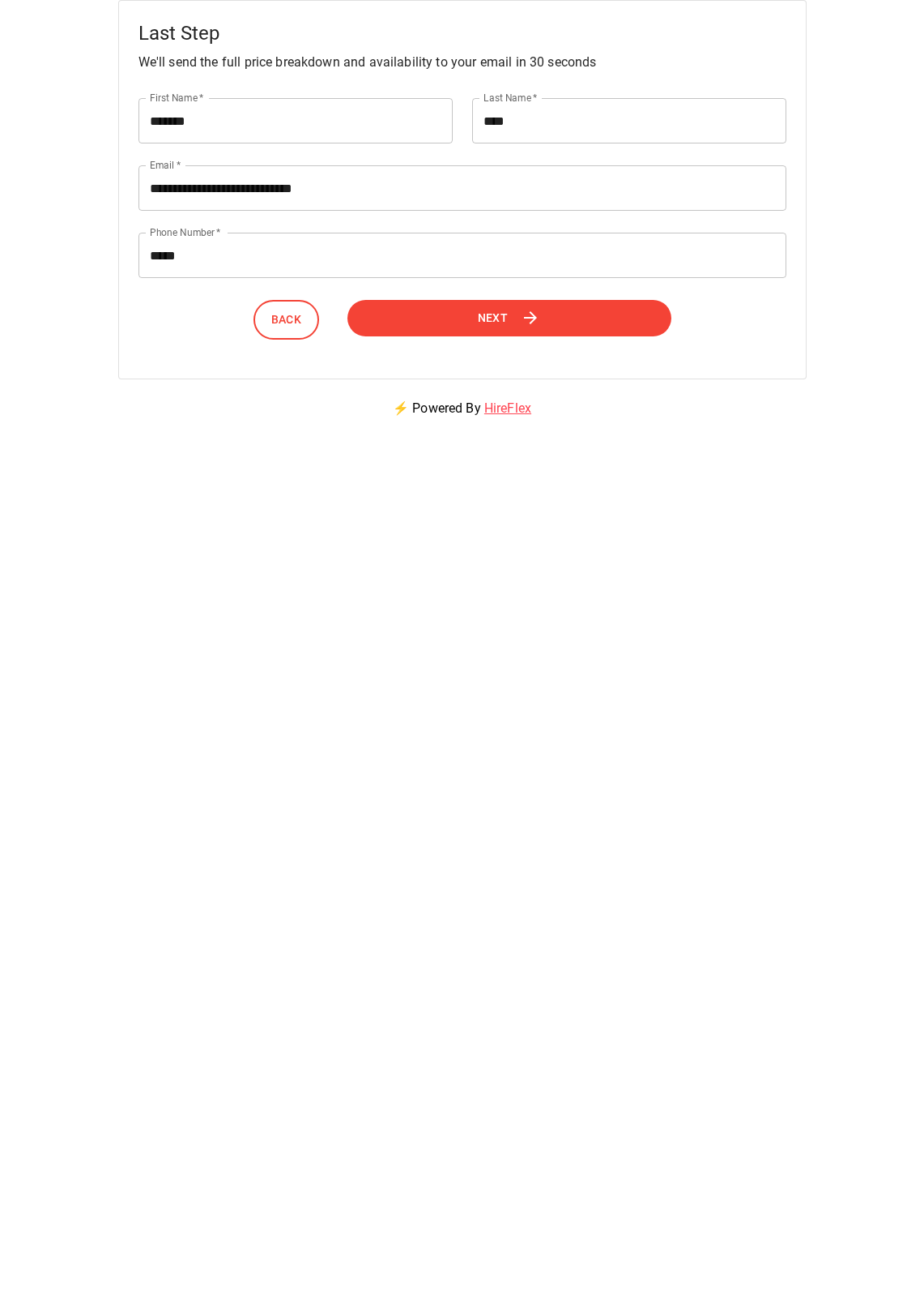
click at [482, 322] on span "Next" at bounding box center [493, 318] width 31 height 20
